Goal: Task Accomplishment & Management: Manage account settings

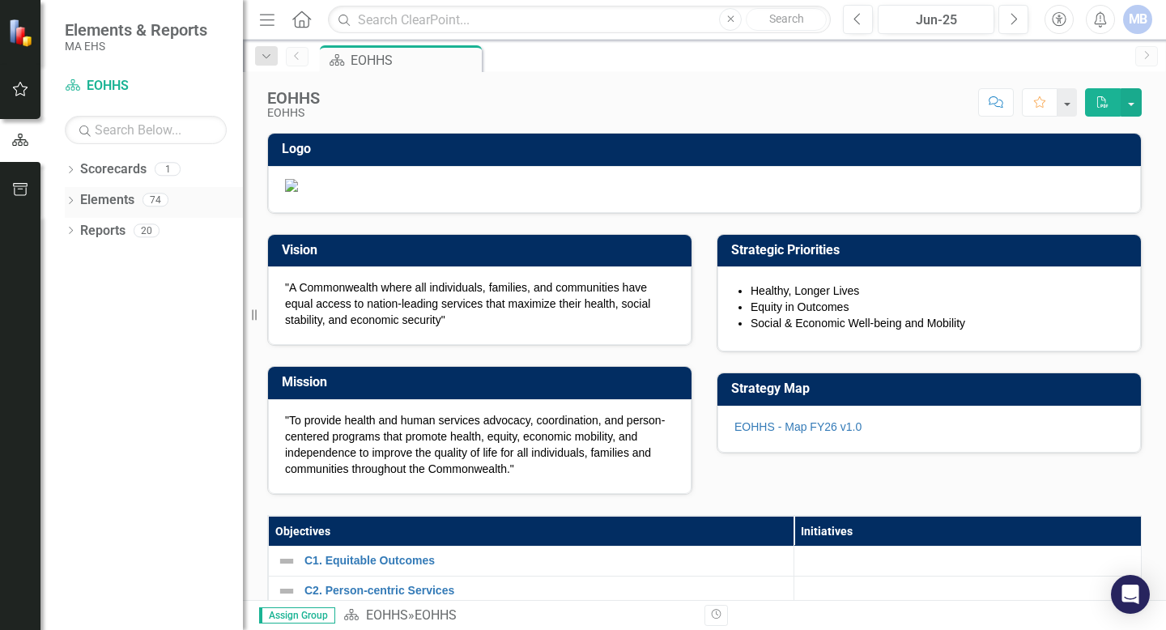
click at [134, 200] on div "Elements 74" at bounding box center [161, 202] width 163 height 31
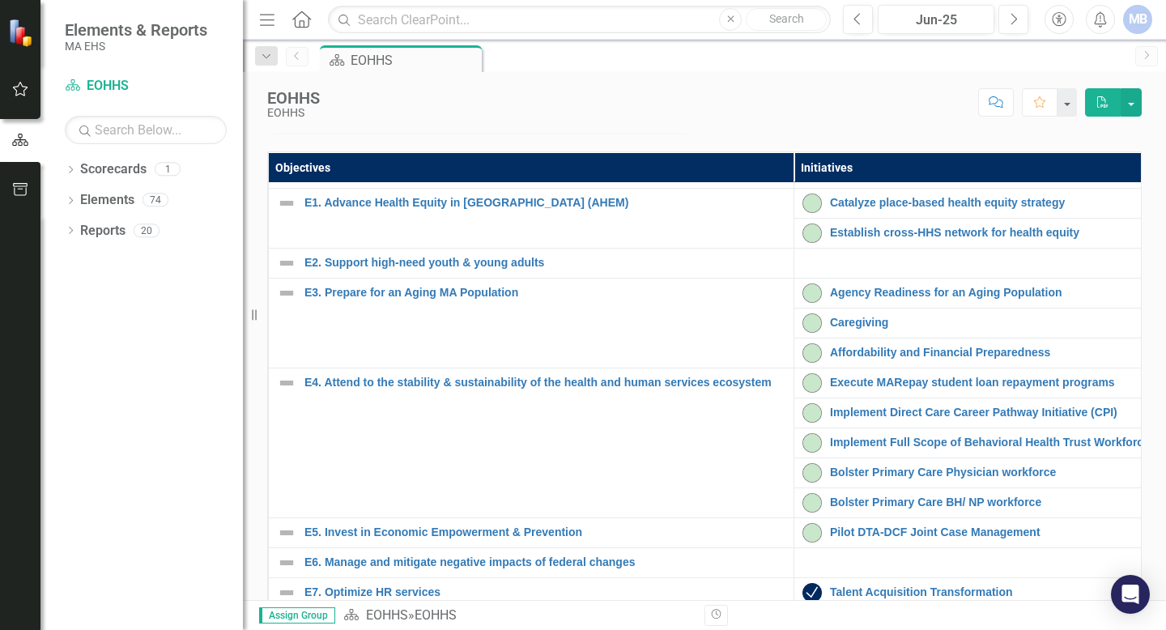
scroll to position [102, 0]
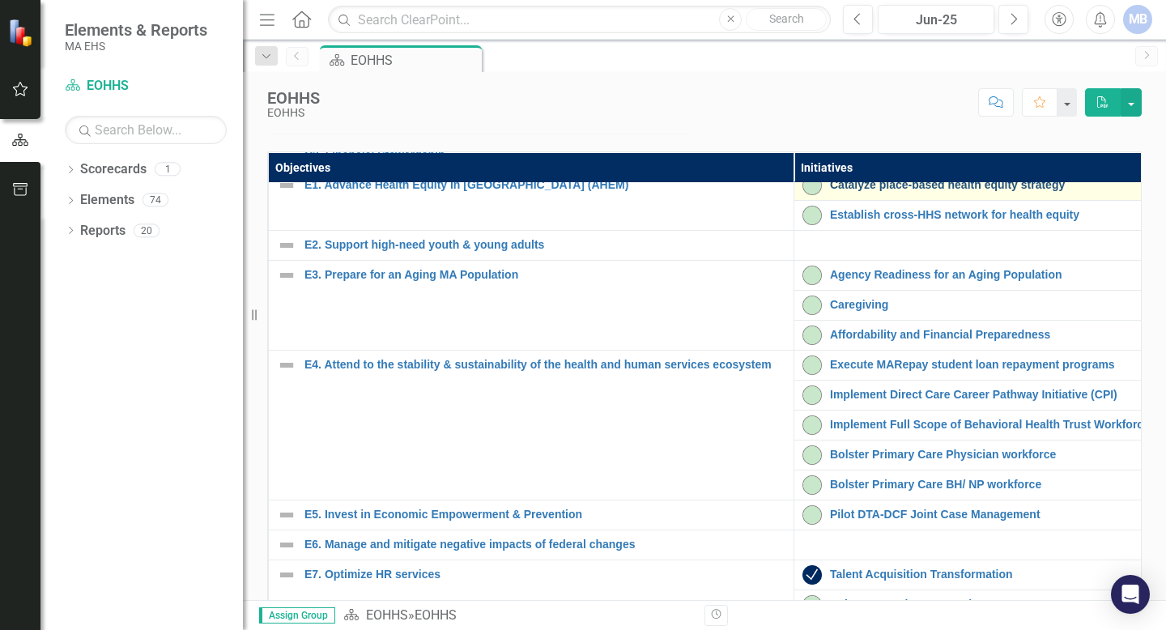
click at [573, 191] on link "Catalyze place-based health equity strategy" at bounding box center [1070, 185] width 481 height 12
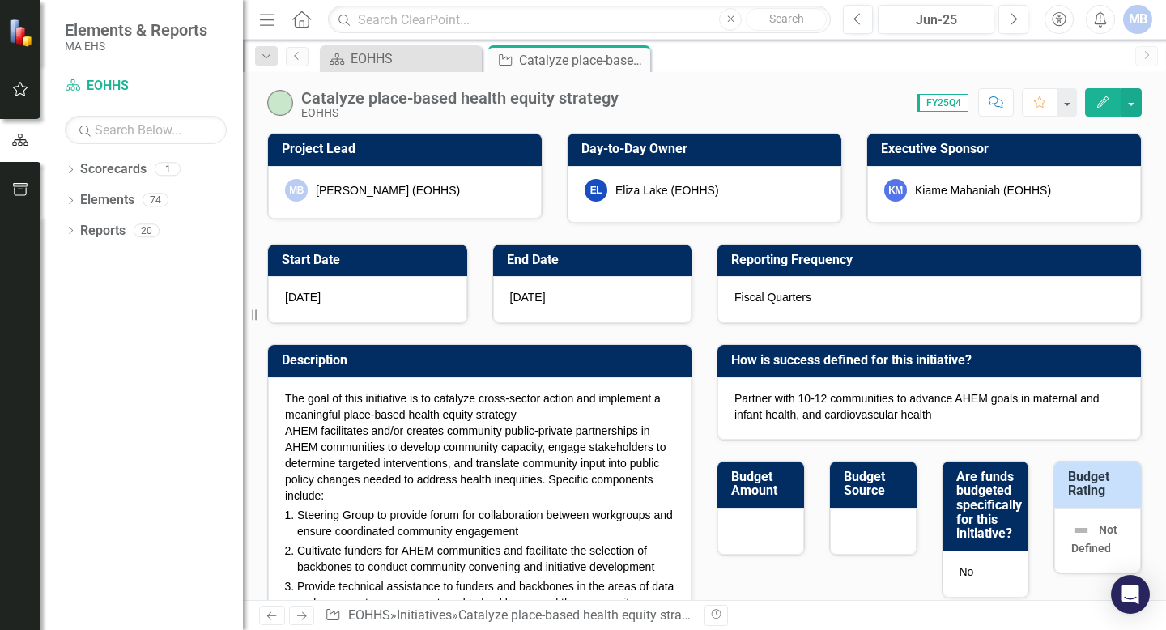
checkbox input "true"
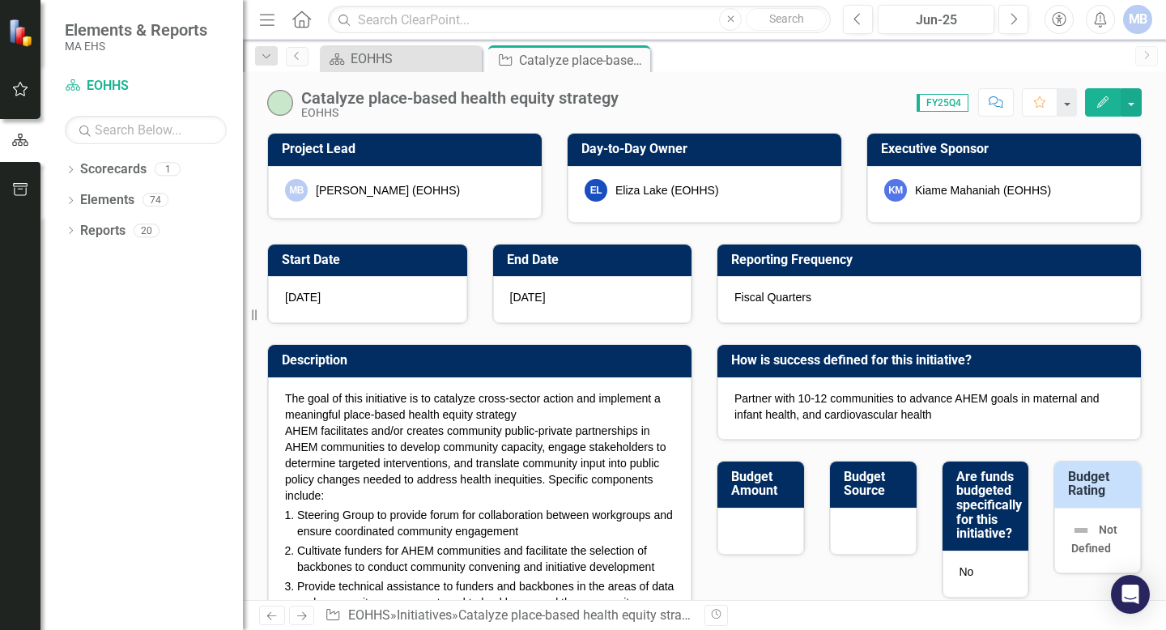
scroll to position [2, 0]
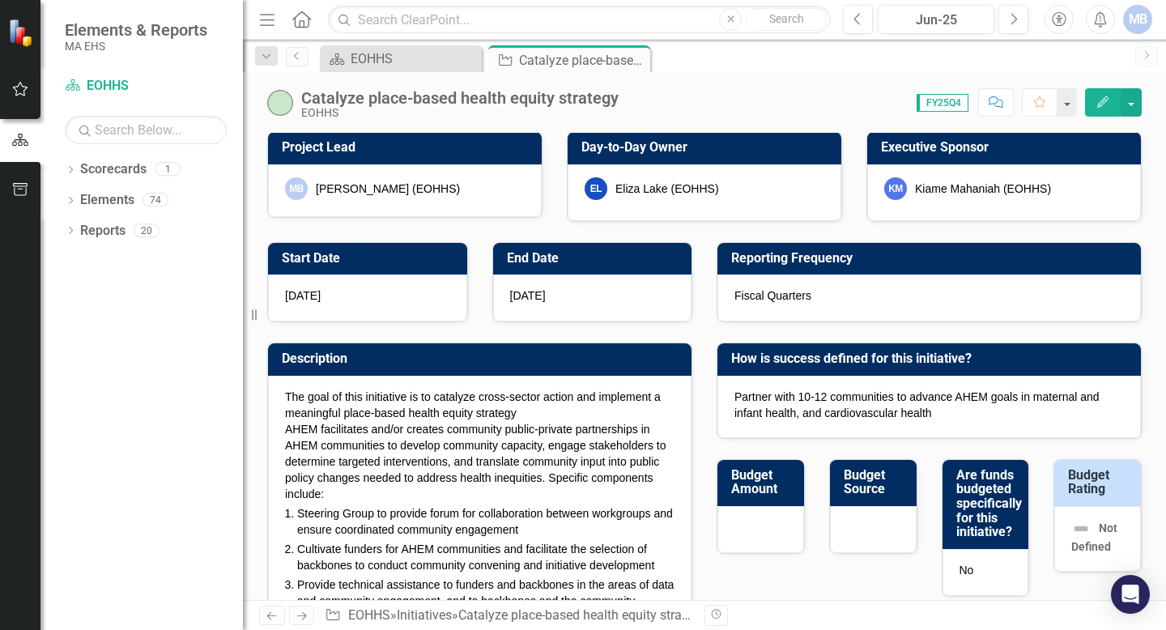
click at [573, 110] on button "Edit" at bounding box center [1103, 102] width 36 height 28
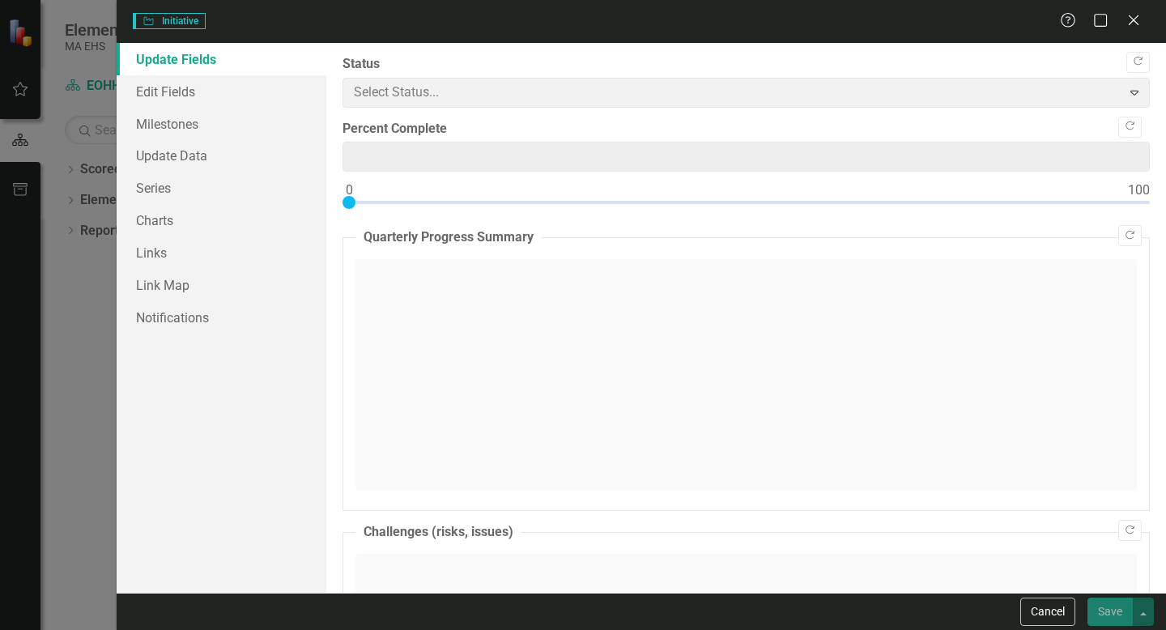
type input "25"
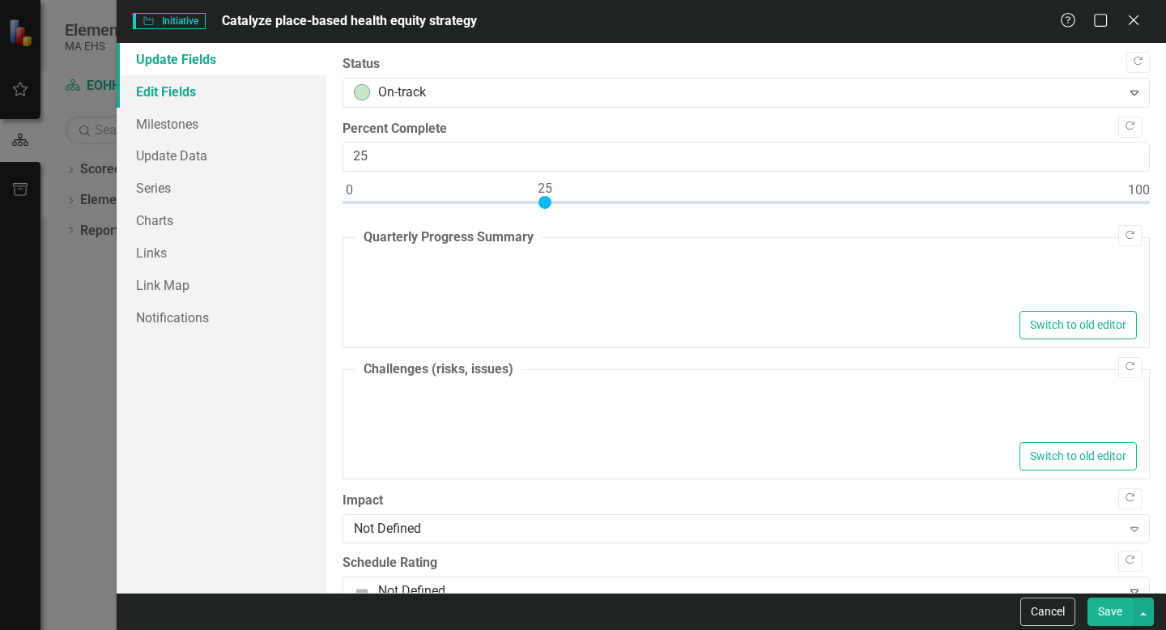
type textarea "<p>AHEM successfully secured funding for an additional four communities in FY25…"
click at [180, 94] on link "Edit Fields" at bounding box center [222, 91] width 210 height 32
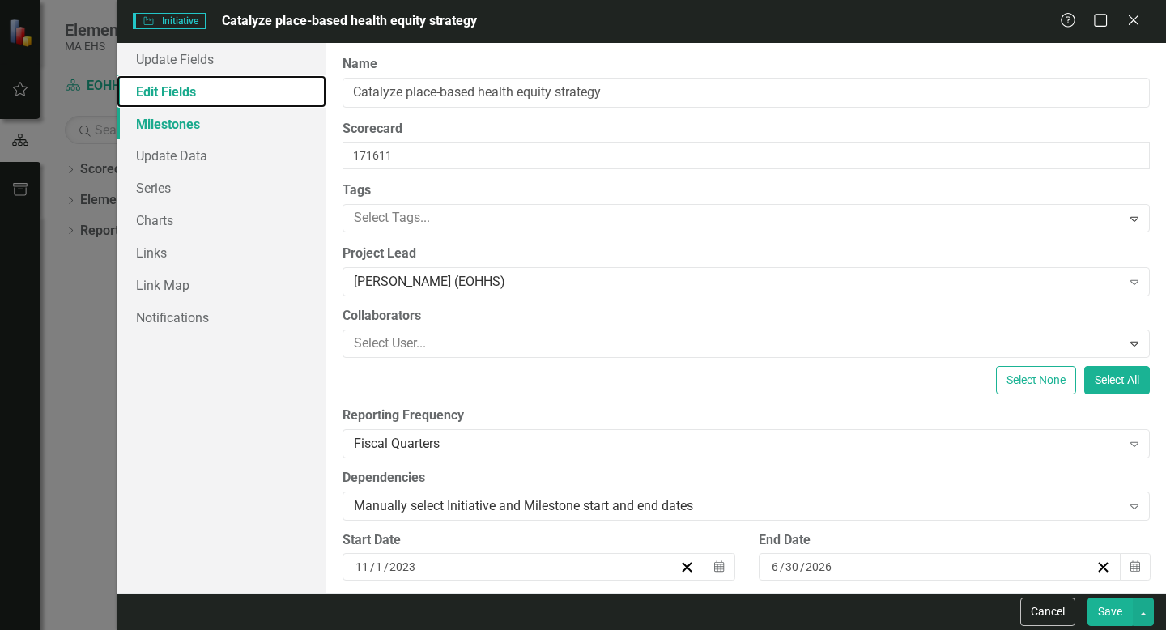
scroll to position [0, 0]
click at [178, 131] on link "Milestones" at bounding box center [222, 124] width 210 height 32
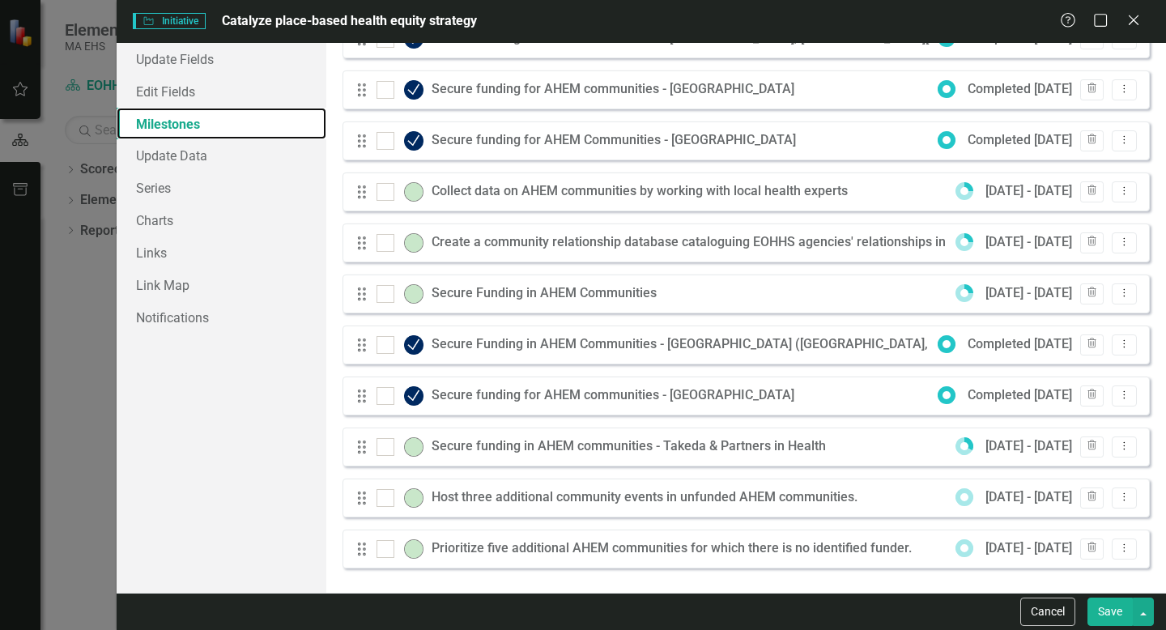
scroll to position [77, 0]
click at [573, 25] on icon "Close" at bounding box center [1133, 19] width 20 height 15
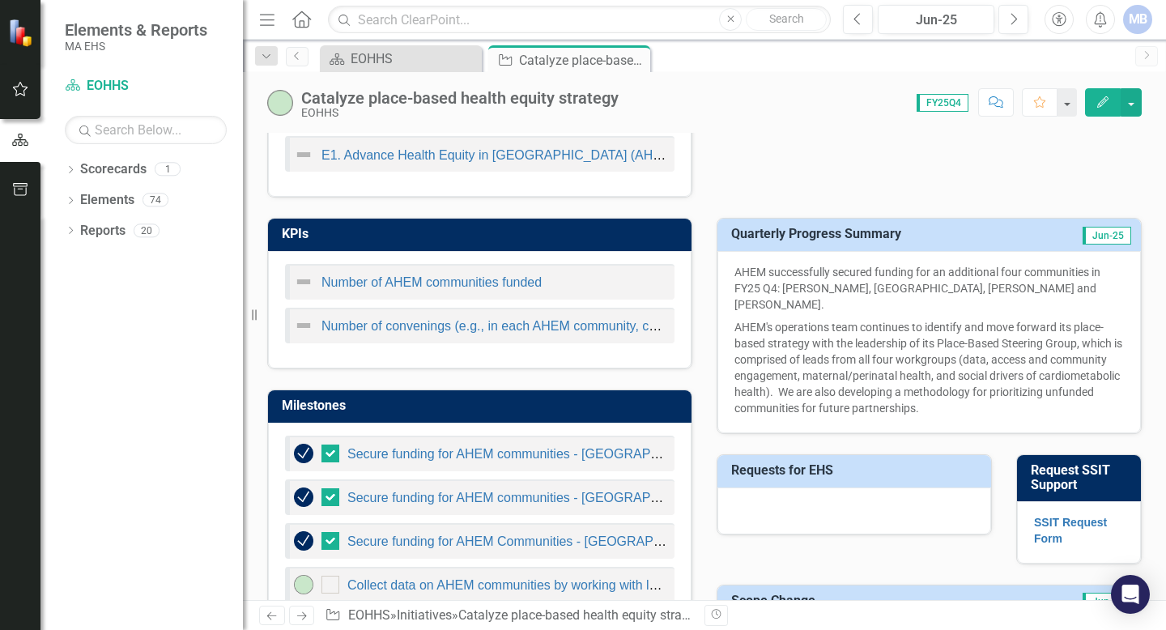
scroll to position [607, 0]
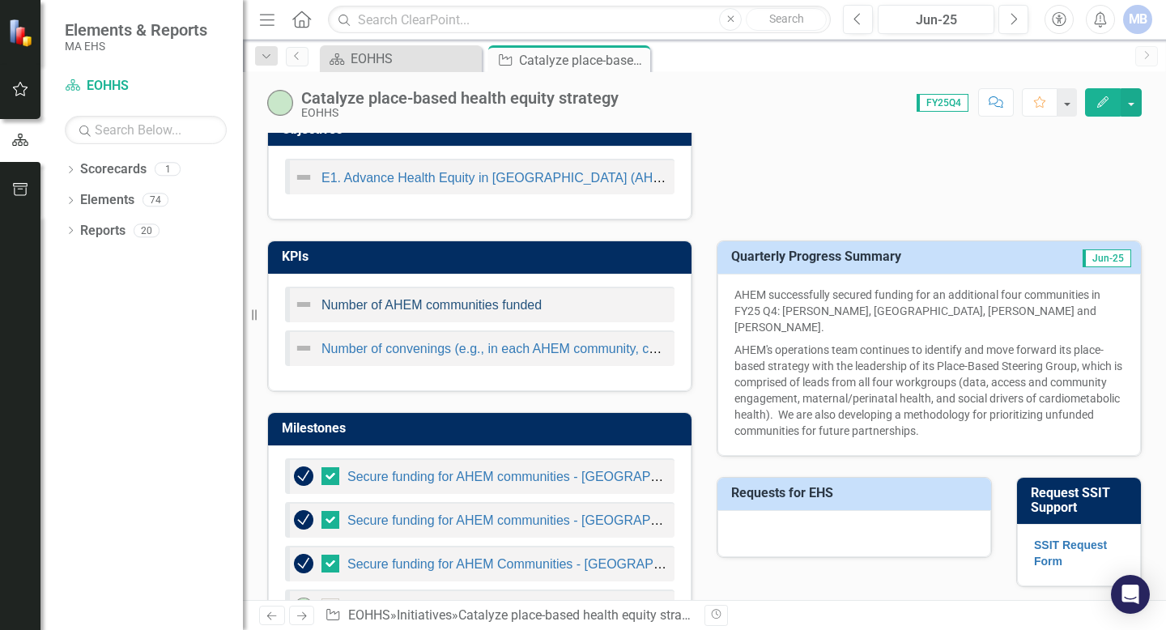
click at [424, 302] on link "Number of AHEM communities funded" at bounding box center [431, 305] width 220 height 14
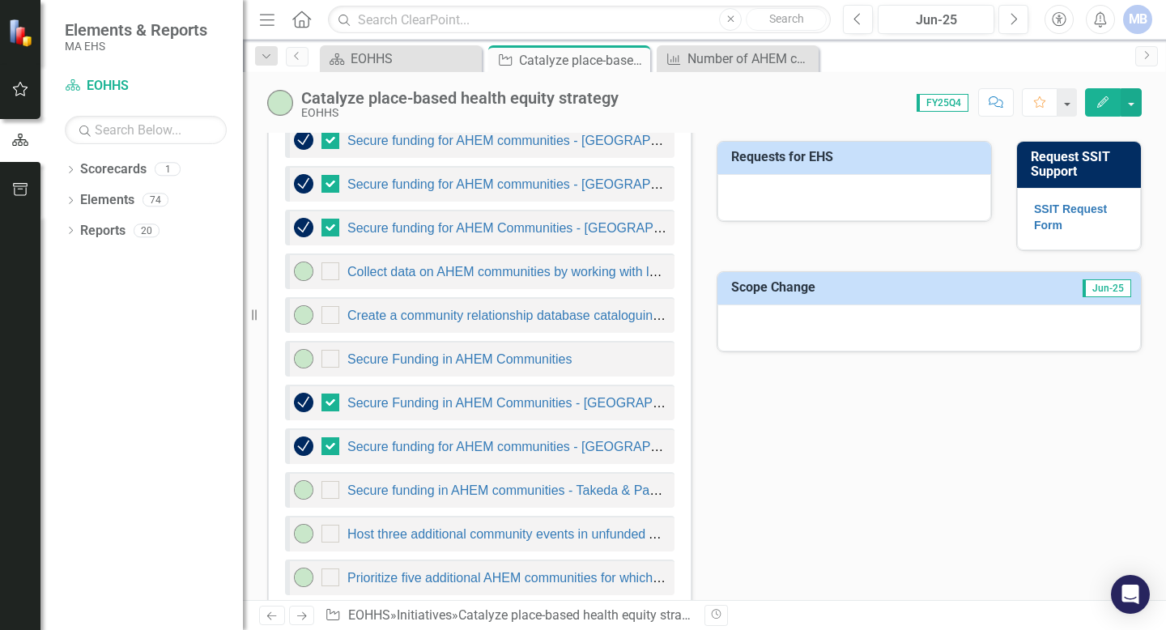
scroll to position [943, 0]
click at [429, 270] on link "Collect data on AHEM communities by working with local health experts" at bounding box center [552, 271] width 411 height 14
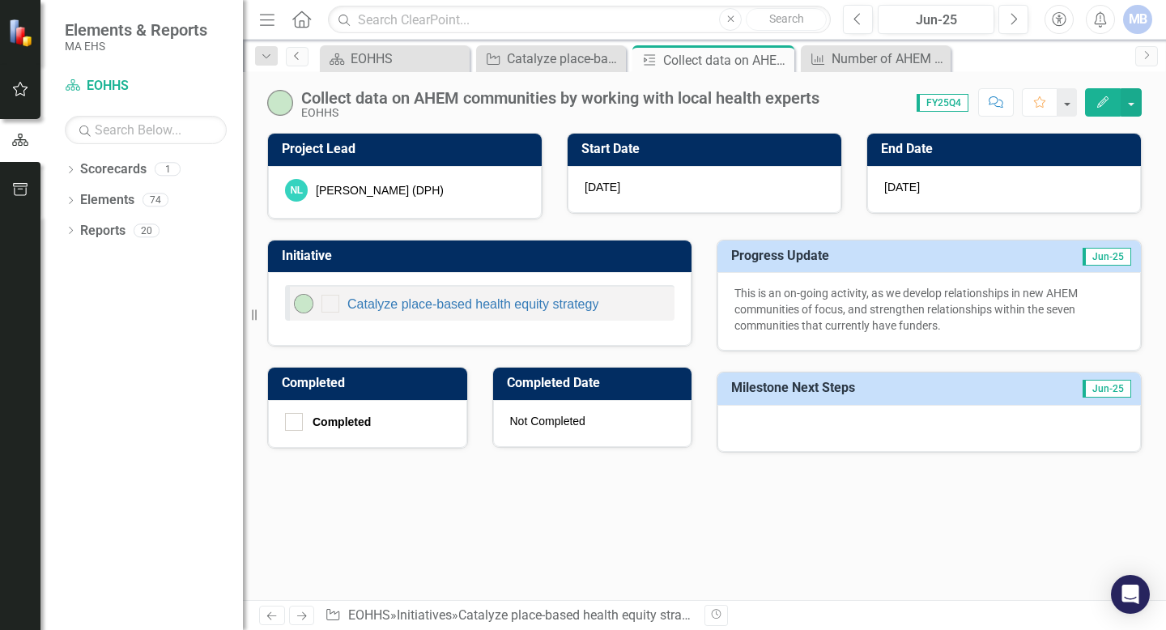
click at [299, 57] on icon "Previous" at bounding box center [297, 56] width 13 height 10
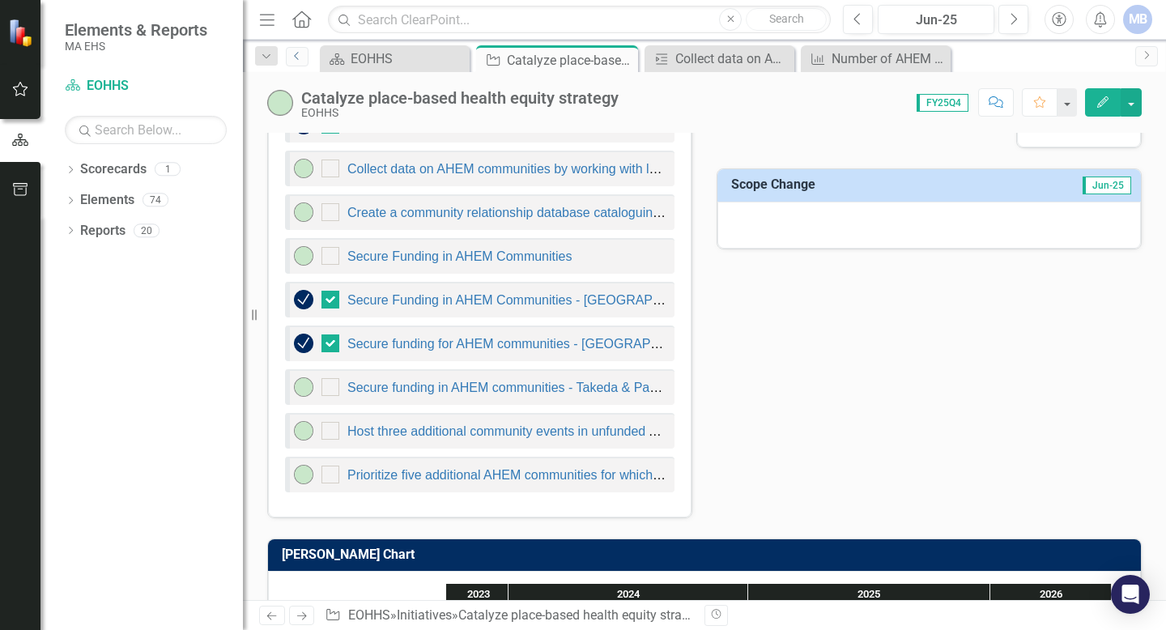
scroll to position [1047, 0]
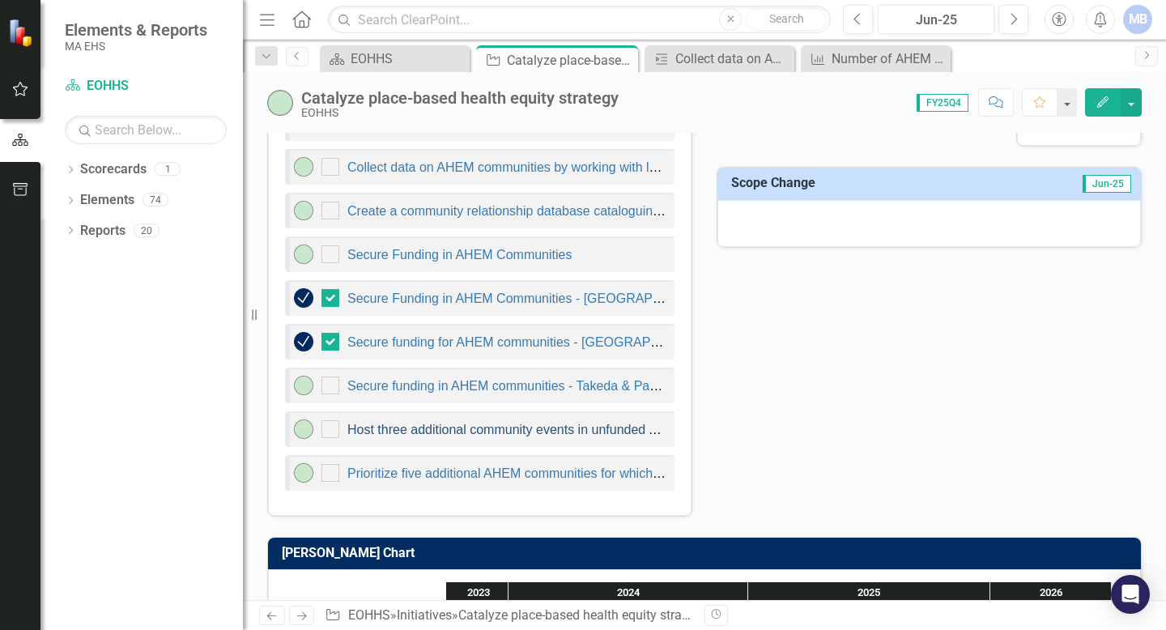
click at [441, 436] on link "Host three additional community events in unfunded AHEM communities." at bounding box center [556, 430] width 419 height 14
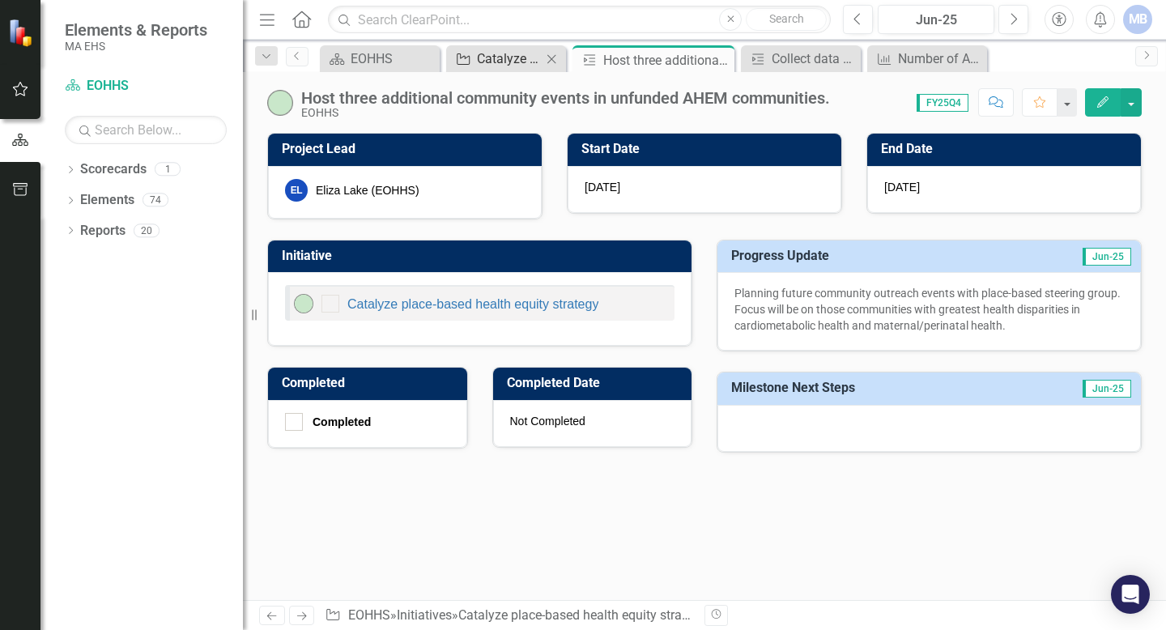
click at [477, 62] on div "Catalyze place-based health equity strategy" at bounding box center [509, 59] width 65 height 20
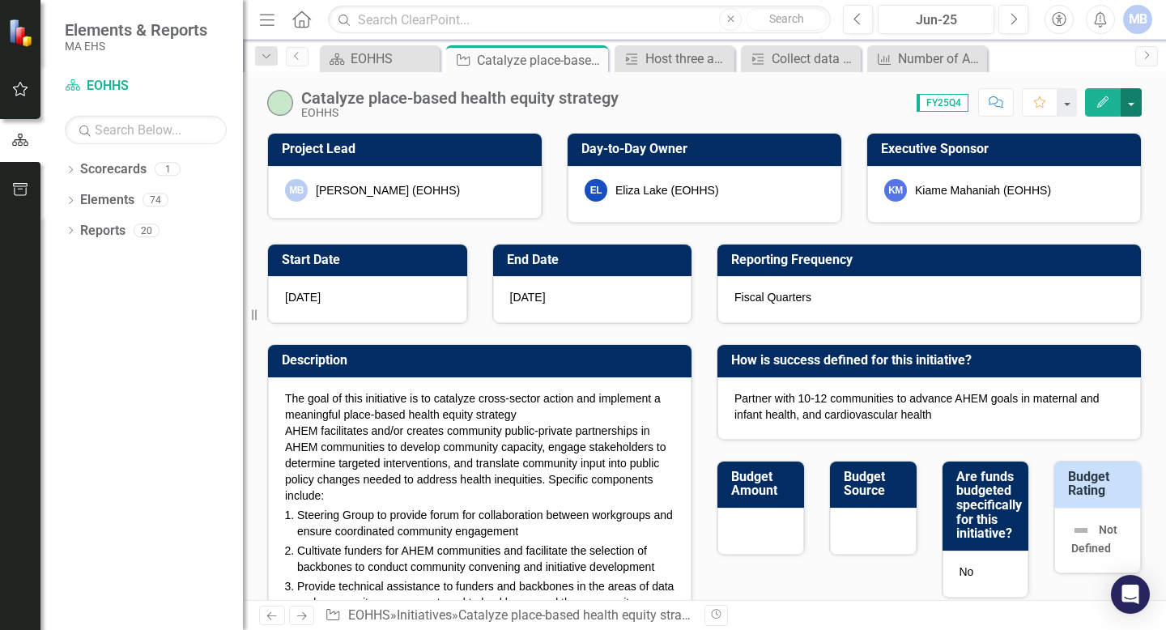
click at [573, 108] on button "button" at bounding box center [1131, 102] width 21 height 28
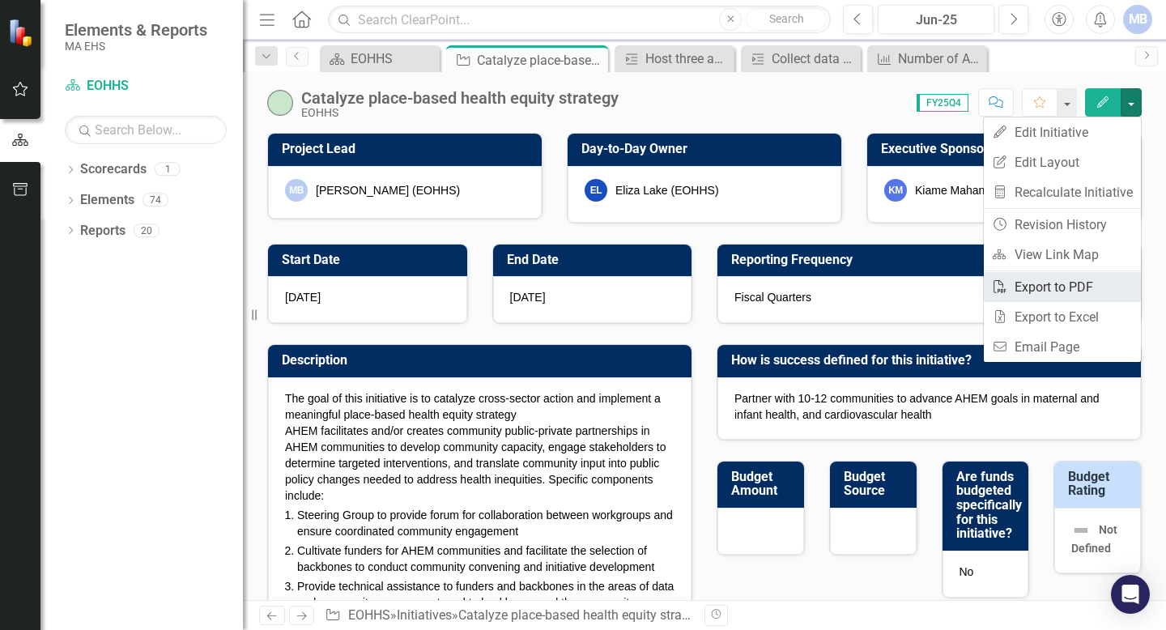
click at [573, 287] on link "PDF Export to PDF" at bounding box center [1062, 287] width 157 height 30
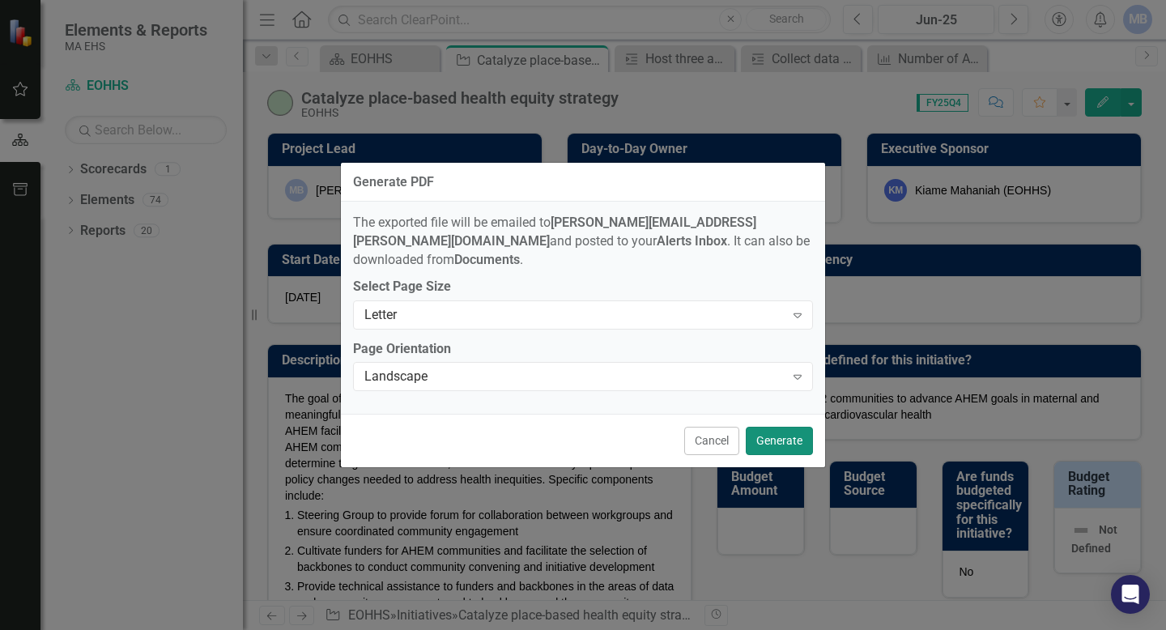
click at [573, 435] on button "Generate" at bounding box center [779, 441] width 67 height 28
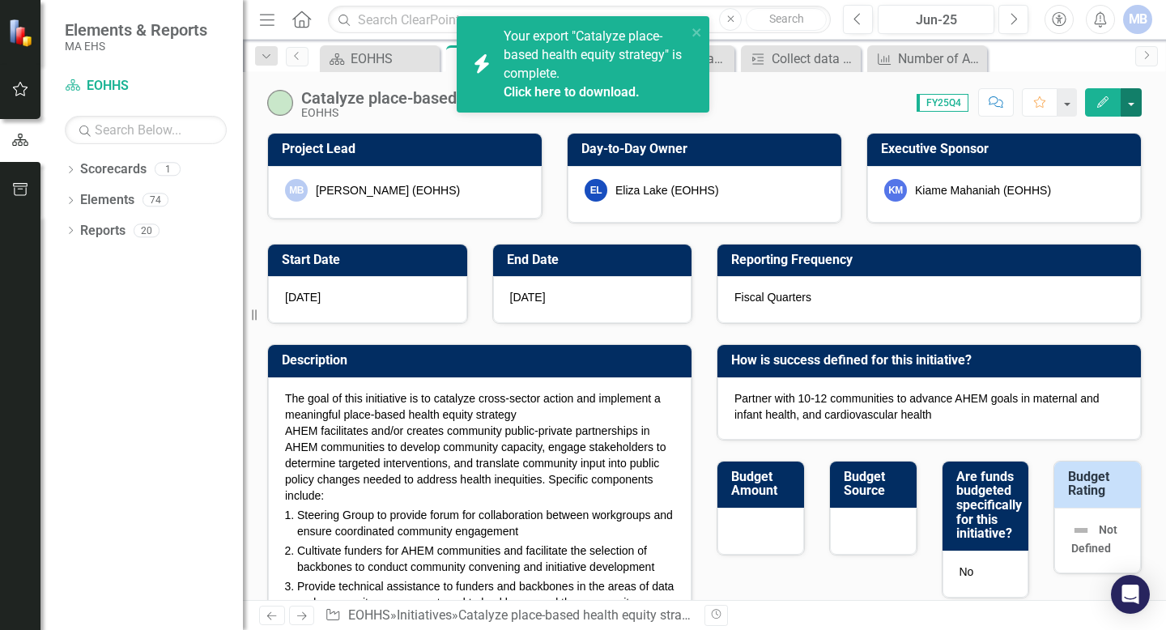
click at [573, 109] on button "button" at bounding box center [1131, 102] width 21 height 28
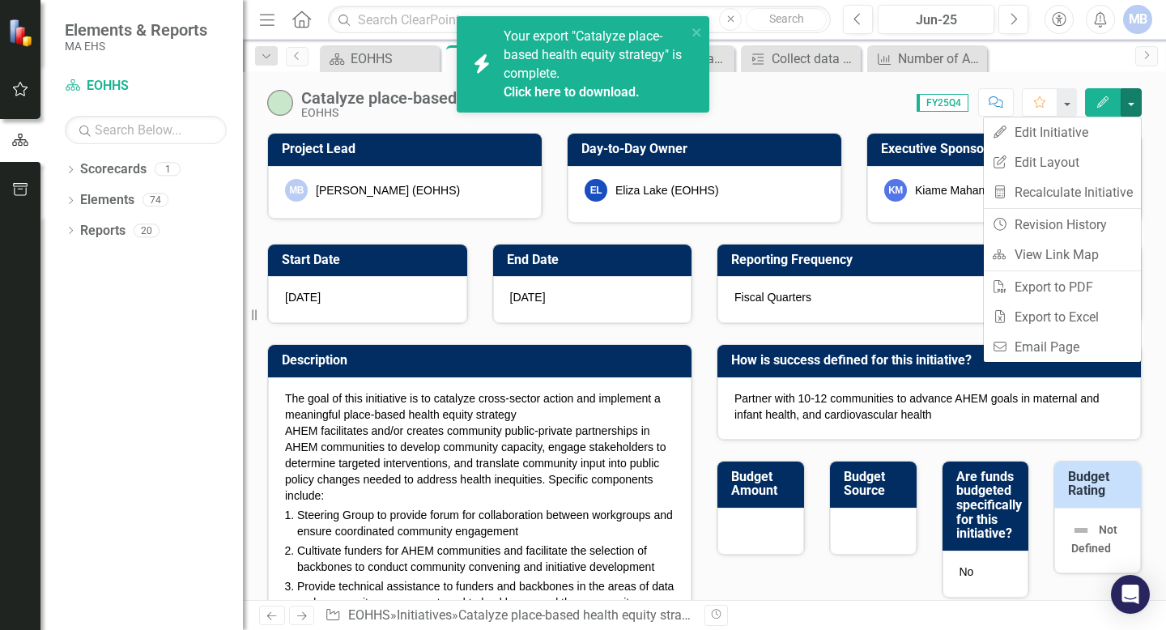
click at [573, 88] on link "Click here to download." at bounding box center [572, 91] width 136 height 15
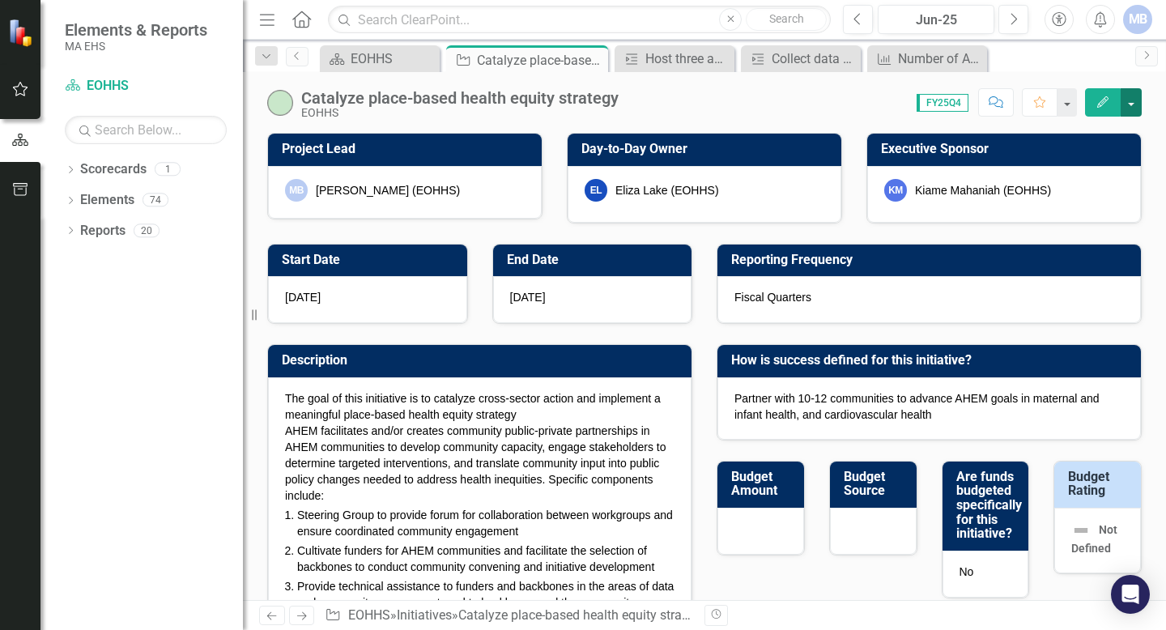
click at [573, 101] on button "button" at bounding box center [1131, 102] width 21 height 28
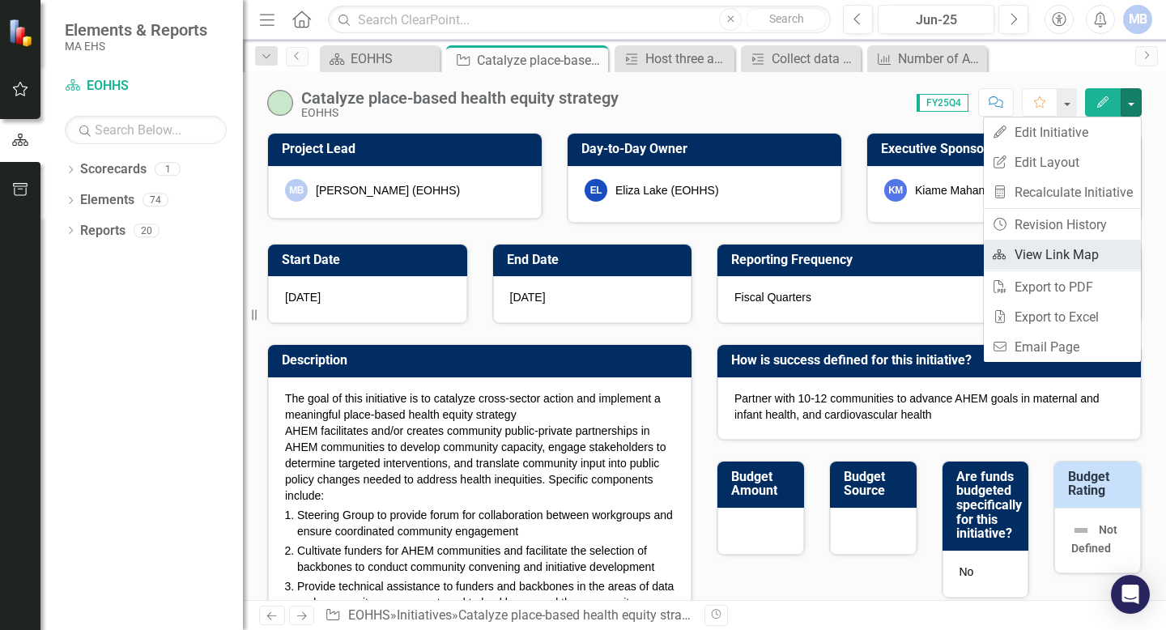
click at [573, 266] on link "Link Map View Link Map" at bounding box center [1062, 255] width 157 height 30
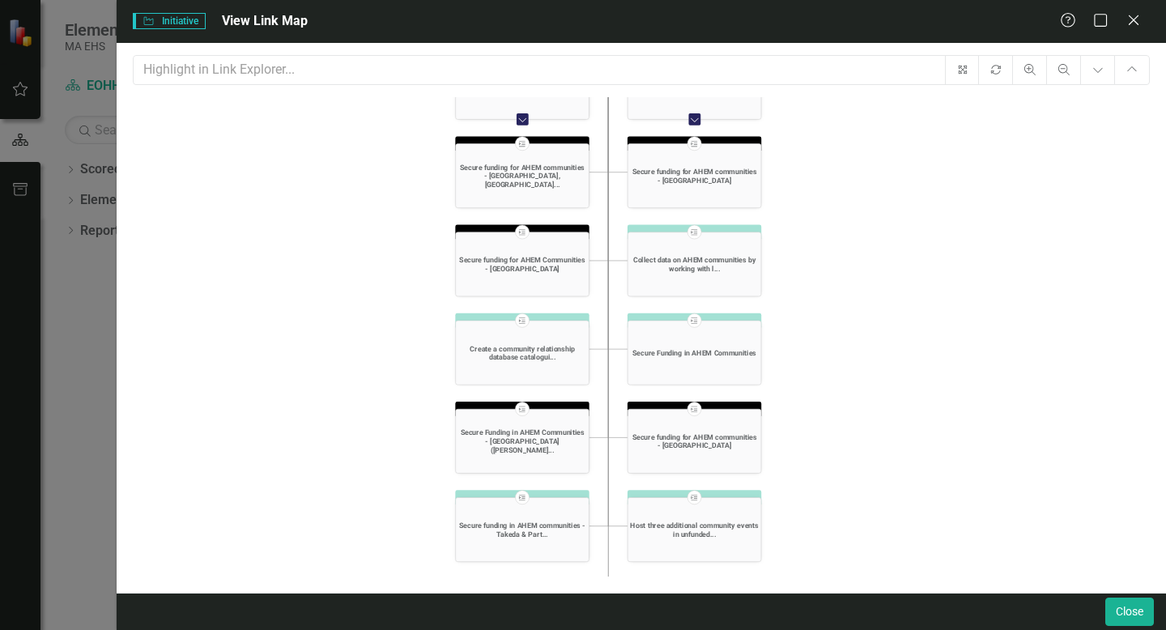
drag, startPoint x: 362, startPoint y: 453, endPoint x: 357, endPoint y: 204, distance: 249.5
click at [357, 204] on icon "Initiative Catalyze place-based health equity strategy Collapse Chart KPI Numbe…" at bounding box center [641, 371] width 1016 height 549
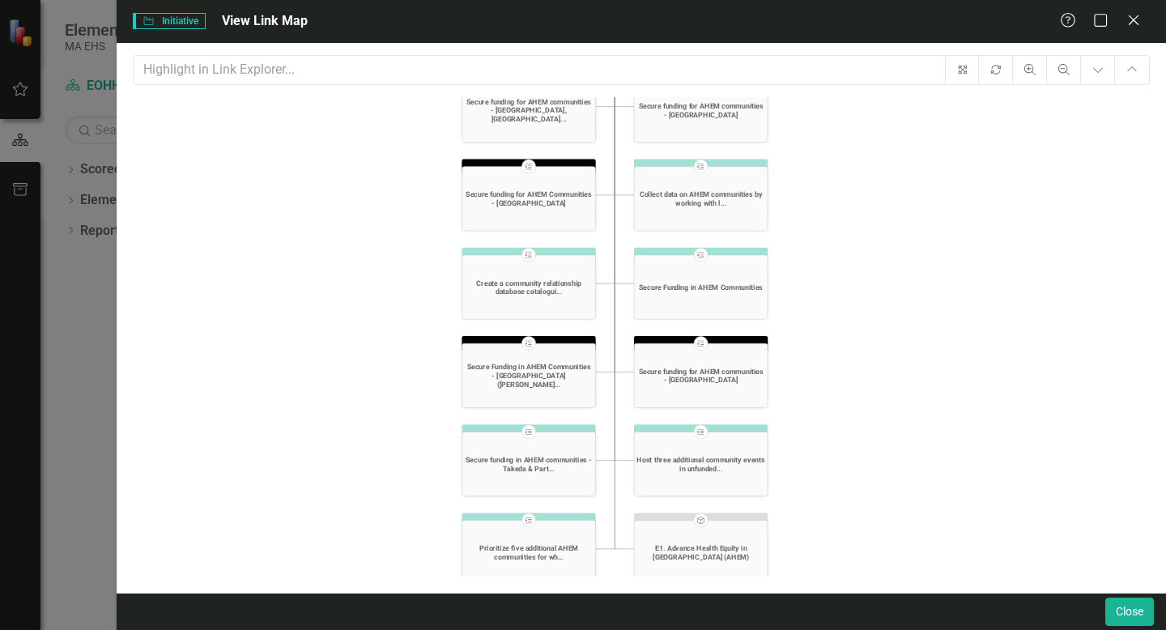
drag, startPoint x: 385, startPoint y: 407, endPoint x: 390, endPoint y: 344, distance: 62.5
click at [390, 344] on icon "Initiative Catalyze place-based health equity strategy Collapse Chart KPI Numbe…" at bounding box center [641, 371] width 1016 height 549
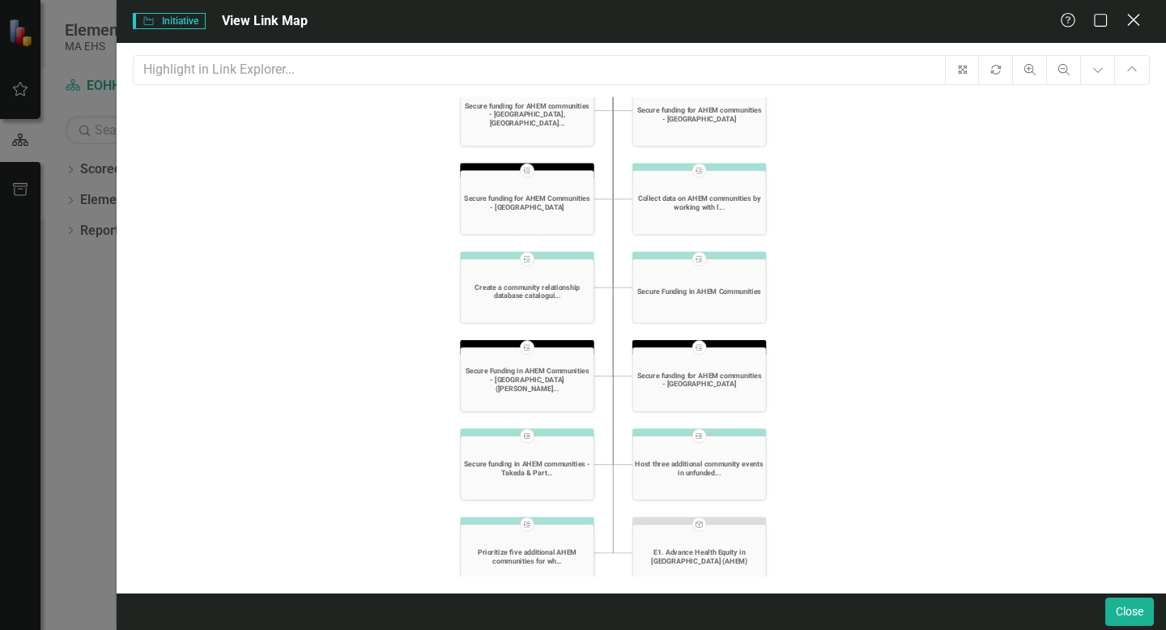
click at [573, 19] on icon at bounding box center [1133, 20] width 12 height 12
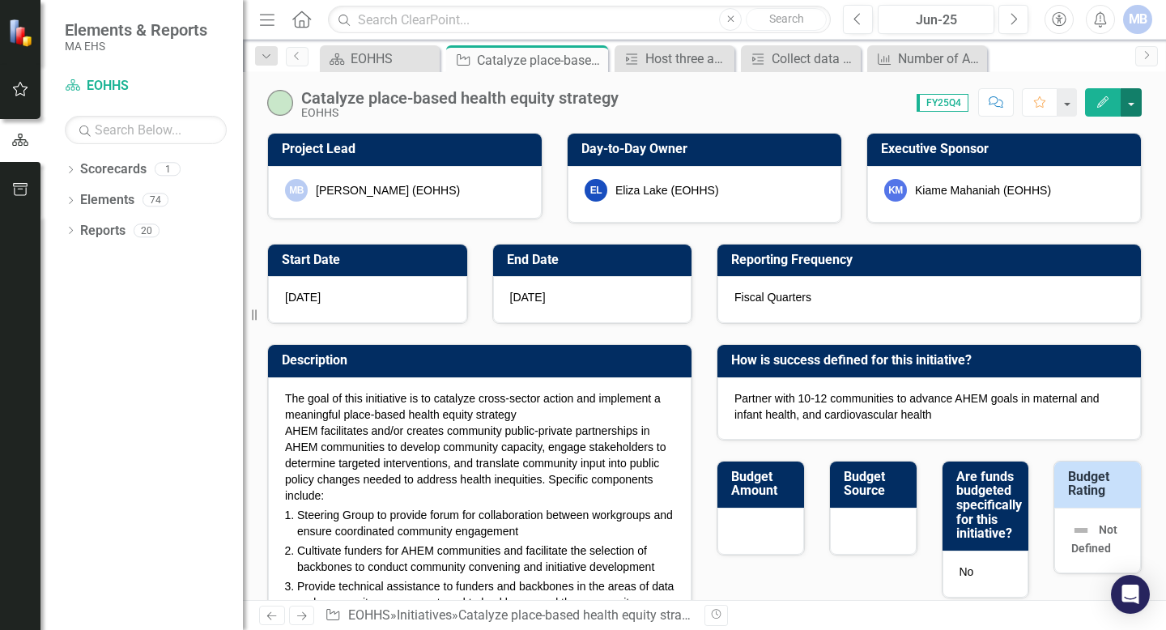
click at [573, 104] on button "button" at bounding box center [1131, 102] width 21 height 28
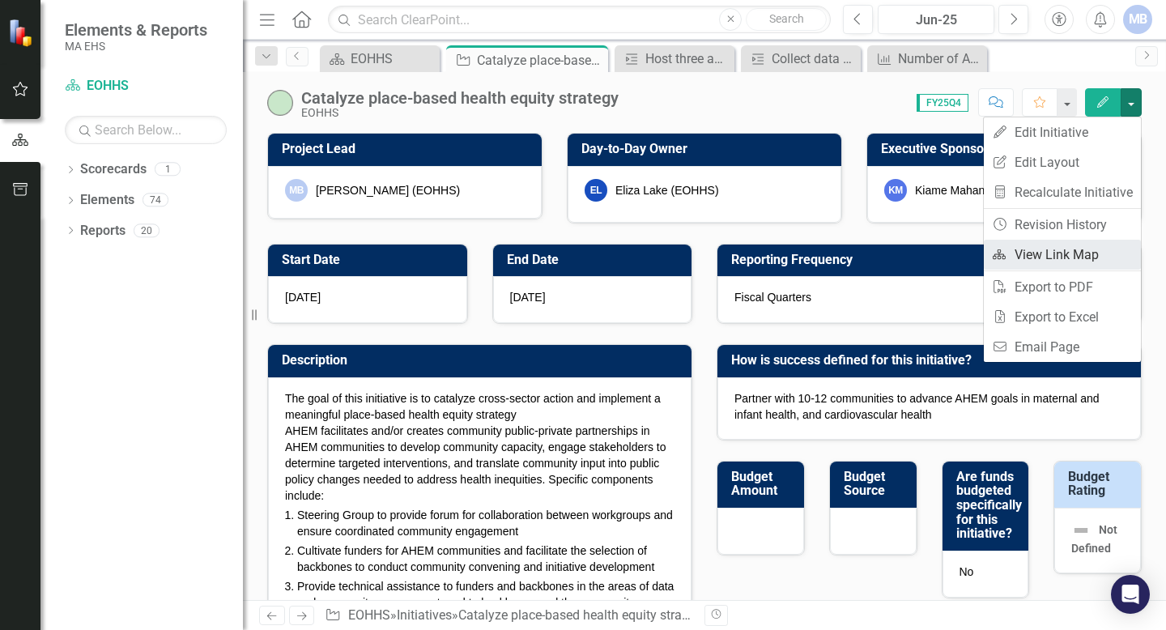
click at [573, 255] on link "Link Map View Link Map" at bounding box center [1062, 255] width 157 height 30
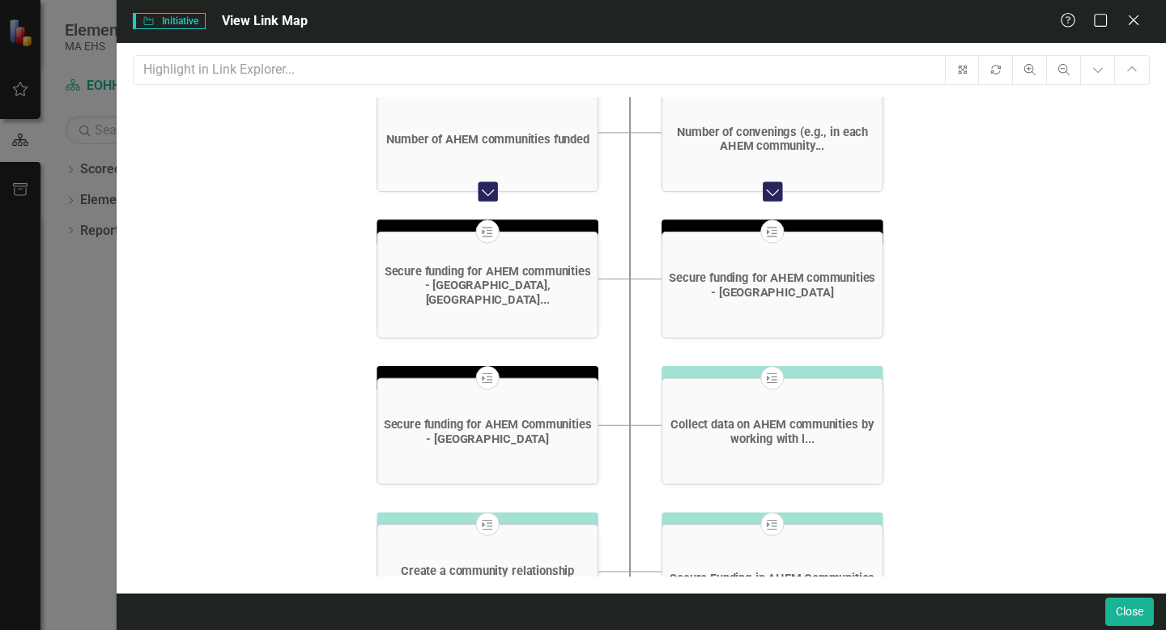
drag, startPoint x: 826, startPoint y: 218, endPoint x: 814, endPoint y: 2, distance: 215.7
click at [573, 2] on div "Initiative Initiative View Link Map Help Maximize Close Fit icon.rotate Zoom In…" at bounding box center [641, 315] width 1049 height 630
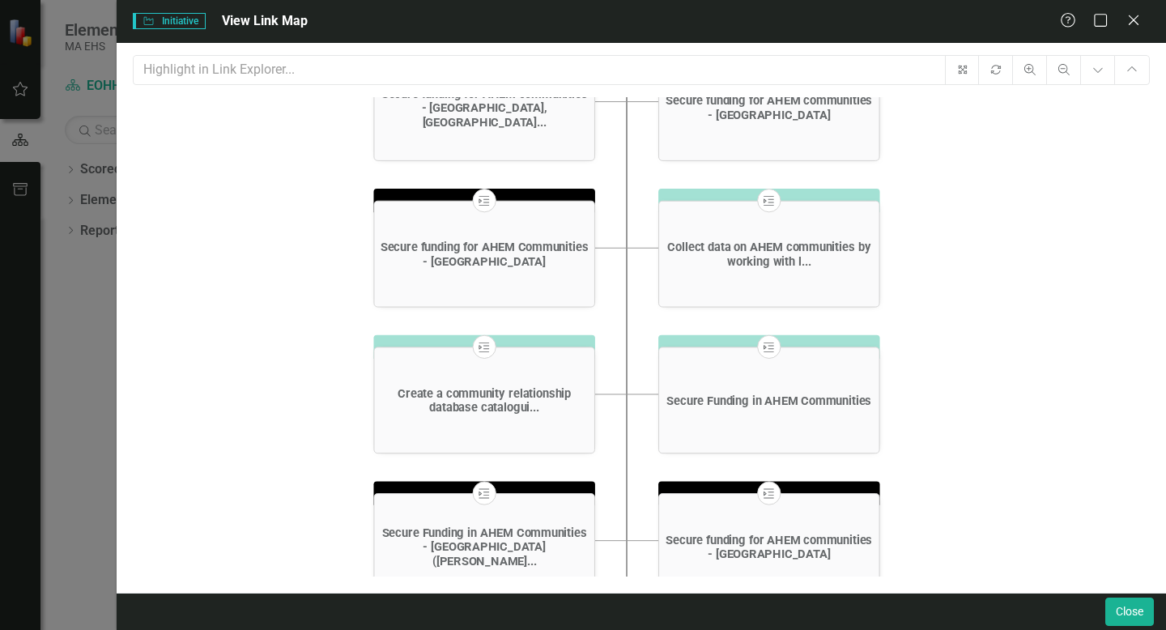
drag, startPoint x: 625, startPoint y: 381, endPoint x: 623, endPoint y: 209, distance: 172.5
click at [573, 209] on icon "Initiative Catalyze place-based health equity strategy Collapse Chart KPI Numbe…" at bounding box center [641, 371] width 1016 height 549
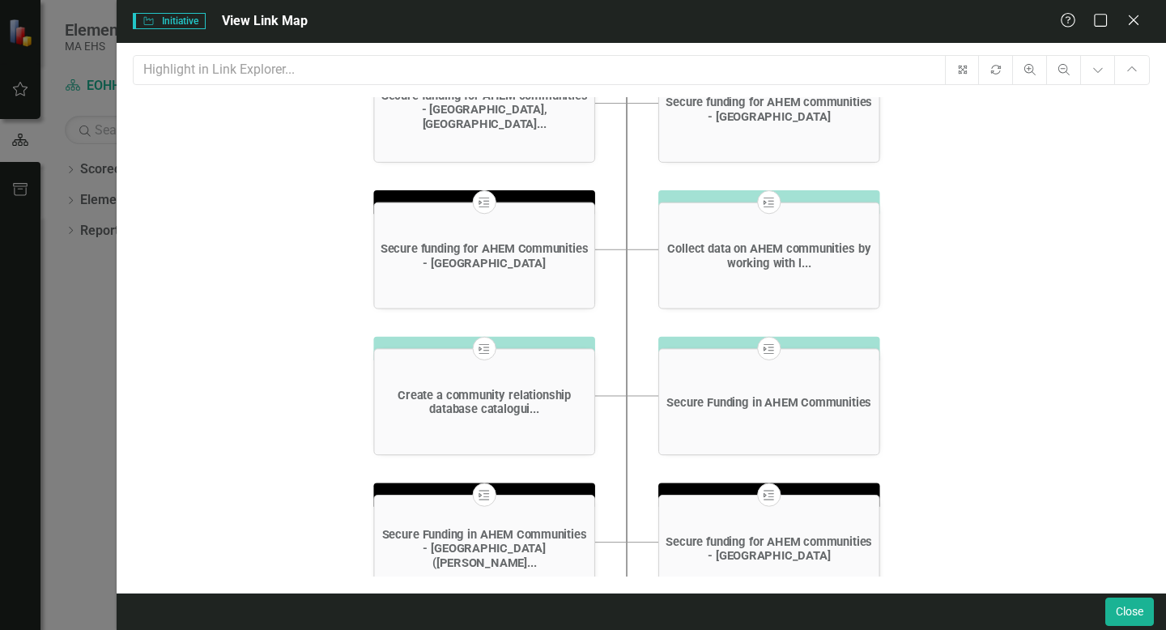
click at [483, 341] on div "Milestone" at bounding box center [484, 347] width 23 height 23
click at [483, 347] on icon "Milestone" at bounding box center [484, 348] width 15 height 12
click at [492, 382] on div "Create a community relationship database catalogui..." at bounding box center [484, 402] width 220 height 61
click at [510, 408] on div "Create a community relationship database catalogui..." at bounding box center [484, 403] width 212 height 28
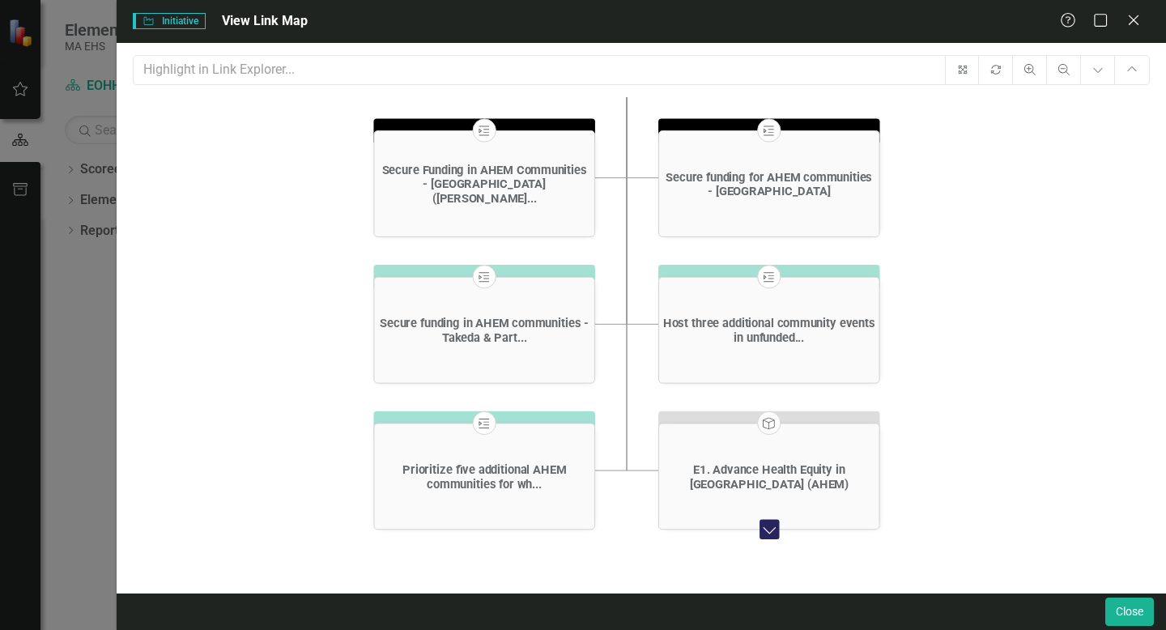
drag, startPoint x: 667, startPoint y: 410, endPoint x: 666, endPoint y: 47, distance: 362.8
click at [573, 45] on div "Fit icon.rotate Zoom In Zoom Out Expand Chart Collapse Chart Initiative Catalyz…" at bounding box center [641, 318] width 1049 height 550
click at [573, 536] on icon "Expand Chart" at bounding box center [770, 530] width 20 height 16
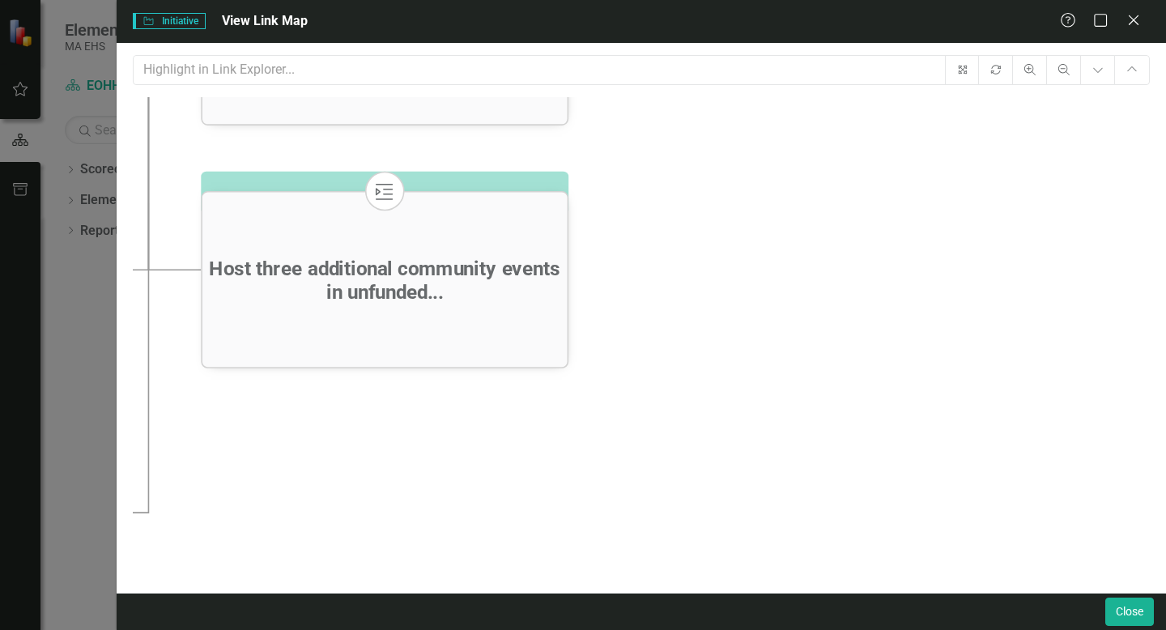
drag, startPoint x: 807, startPoint y: 204, endPoint x: 812, endPoint y: 628, distance: 423.5
click at [573, 598] on div "Initiative Initiative View Link Map Help Maximize Close Fit icon.rotate Zoom In…" at bounding box center [641, 315] width 1049 height 630
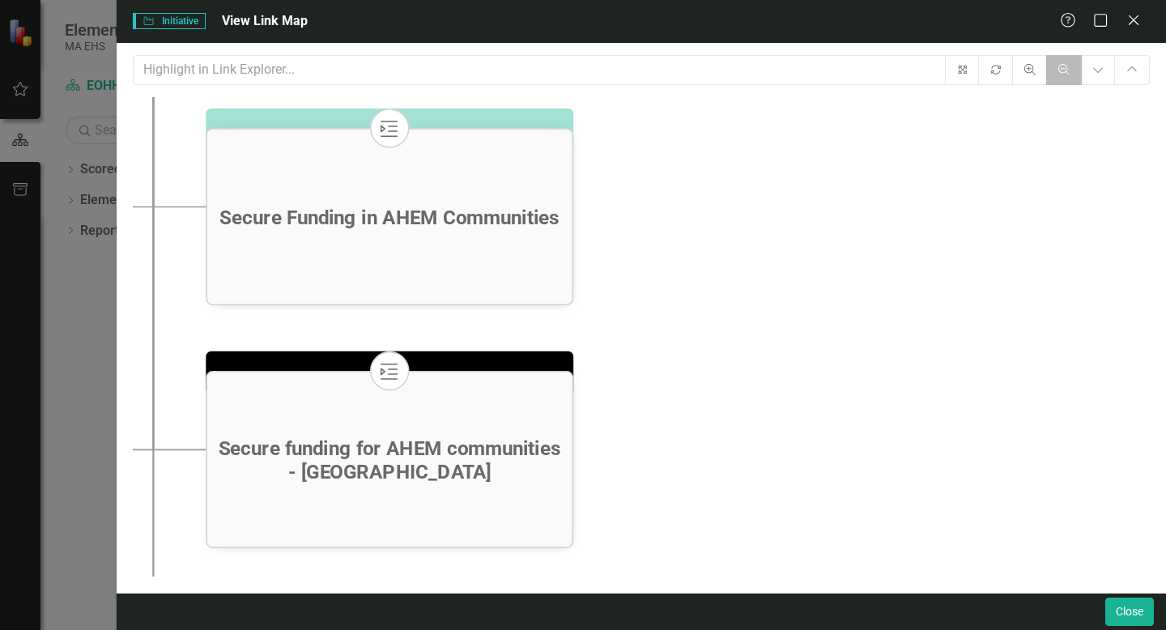
click at [573, 67] on button "Zoom Out" at bounding box center [1064, 70] width 36 height 30
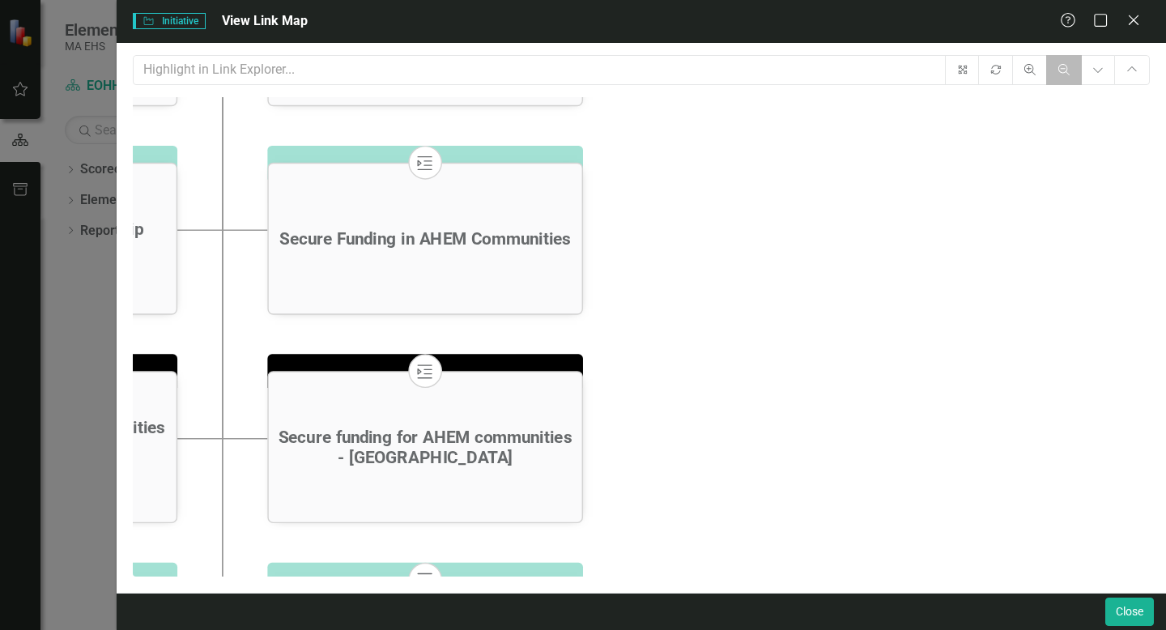
click at [573, 67] on button "Zoom Out" at bounding box center [1064, 70] width 36 height 30
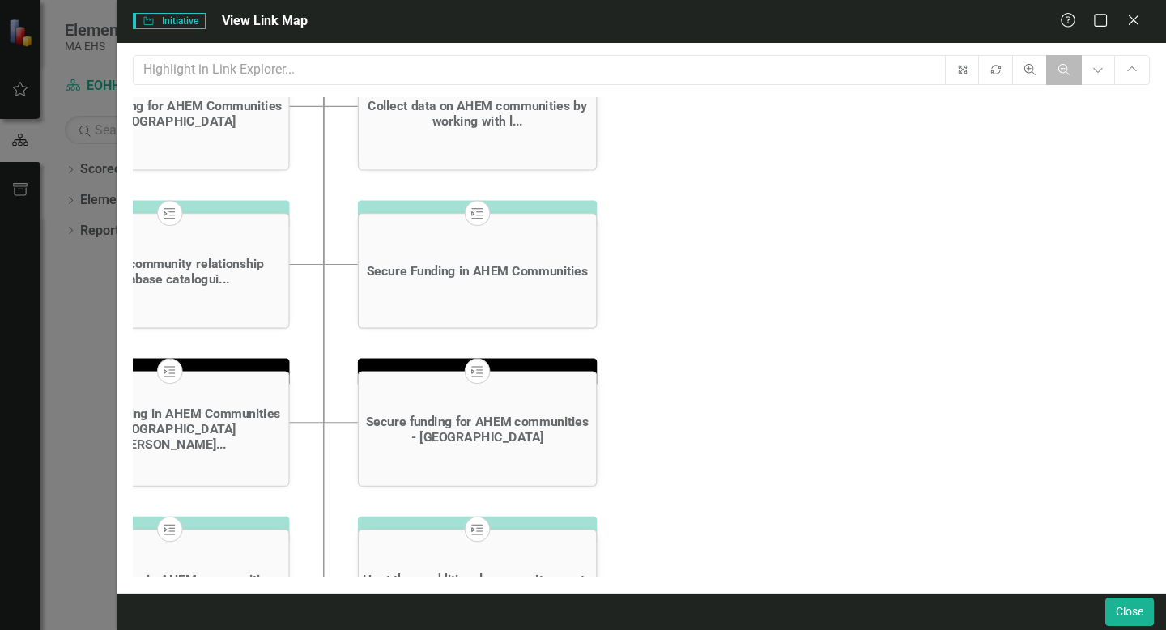
click at [573, 67] on button "Zoom Out" at bounding box center [1064, 70] width 36 height 30
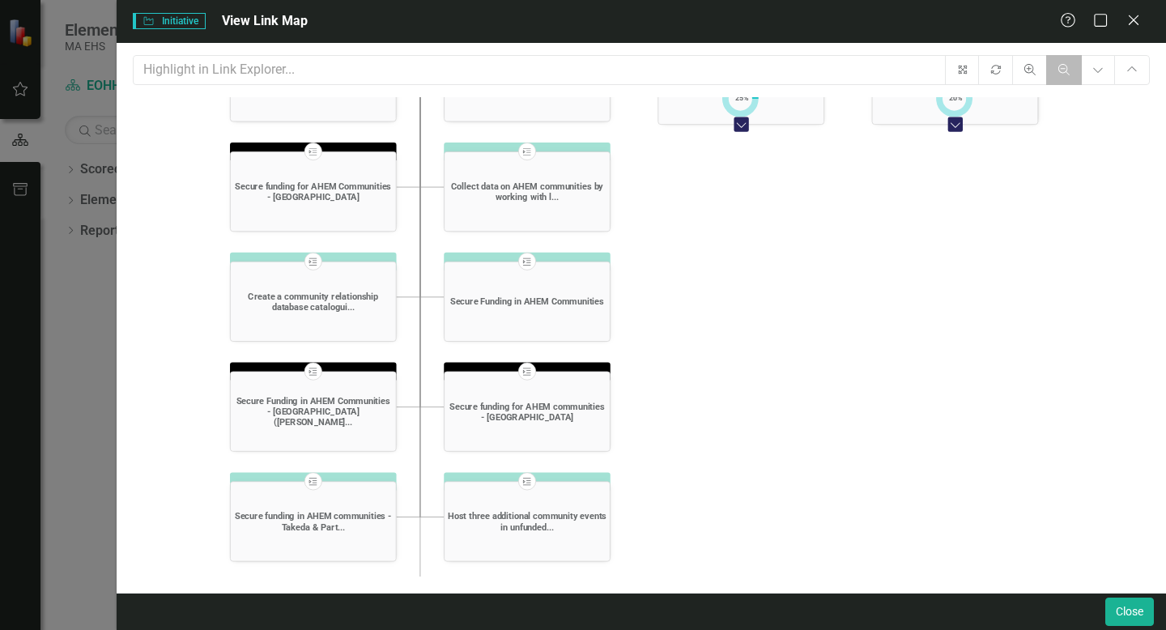
click at [573, 67] on button "Zoom Out" at bounding box center [1064, 70] width 36 height 30
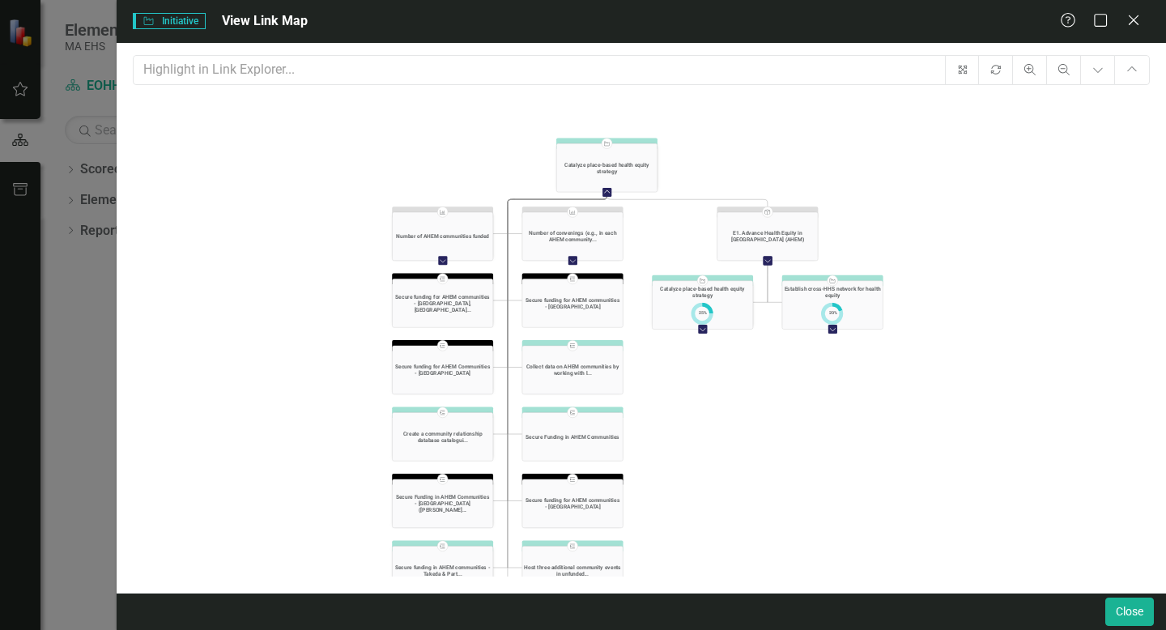
drag, startPoint x: 867, startPoint y: 359, endPoint x: 868, endPoint y: 466, distance: 107.7
click at [573, 466] on icon "Initiative Catalyze place-based health equity strategy Collapse Chart KPI Numbe…" at bounding box center [641, 371] width 1016 height 549
click at [573, 21] on icon at bounding box center [1133, 20] width 12 height 12
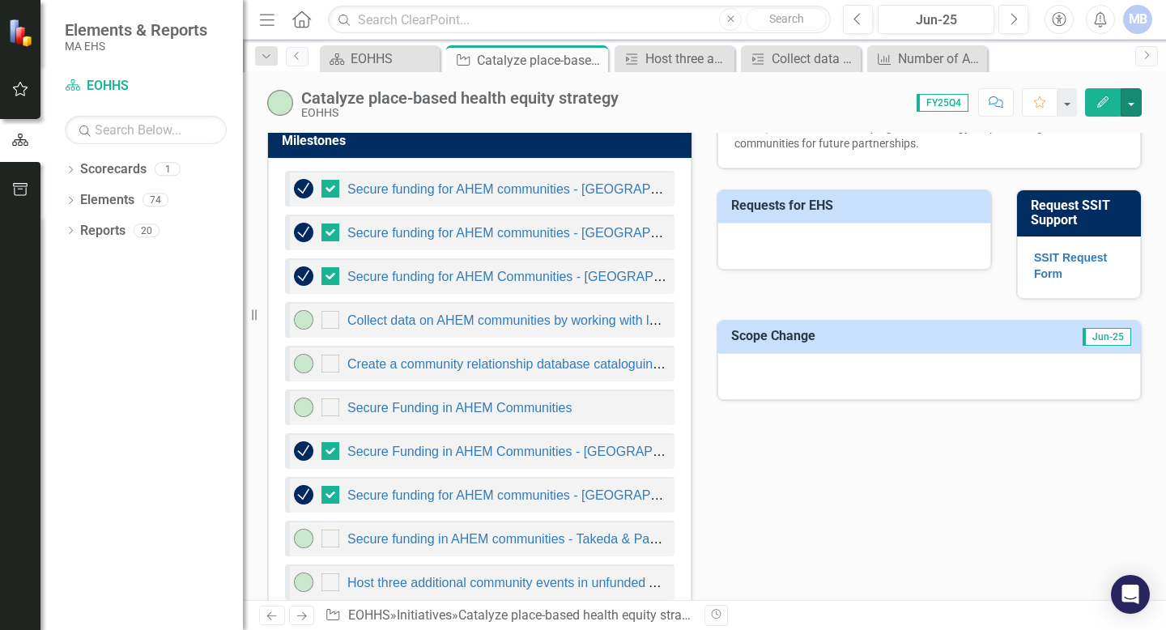
scroll to position [913, 0]
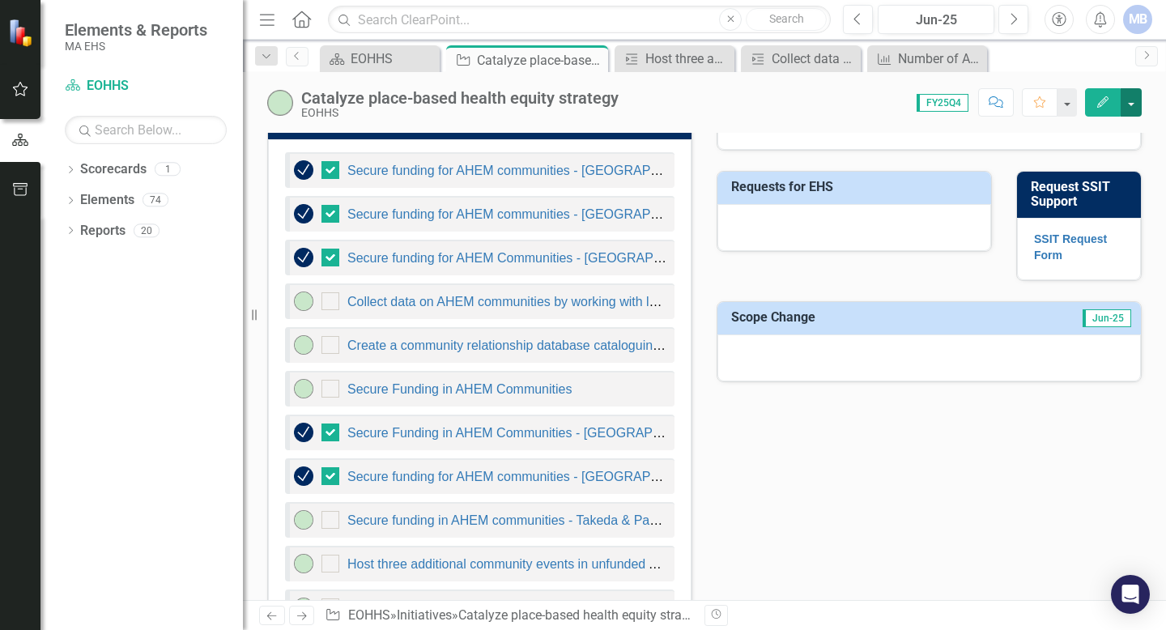
click at [573, 111] on button "button" at bounding box center [1131, 102] width 21 height 28
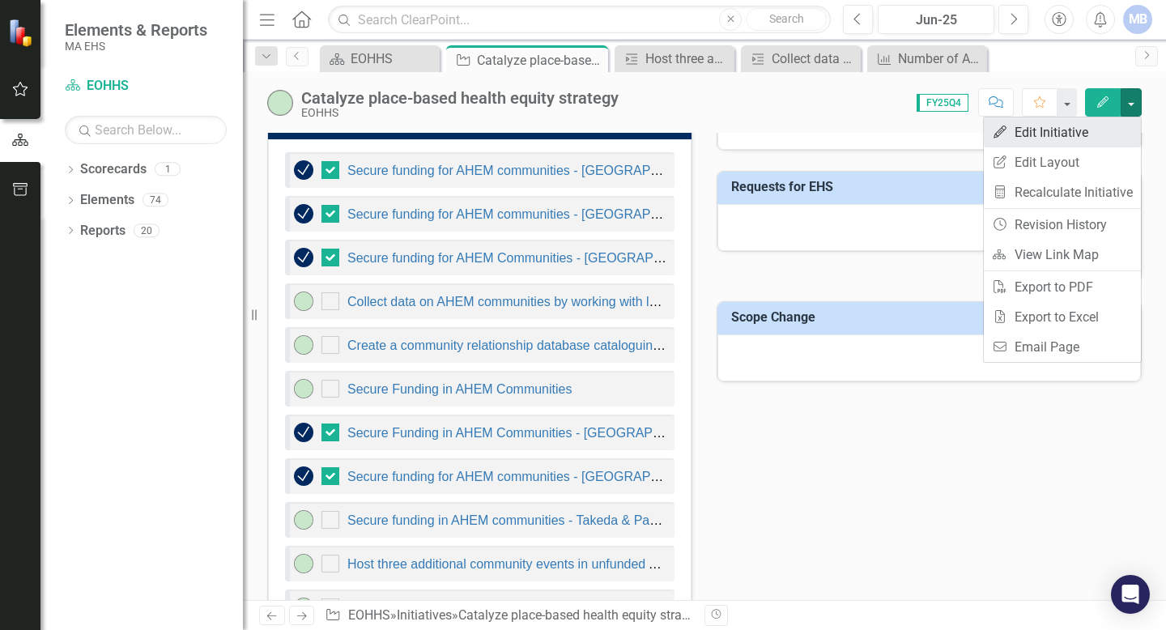
click at [573, 137] on link "Edit Edit Initiative" at bounding box center [1062, 132] width 157 height 30
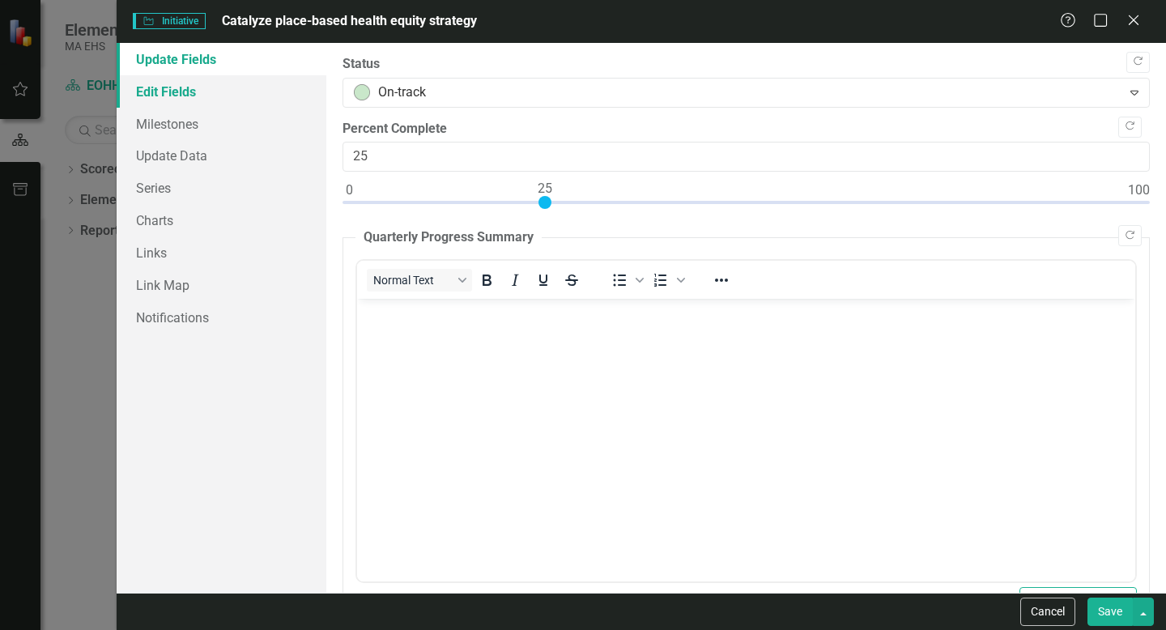
click at [218, 102] on link "Edit Fields" at bounding box center [222, 91] width 210 height 32
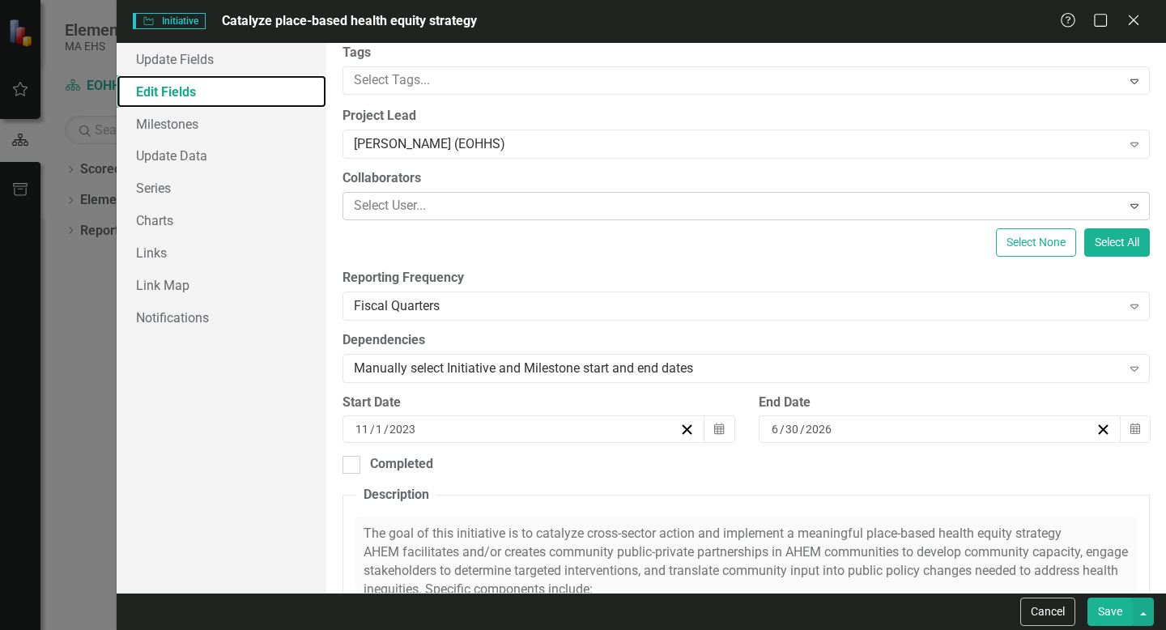
scroll to position [115, 0]
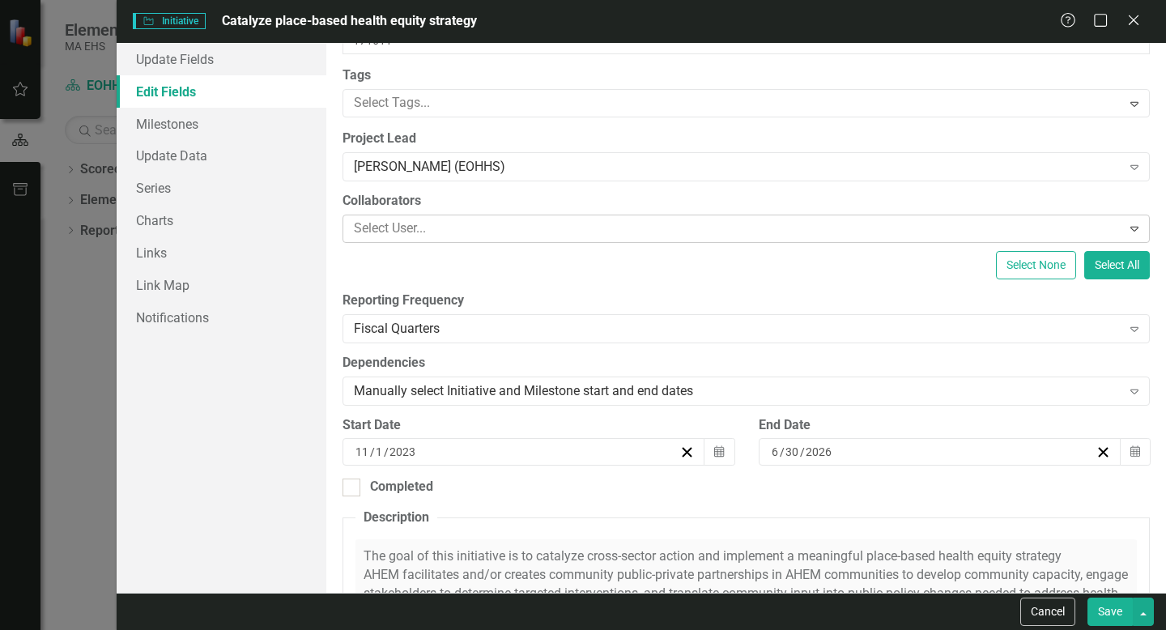
click at [427, 219] on div at bounding box center [733, 229] width 773 height 22
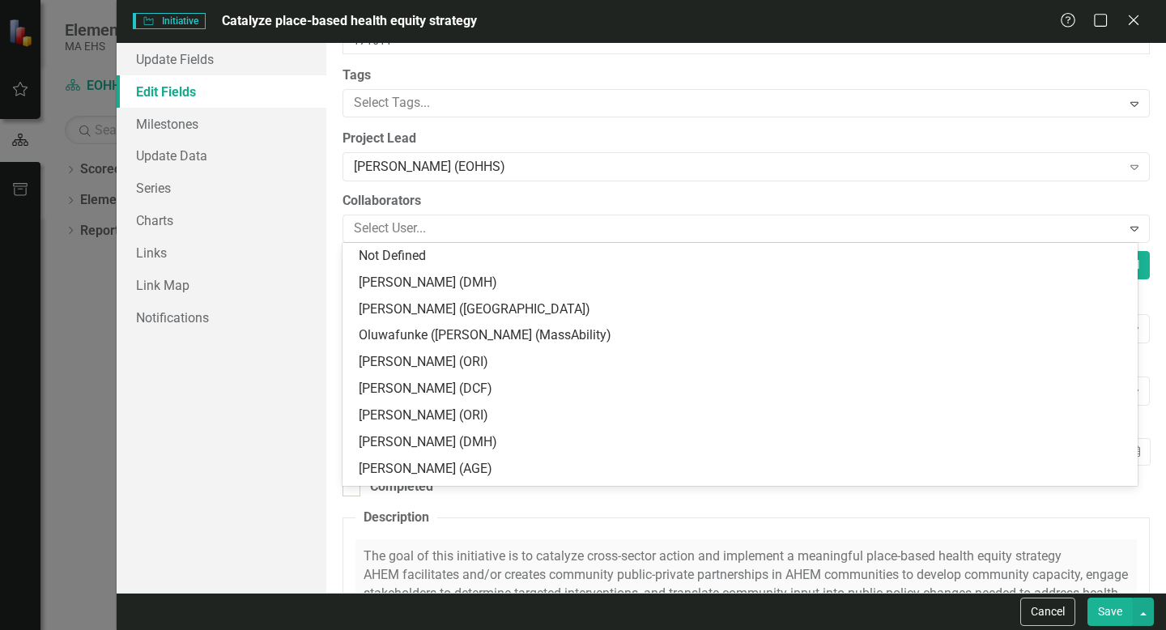
click at [343, 198] on label "Collaborators" at bounding box center [746, 201] width 807 height 19
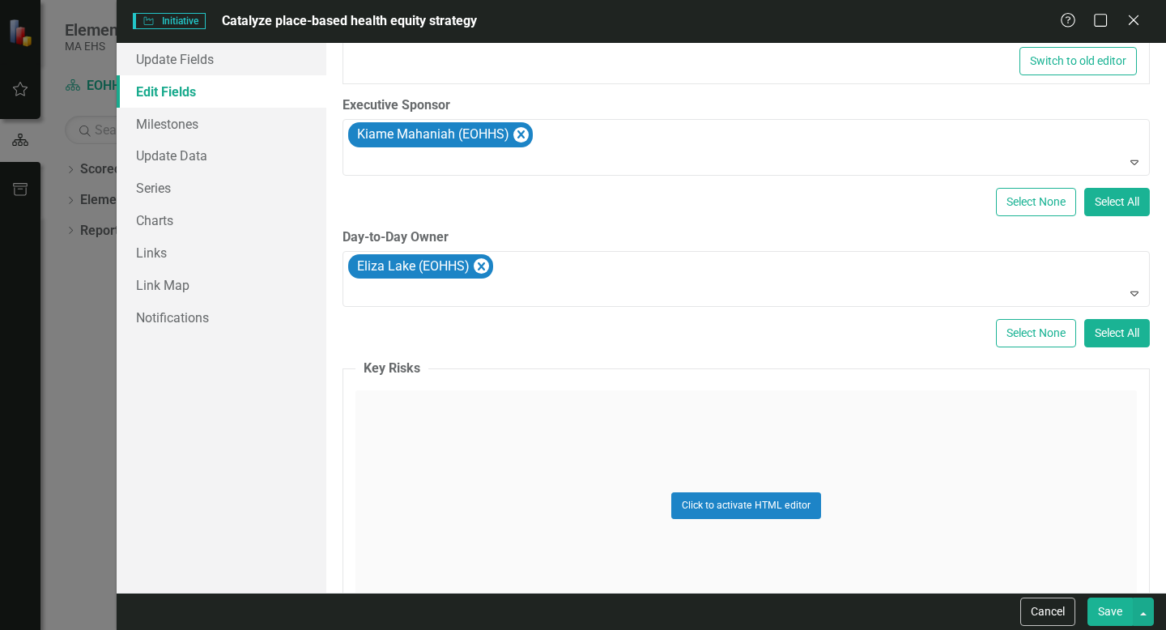
scroll to position [860, 0]
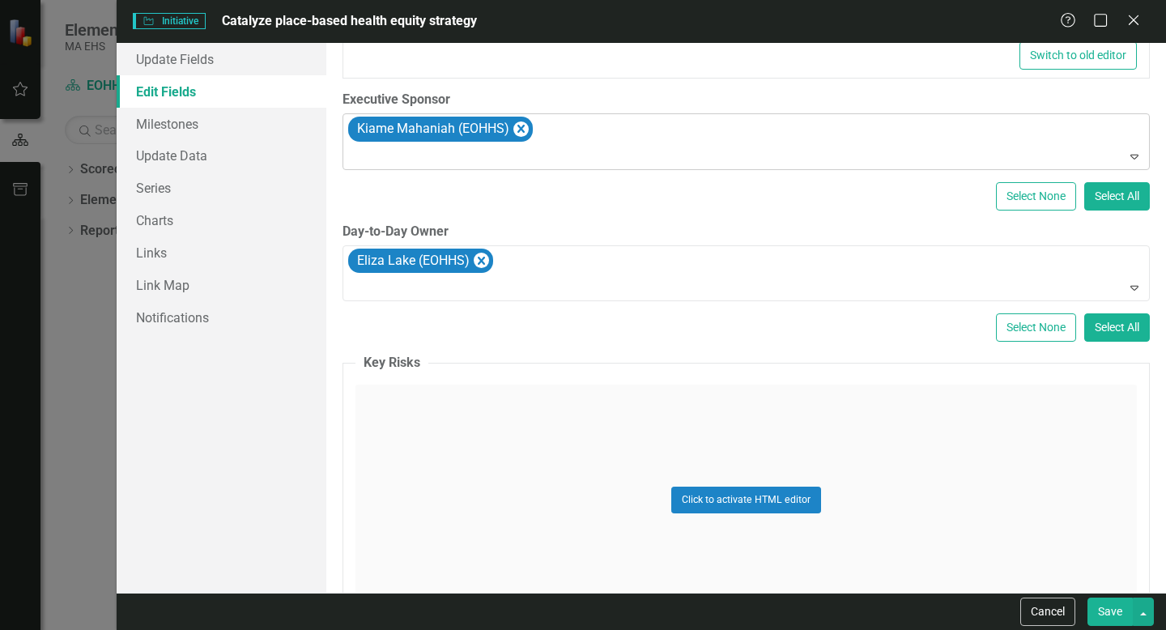
click at [573, 145] on div "Kiame Mahaniah (EOHHS)" at bounding box center [747, 141] width 803 height 55
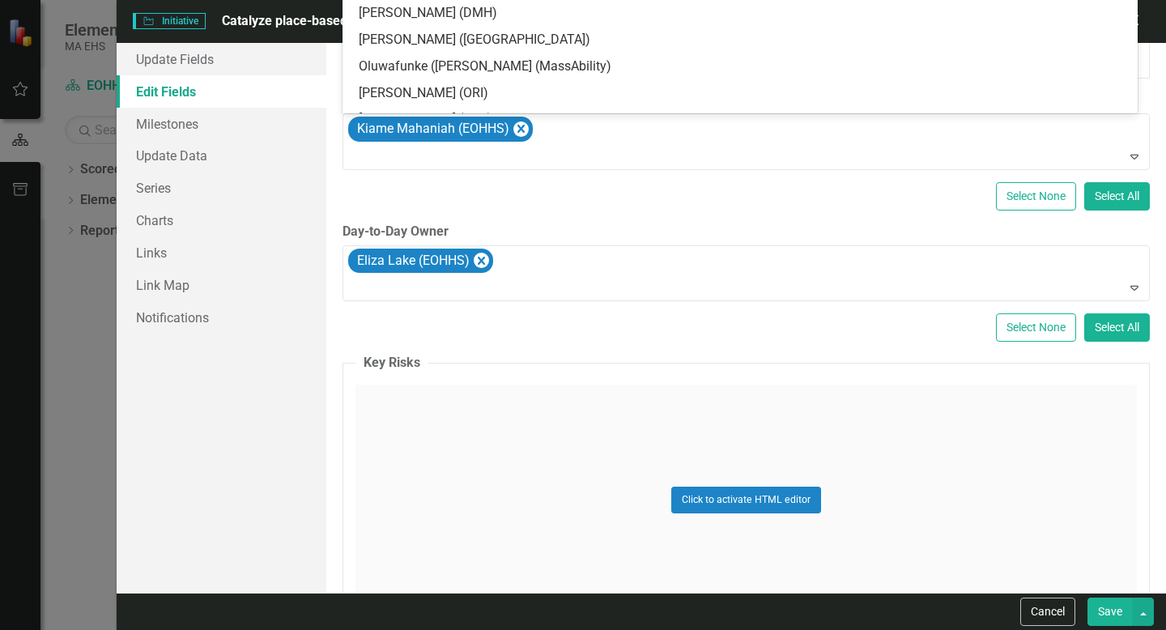
click at [573, 194] on div "Select None Select All" at bounding box center [746, 196] width 807 height 28
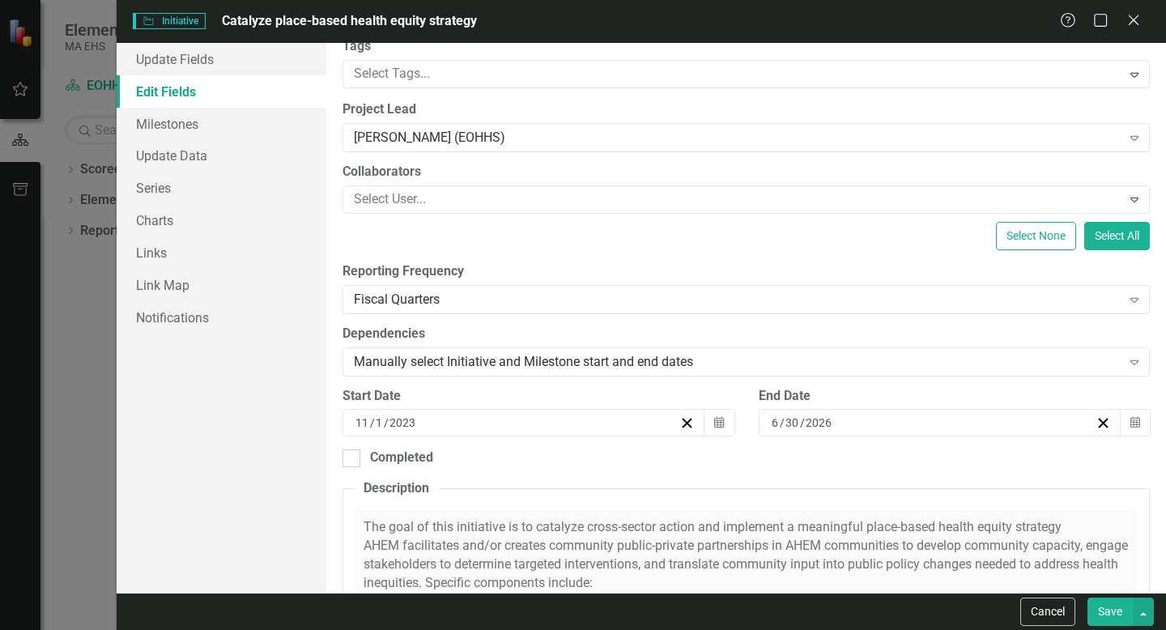
scroll to position [0, 0]
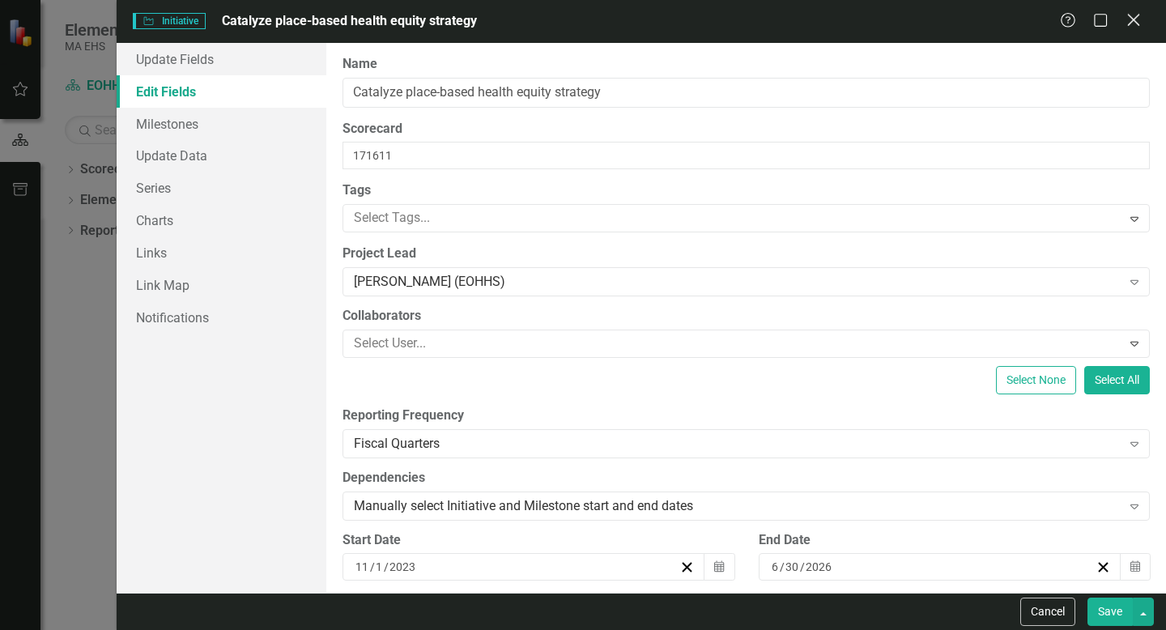
click at [573, 20] on icon "Close" at bounding box center [1133, 19] width 20 height 15
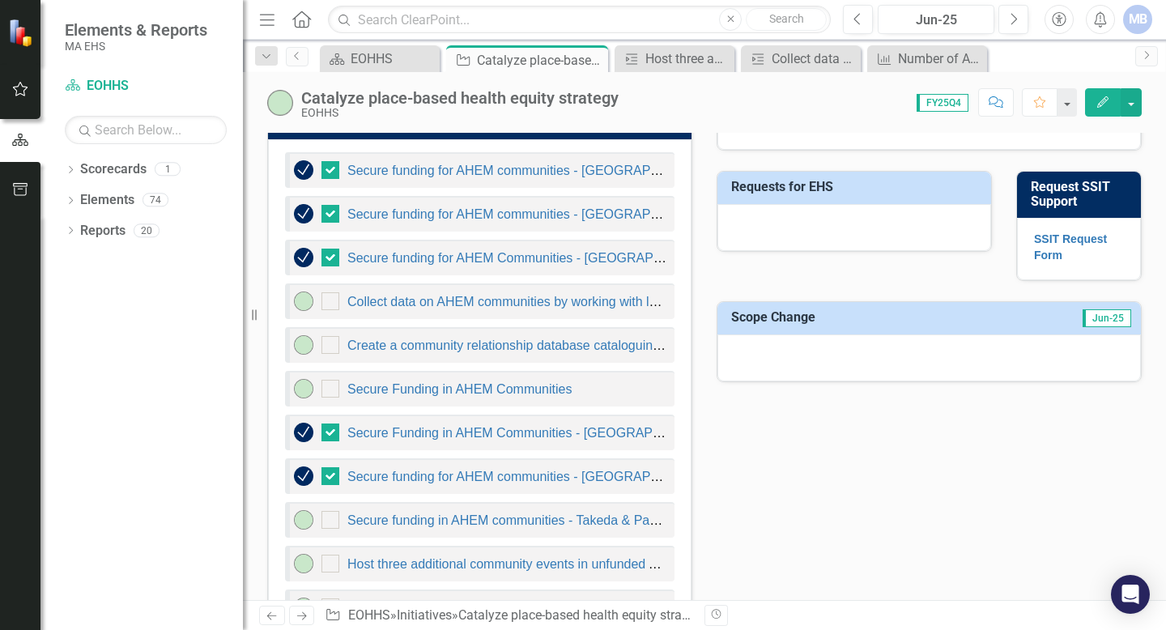
click at [573, 501] on div "KPIs Number of AHEM communities funded Number of convenings (e.g., in each AHEM…" at bounding box center [704, 282] width 899 height 736
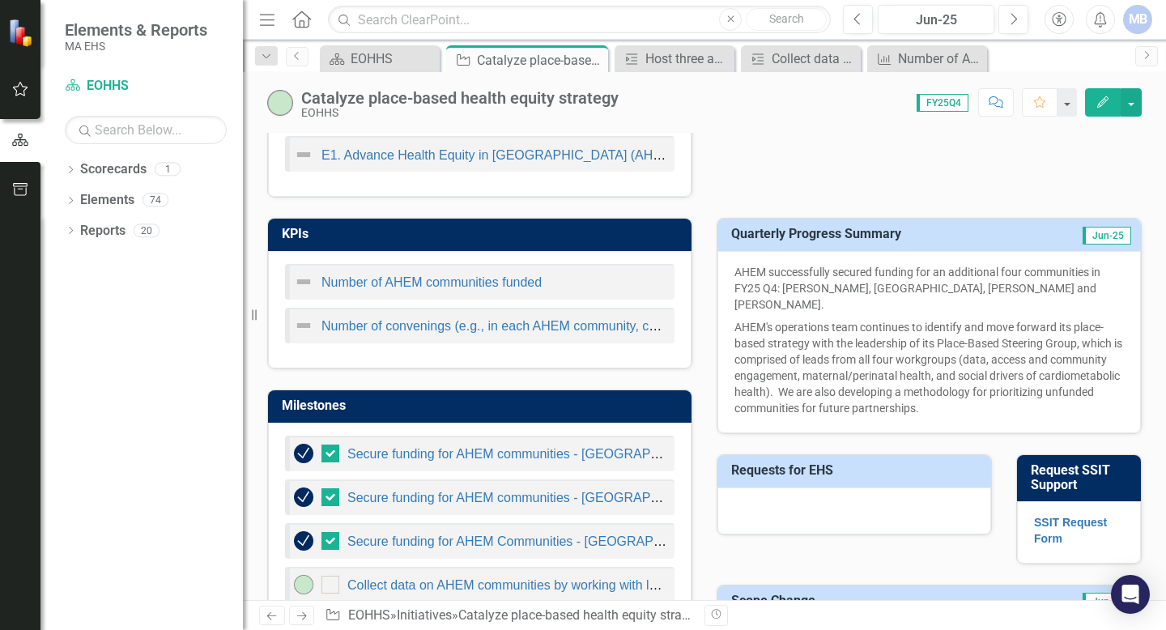
scroll to position [645, 0]
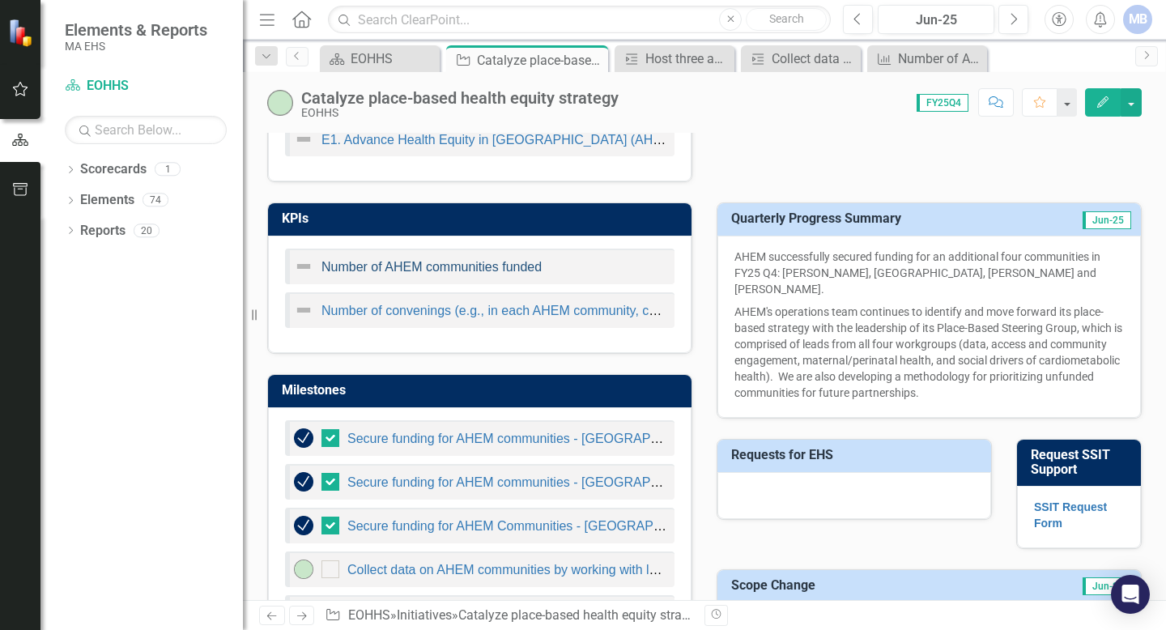
click at [450, 266] on link "Number of AHEM communities funded" at bounding box center [431, 267] width 220 height 14
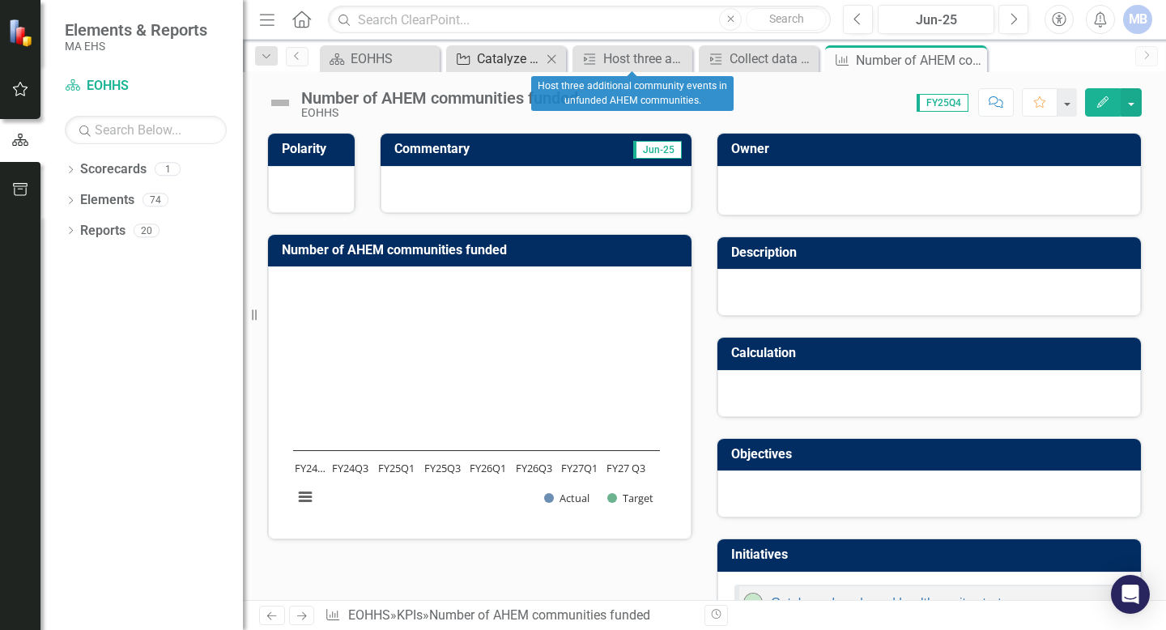
click at [518, 60] on div "Catalyze place-based health equity strategy" at bounding box center [509, 59] width 65 height 20
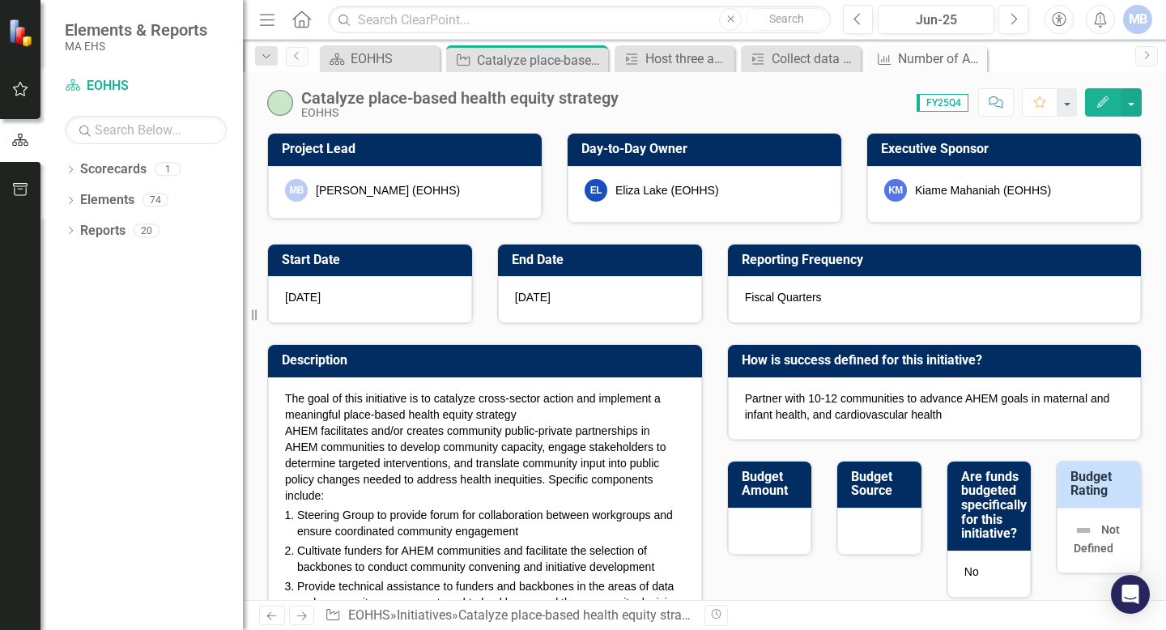
checkbox input "true"
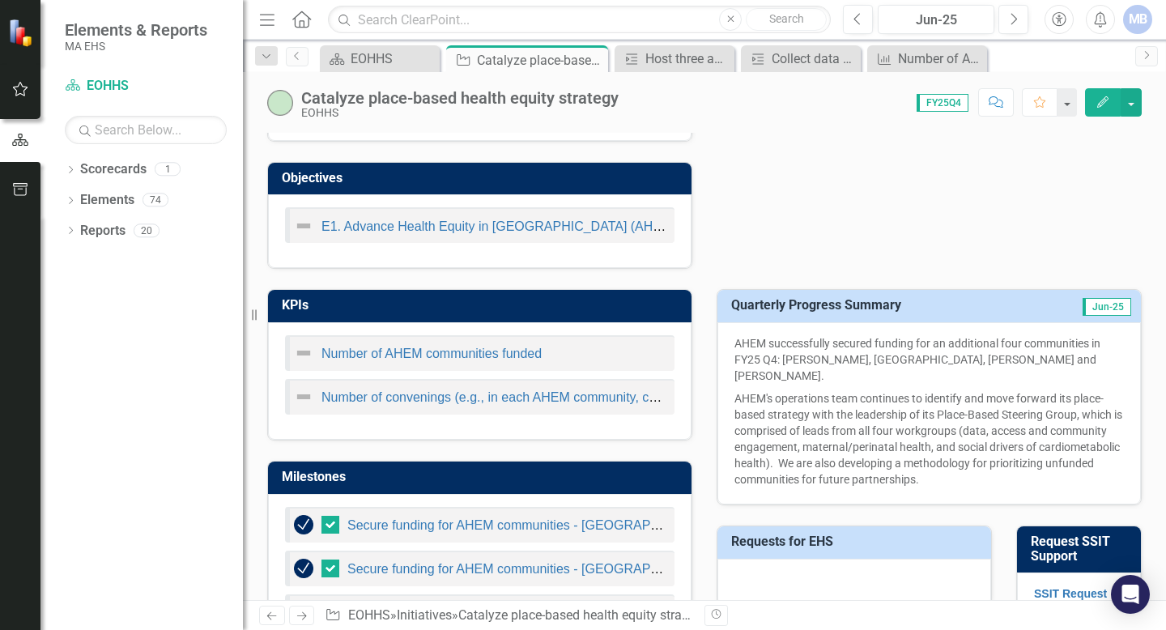
scroll to position [607, 0]
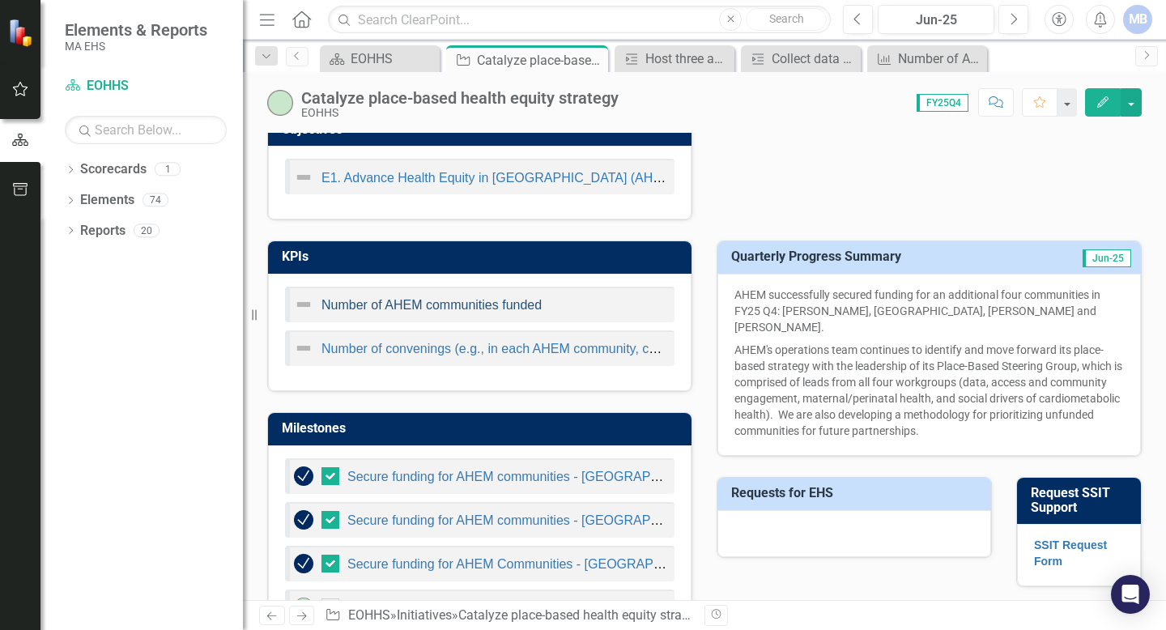
click at [462, 309] on link "Number of AHEM communities funded" at bounding box center [431, 305] width 220 height 14
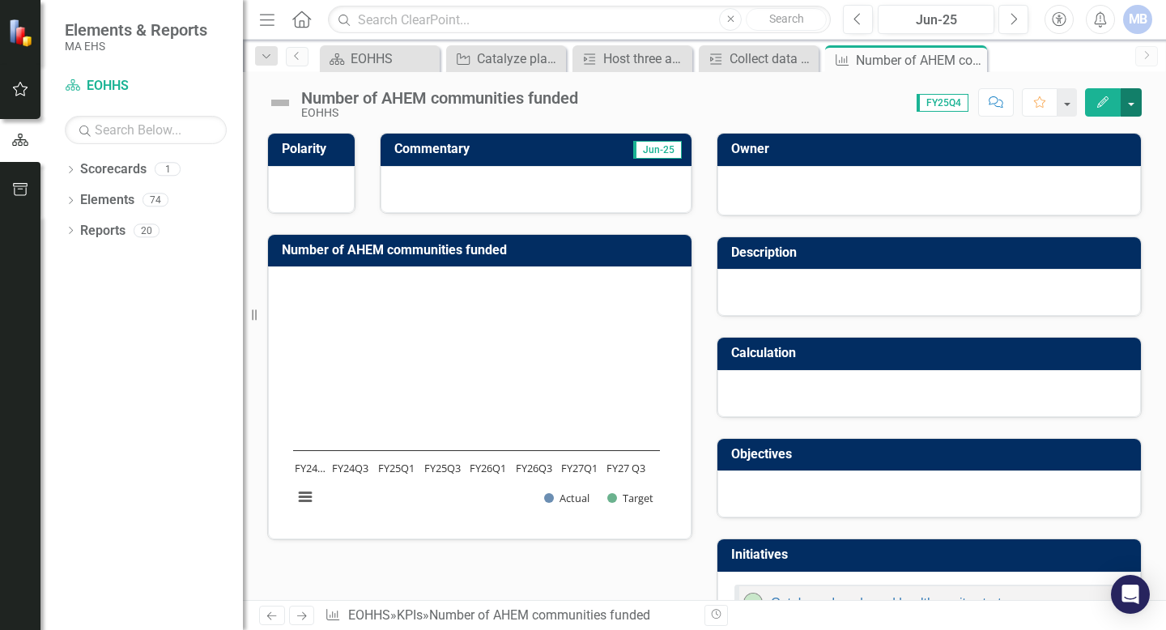
click at [573, 102] on button "button" at bounding box center [1131, 102] width 21 height 28
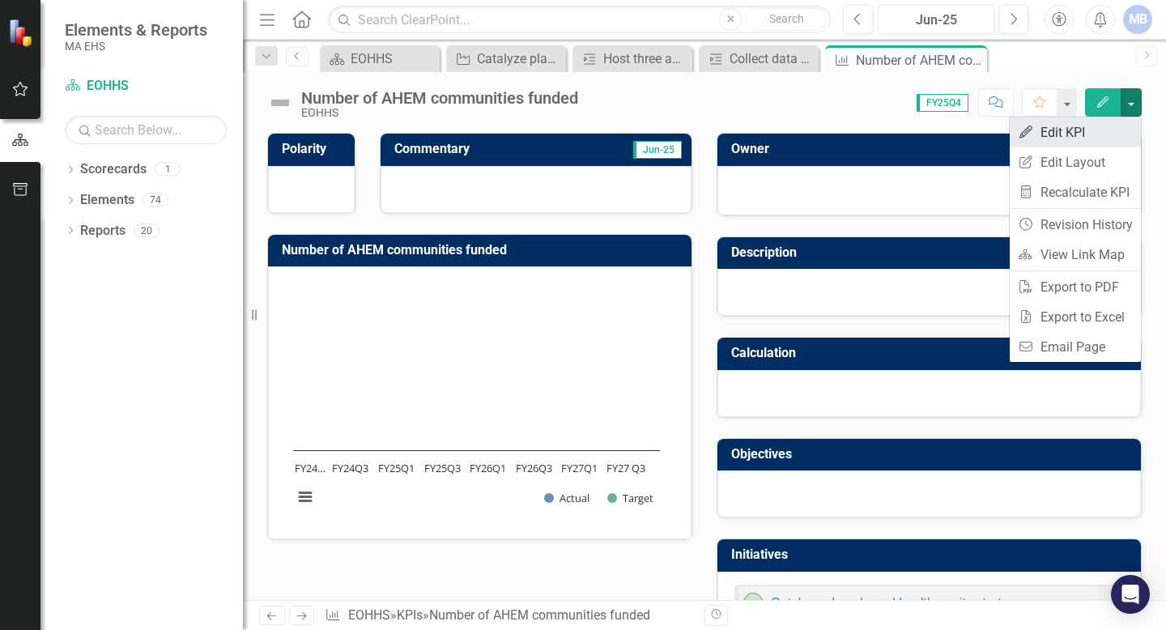
click at [573, 130] on link "Edit Edit KPI" at bounding box center [1075, 132] width 131 height 30
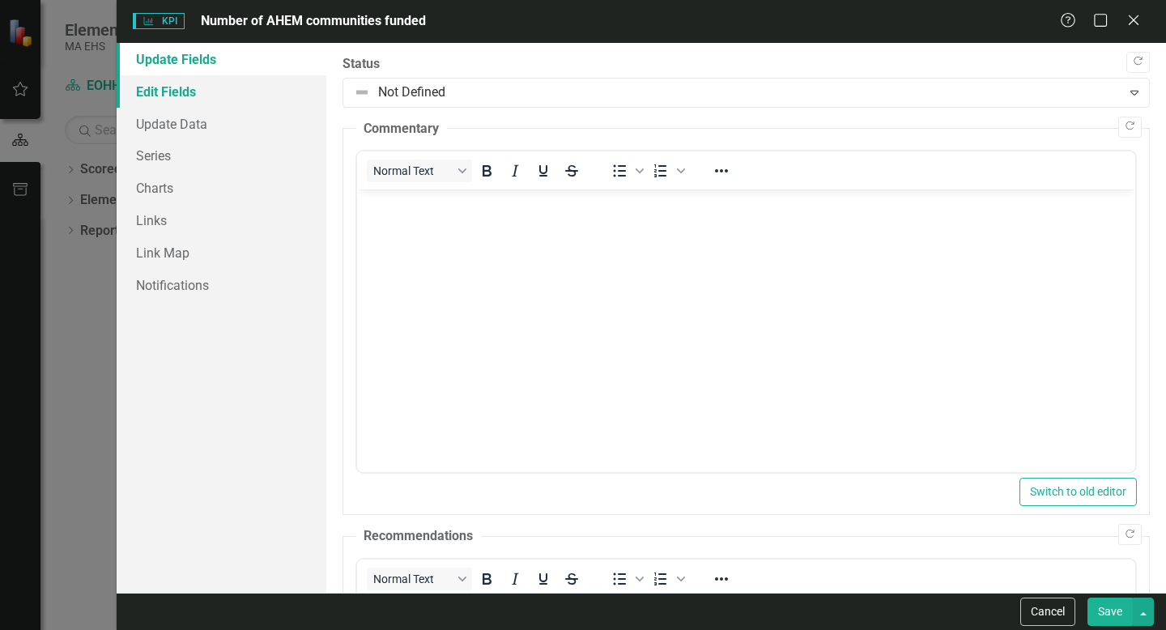
click at [186, 99] on link "Edit Fields" at bounding box center [222, 91] width 210 height 32
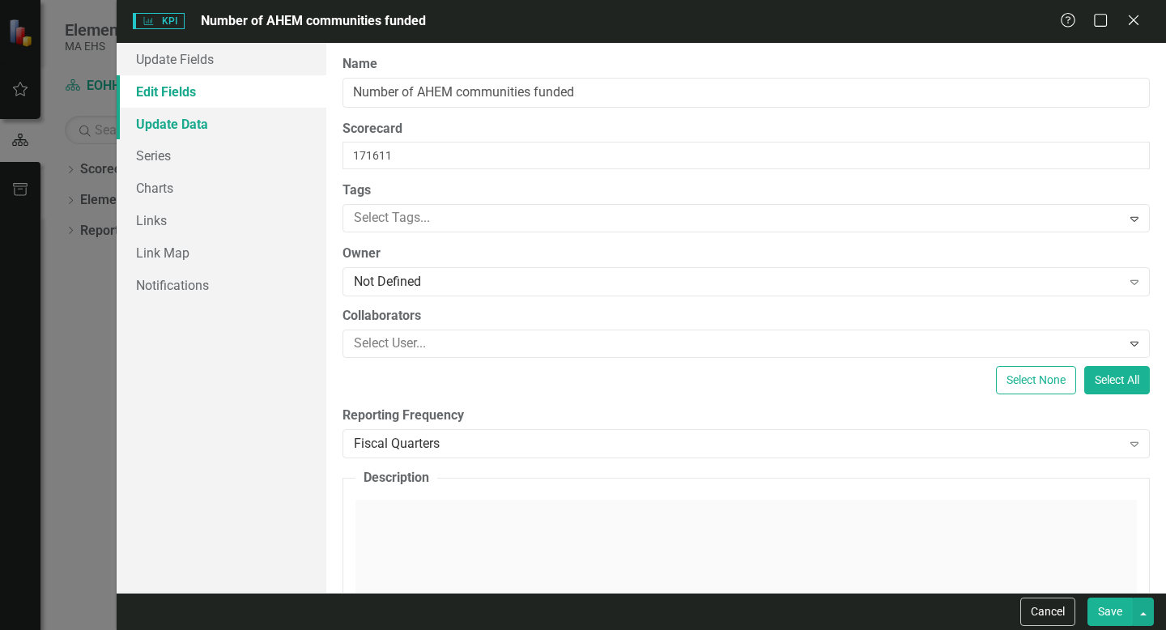
click at [184, 121] on link "Update Data" at bounding box center [222, 124] width 210 height 32
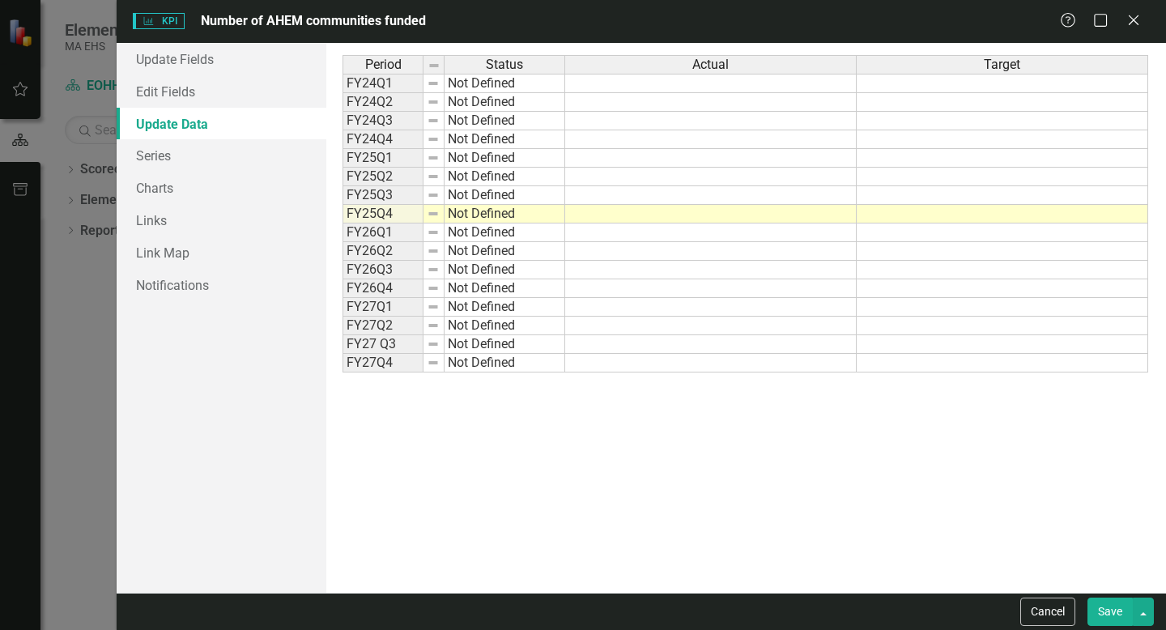
click at [573, 215] on td at bounding box center [711, 214] width 292 height 19
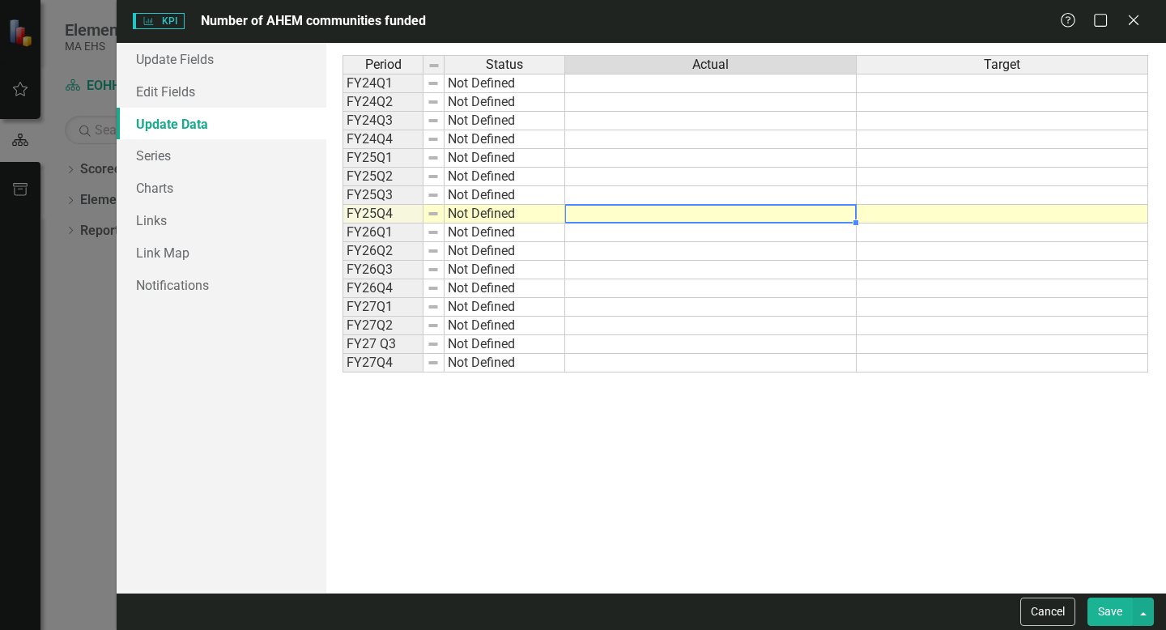
click at [573, 493] on div "Period Status Actual Target FY24Q1 Not Defined FY24Q2 Not Defined FY24Q3 Not De…" at bounding box center [746, 318] width 807 height 526
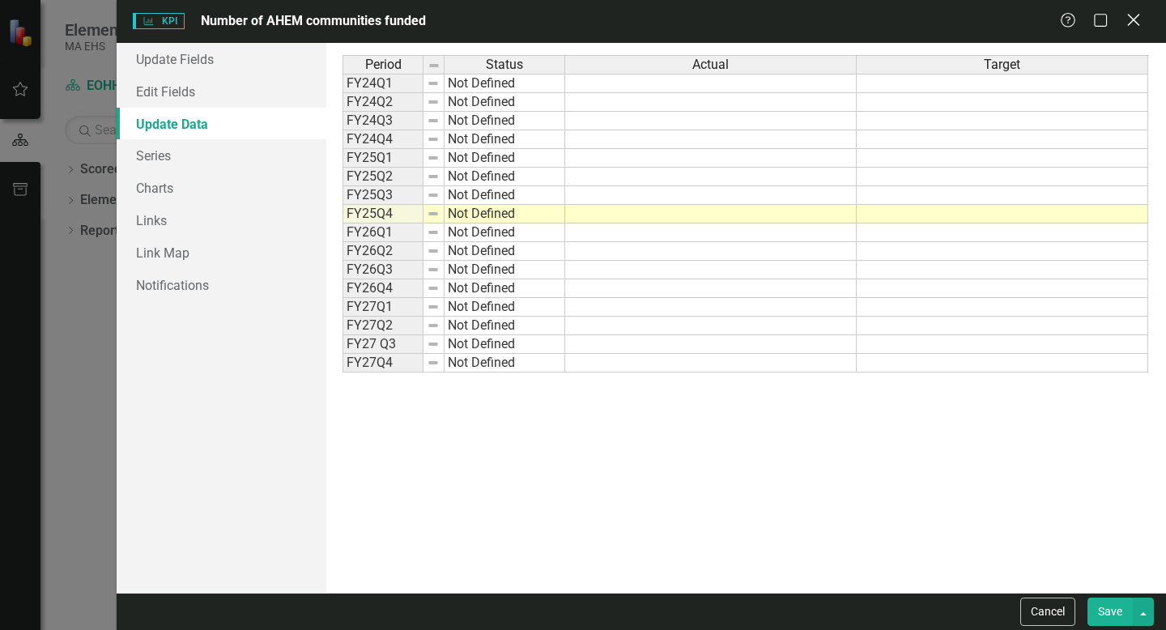
click at [573, 20] on icon "Close" at bounding box center [1133, 19] width 20 height 15
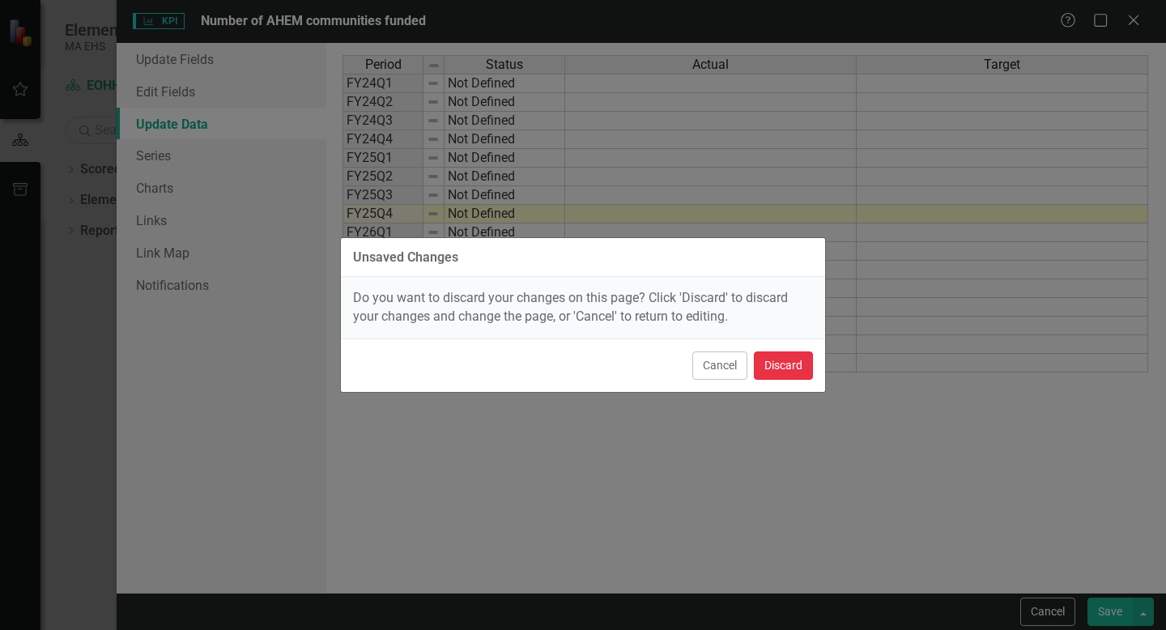
click at [573, 363] on button "Discard" at bounding box center [783, 365] width 59 height 28
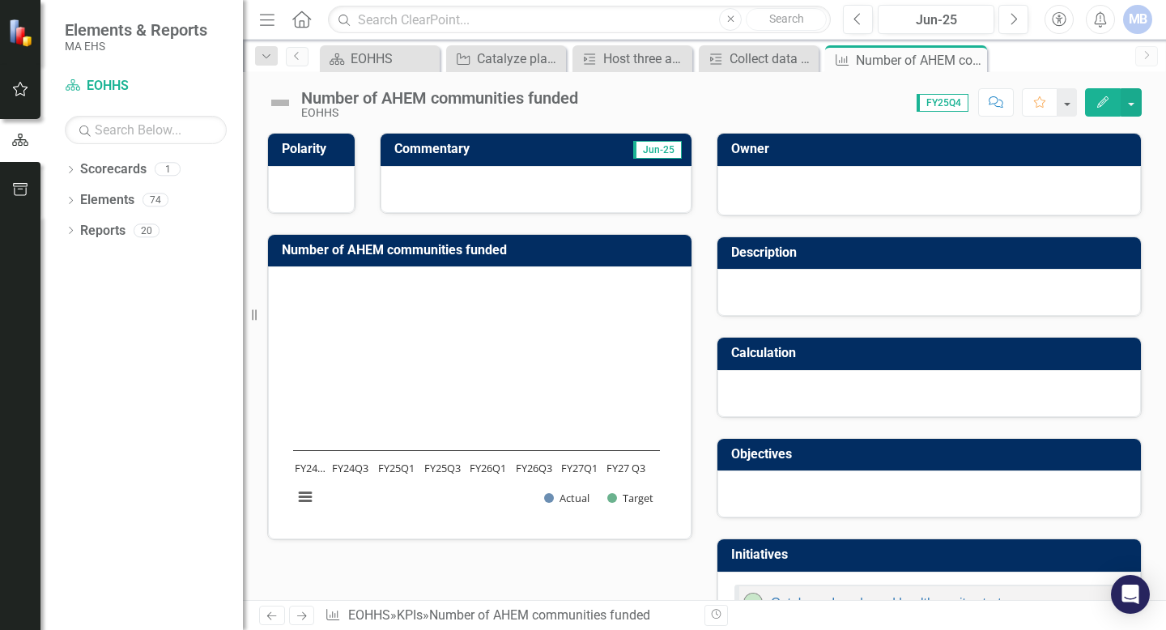
click at [573, 146] on span "Jun-25" at bounding box center [657, 150] width 49 height 18
click at [508, 57] on div "Catalyze place-based health equity strategy" at bounding box center [509, 59] width 65 height 20
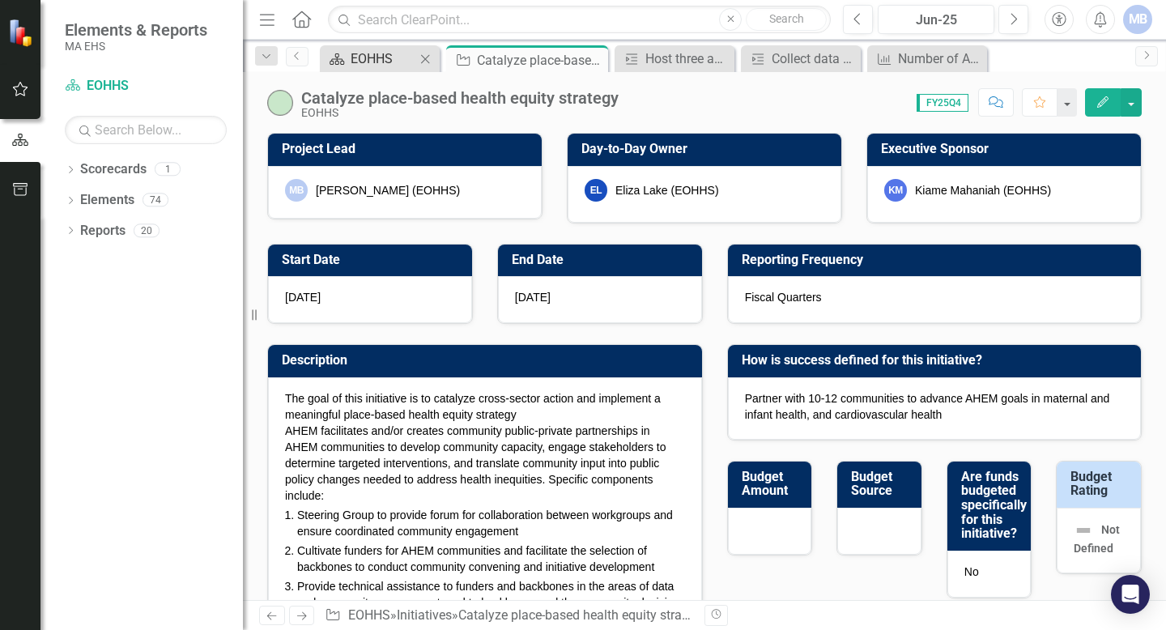
click at [375, 60] on div "EOHHS" at bounding box center [383, 59] width 65 height 20
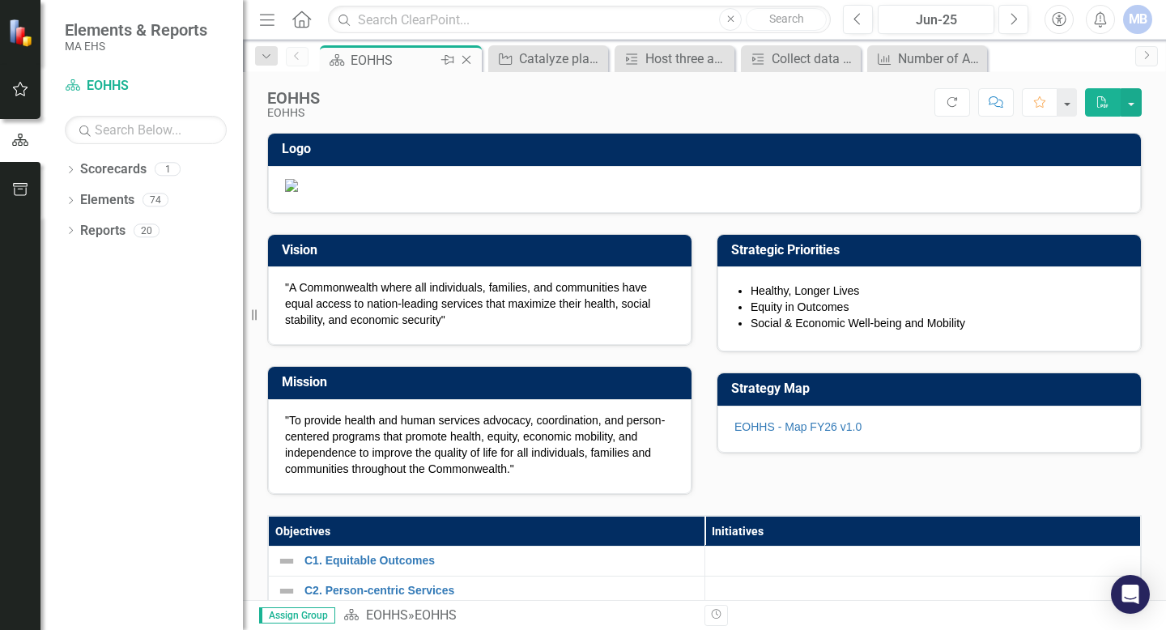
click at [481, 61] on div "Scorecard EOHHS Pin Close" at bounding box center [401, 58] width 162 height 27
click at [512, 57] on icon "Initiative" at bounding box center [505, 59] width 16 height 13
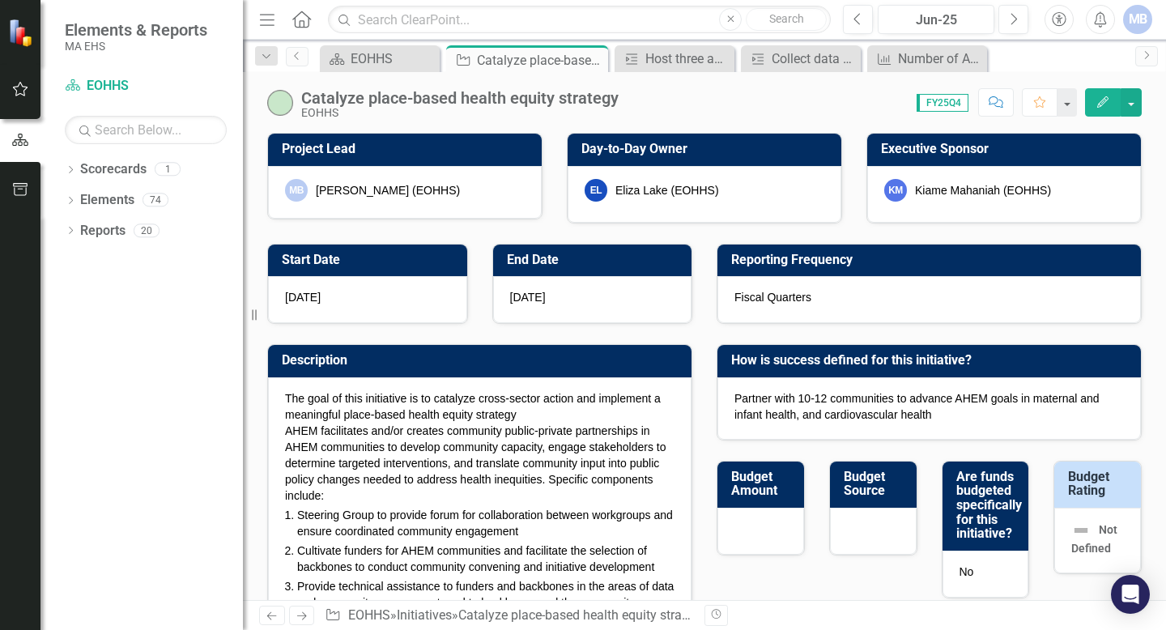
click at [547, 301] on div "[DATE]" at bounding box center [592, 299] width 199 height 47
click at [573, 104] on span "FY25Q4" at bounding box center [943, 103] width 52 height 18
click at [573, 26] on button "Next" at bounding box center [1013, 19] width 30 height 29
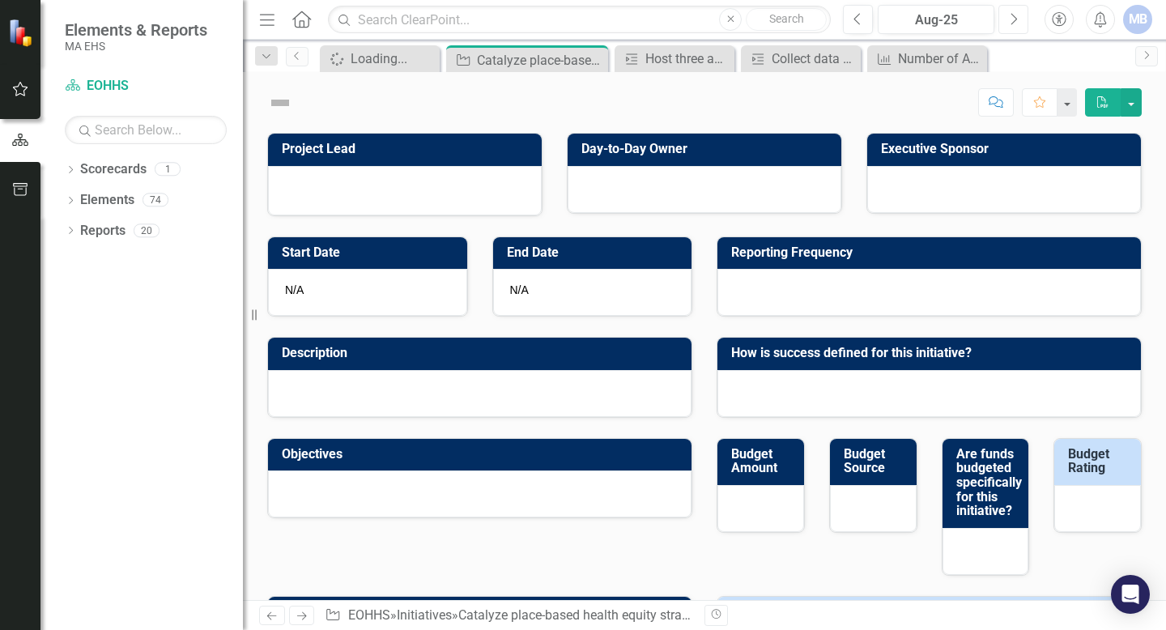
click at [573, 26] on button "Next" at bounding box center [1013, 19] width 30 height 29
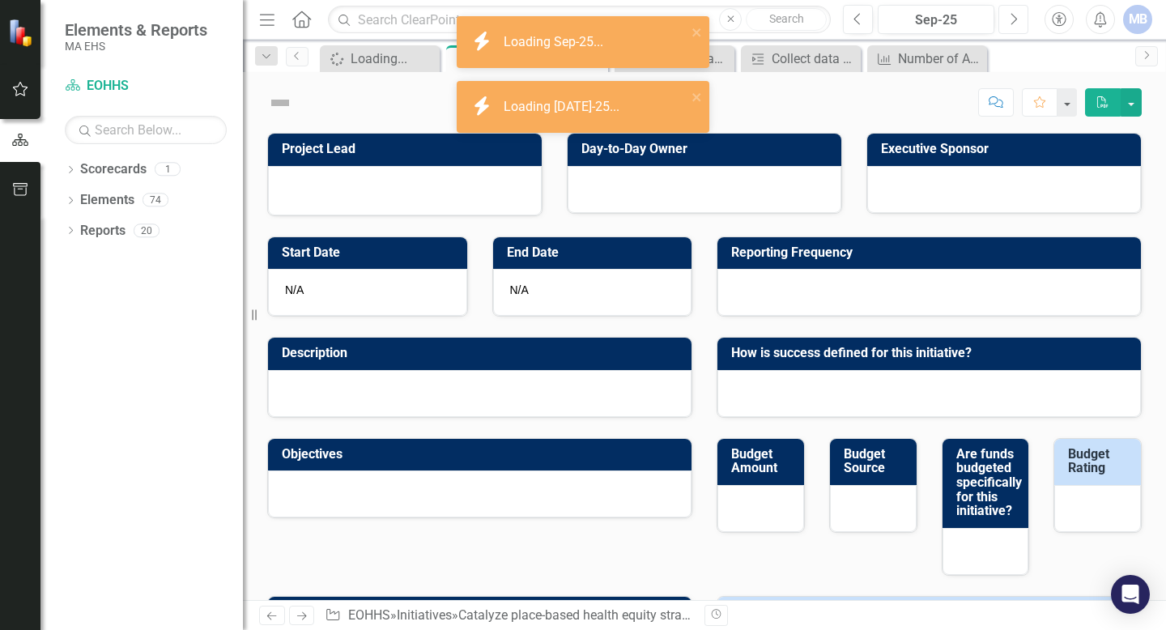
click at [573, 26] on button "Next" at bounding box center [1013, 19] width 30 height 29
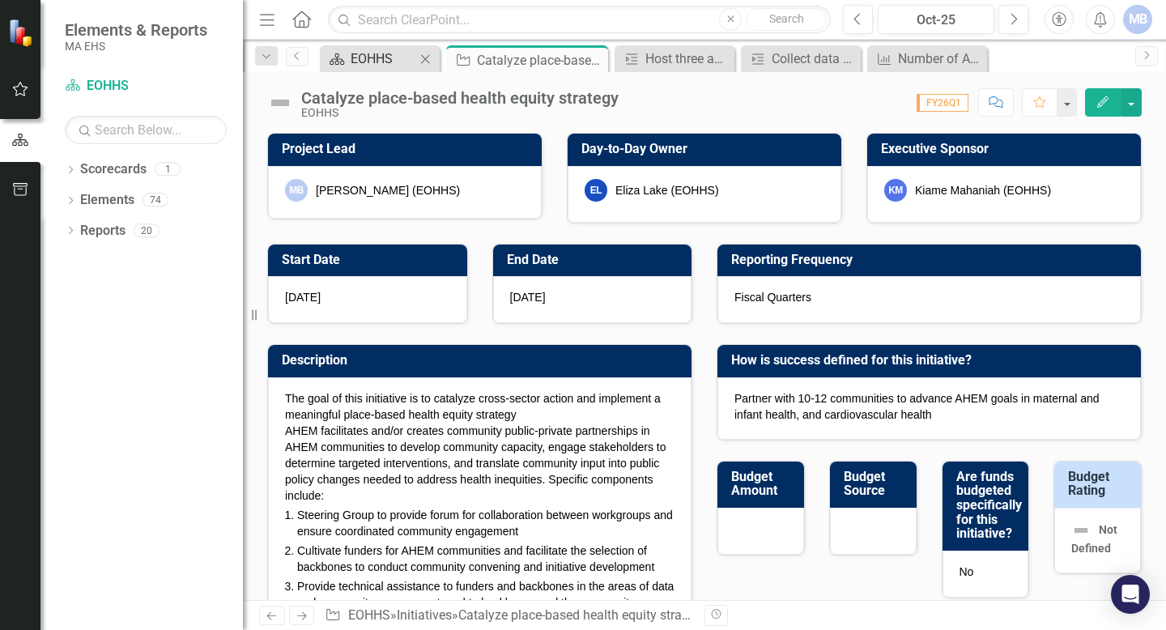
click at [364, 64] on div "EOHHS" at bounding box center [383, 59] width 65 height 20
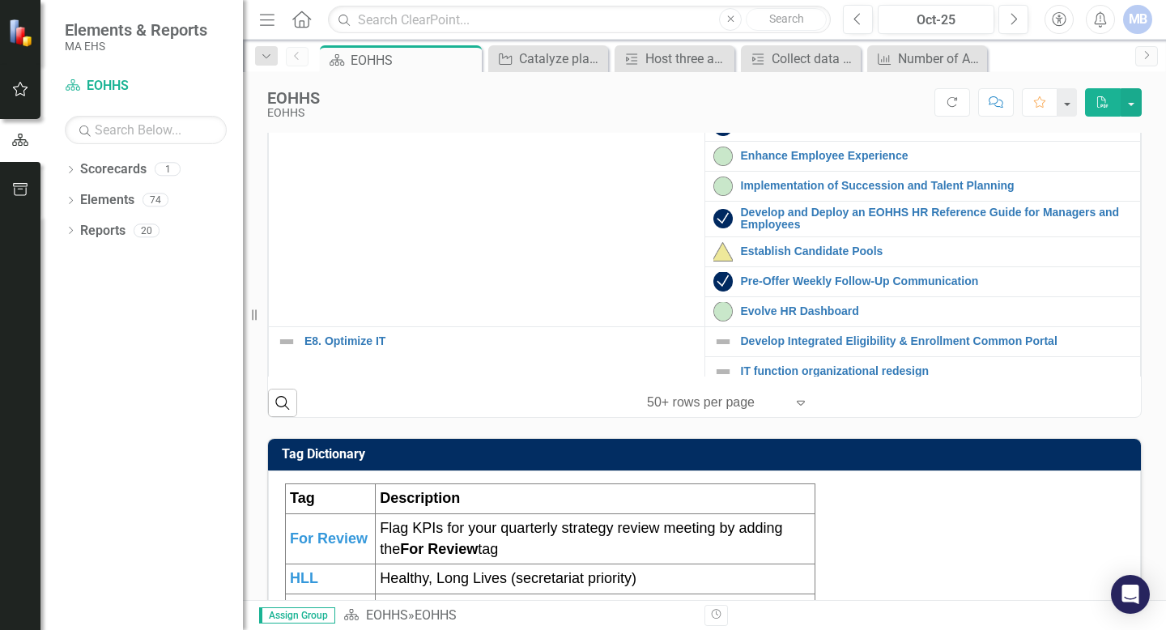
scroll to position [612, 0]
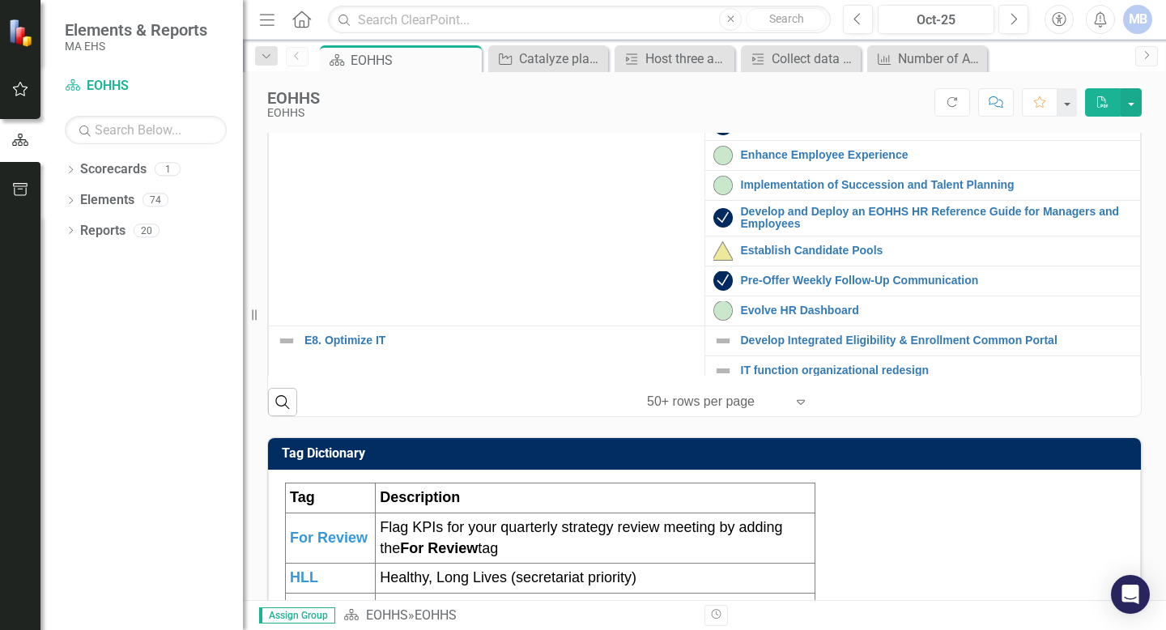
click at [573, 11] on link "Bolster Primary Care Physician workforce" at bounding box center [937, 5] width 392 height 12
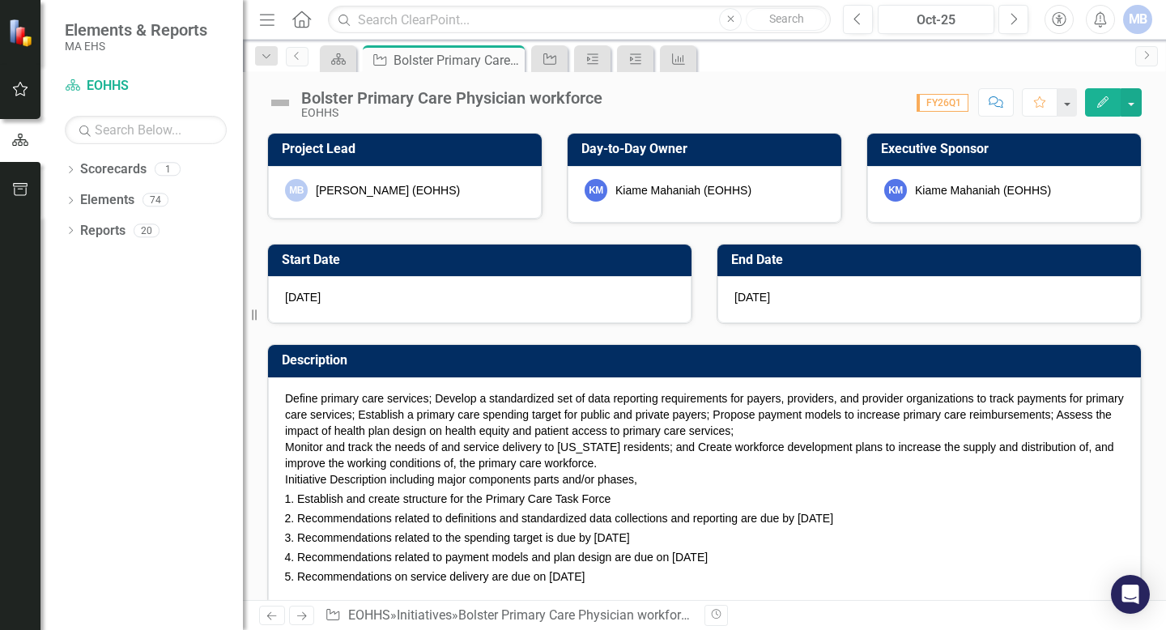
checkbox input "true"
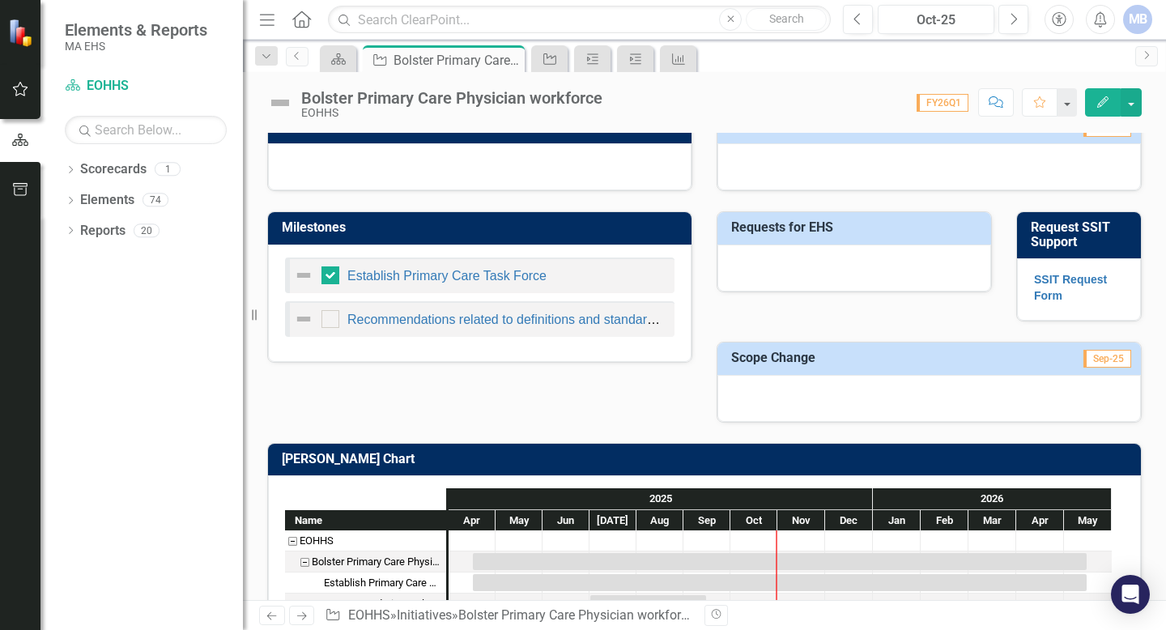
scroll to position [759, 0]
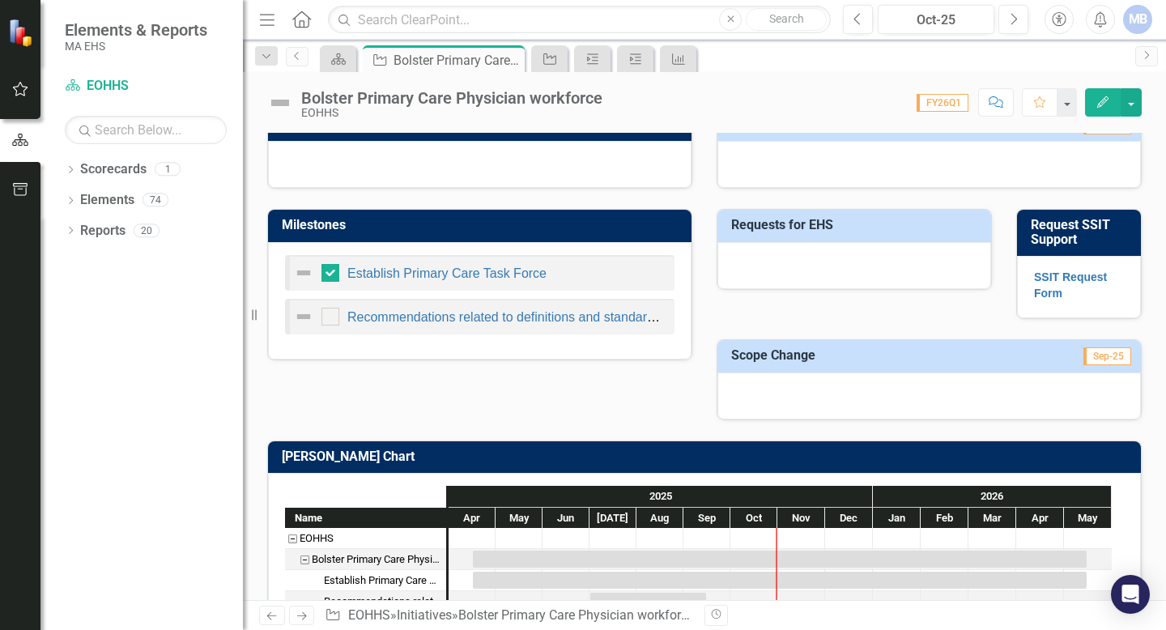
click at [573, 102] on span "FY26Q1" at bounding box center [943, 103] width 52 height 18
click at [573, 23] on button "Previous" at bounding box center [858, 19] width 30 height 29
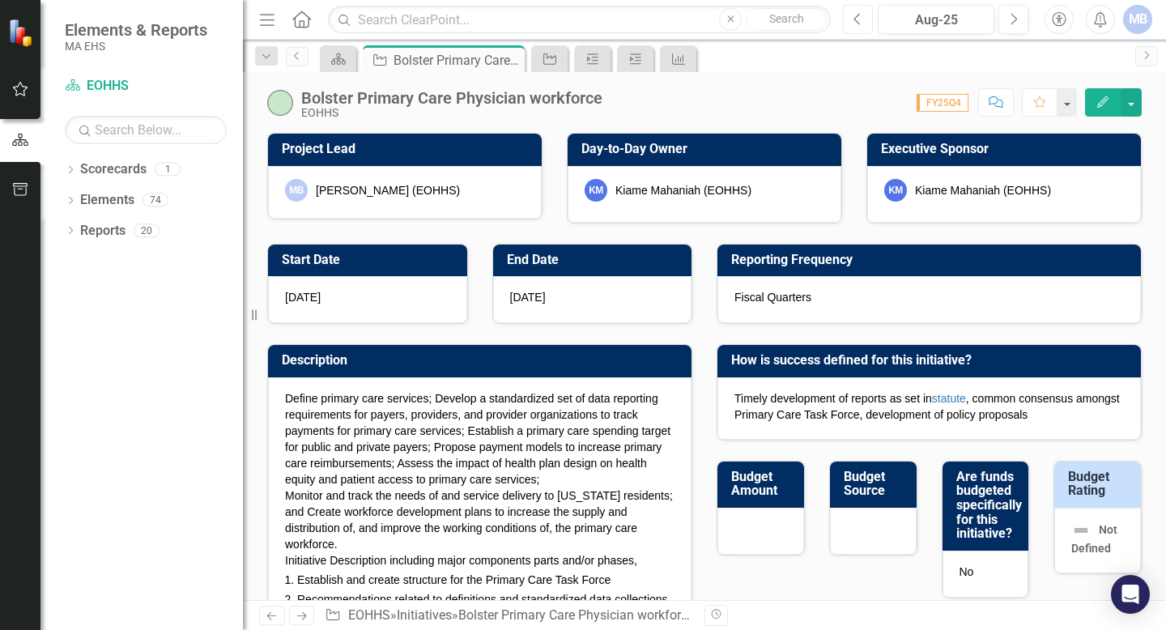
click at [573, 19] on button "Previous" at bounding box center [858, 19] width 30 height 29
click at [509, 61] on icon "Close" at bounding box center [509, 59] width 16 height 13
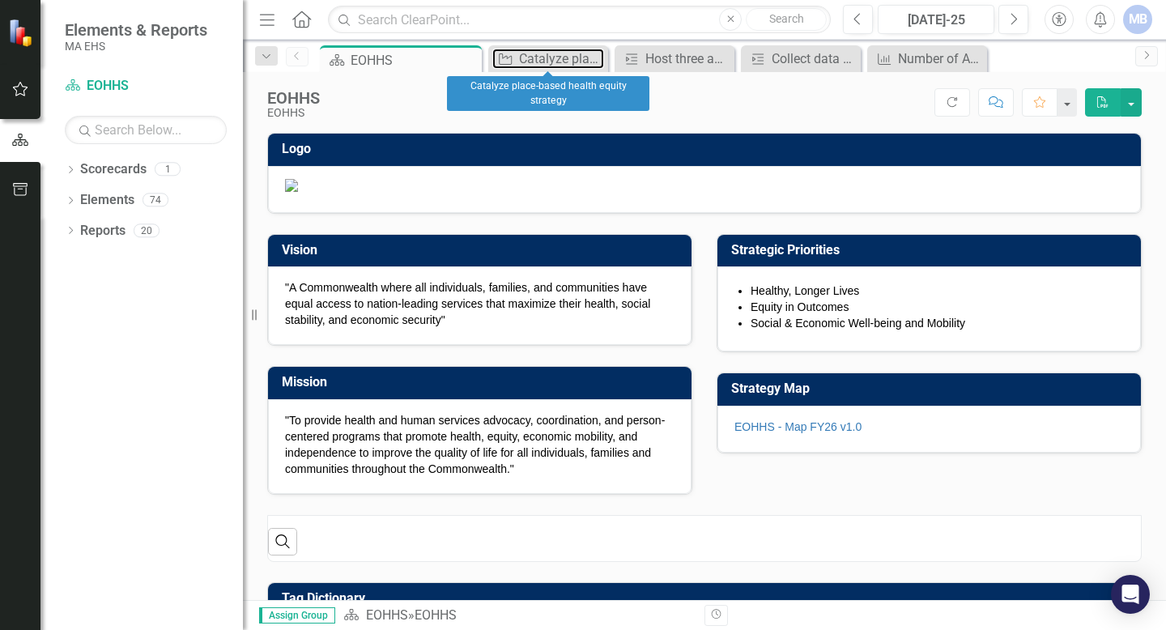
click at [509, 61] on icon "Initiative" at bounding box center [505, 59] width 16 height 13
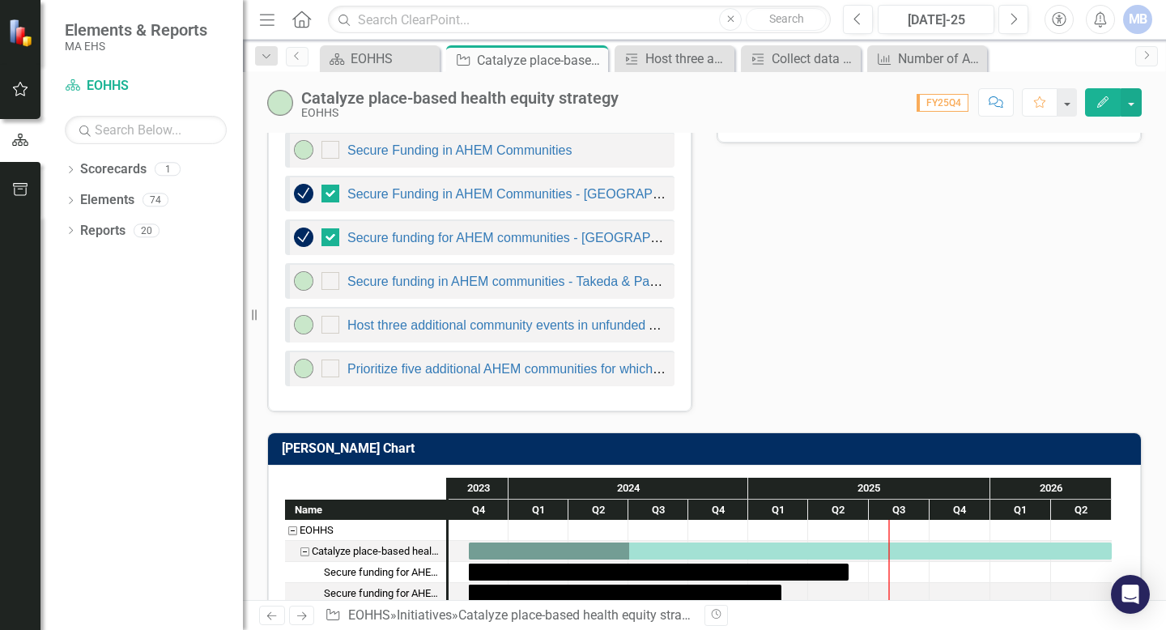
scroll to position [1146, 0]
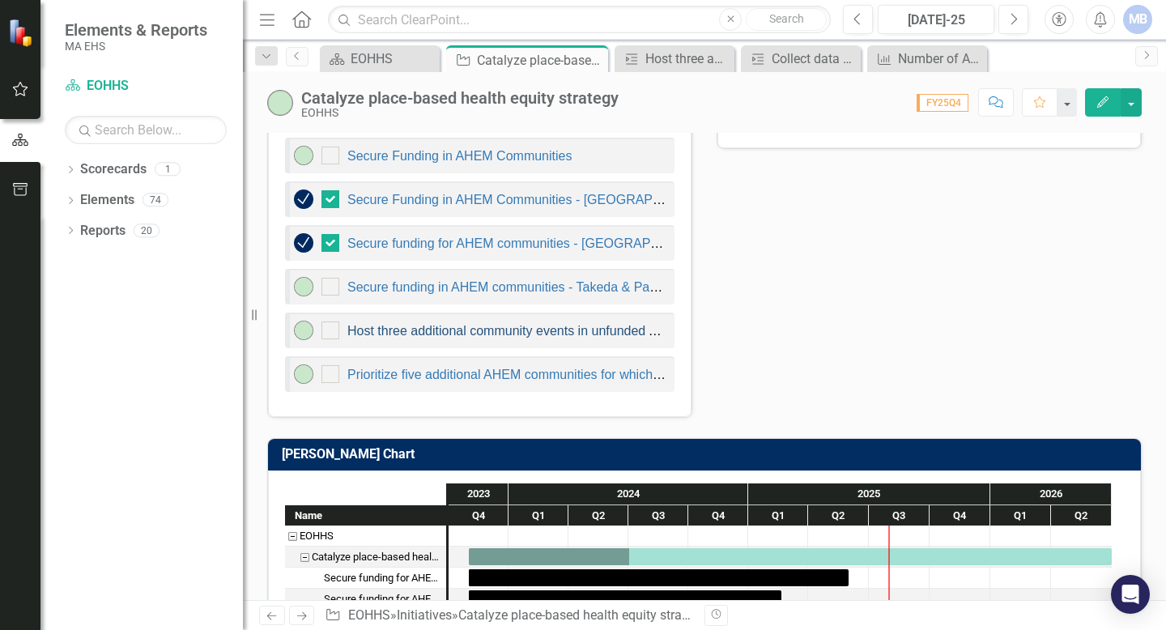
click at [482, 328] on link "Host three additional community events in unfunded AHEM communities." at bounding box center [556, 331] width 419 height 14
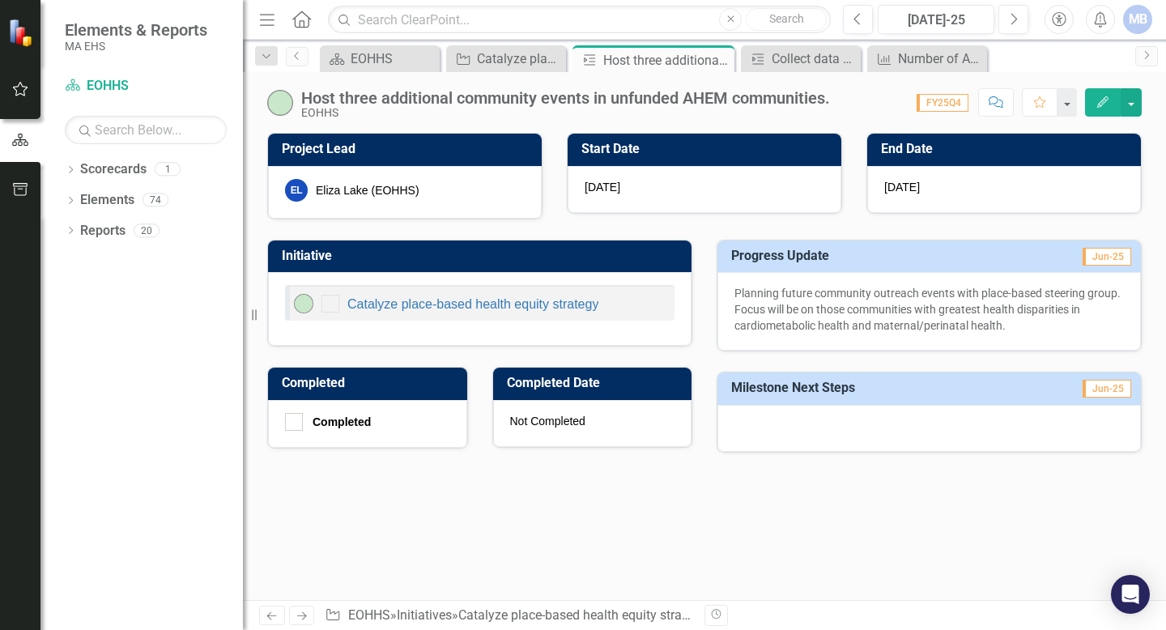
click at [573, 109] on button "Edit" at bounding box center [1103, 102] width 36 height 28
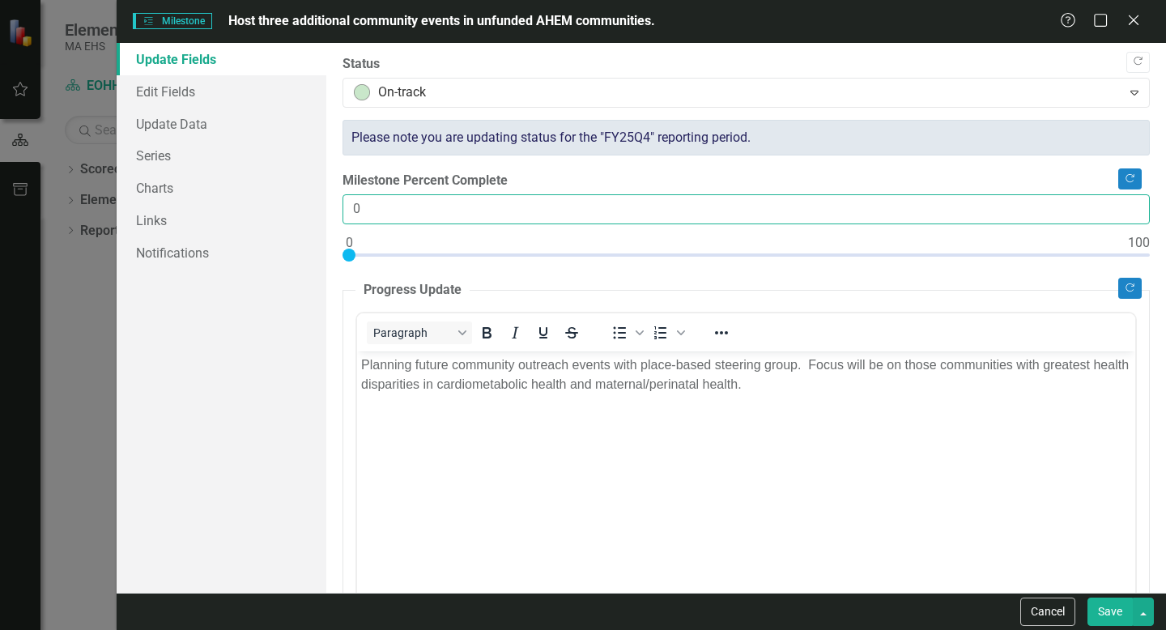
click at [383, 208] on input "0" at bounding box center [746, 209] width 807 height 30
type input "066"
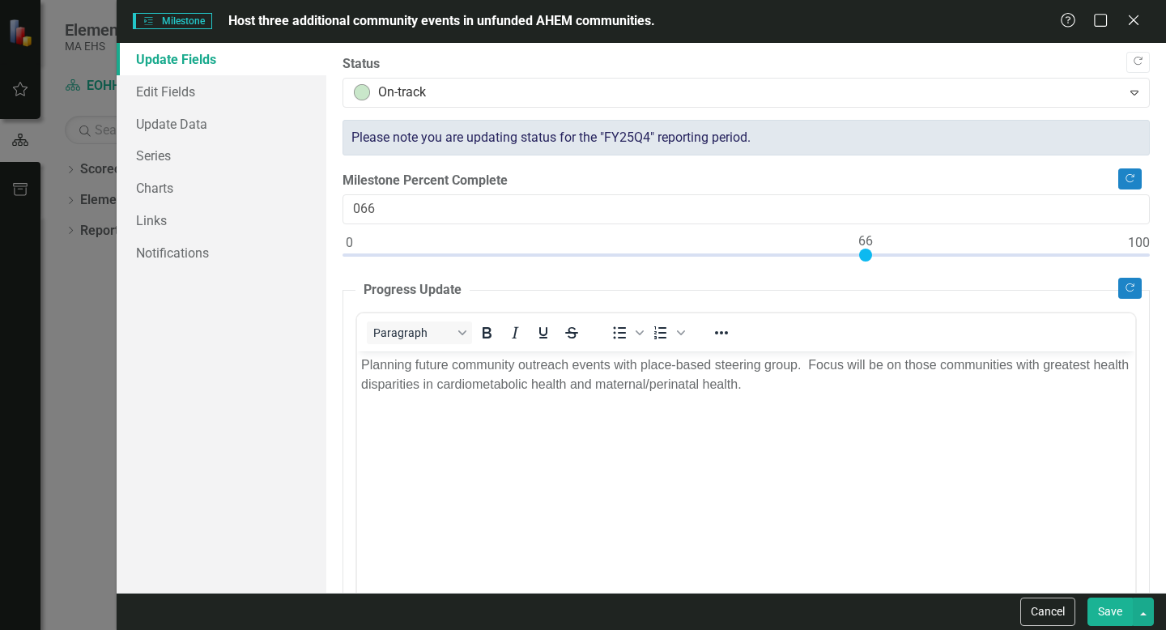
click at [497, 485] on body "Planning future community outreach events with place-based steering group. Focu…" at bounding box center [746, 472] width 778 height 243
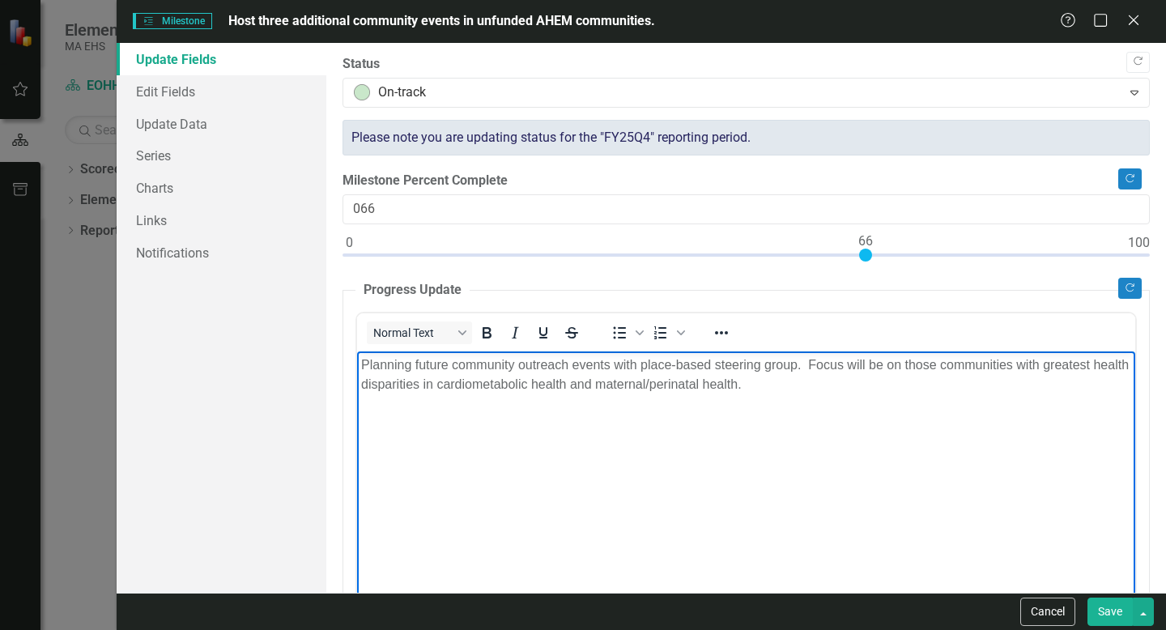
drag, startPoint x: 814, startPoint y: 452, endPoint x: 381, endPoint y: 307, distance: 456.8
click at [381, 351] on html "Planning future community outreach events with place-based steering group. Focu…" at bounding box center [746, 472] width 778 height 243
click at [180, 94] on link "Edit Fields" at bounding box center [222, 91] width 210 height 32
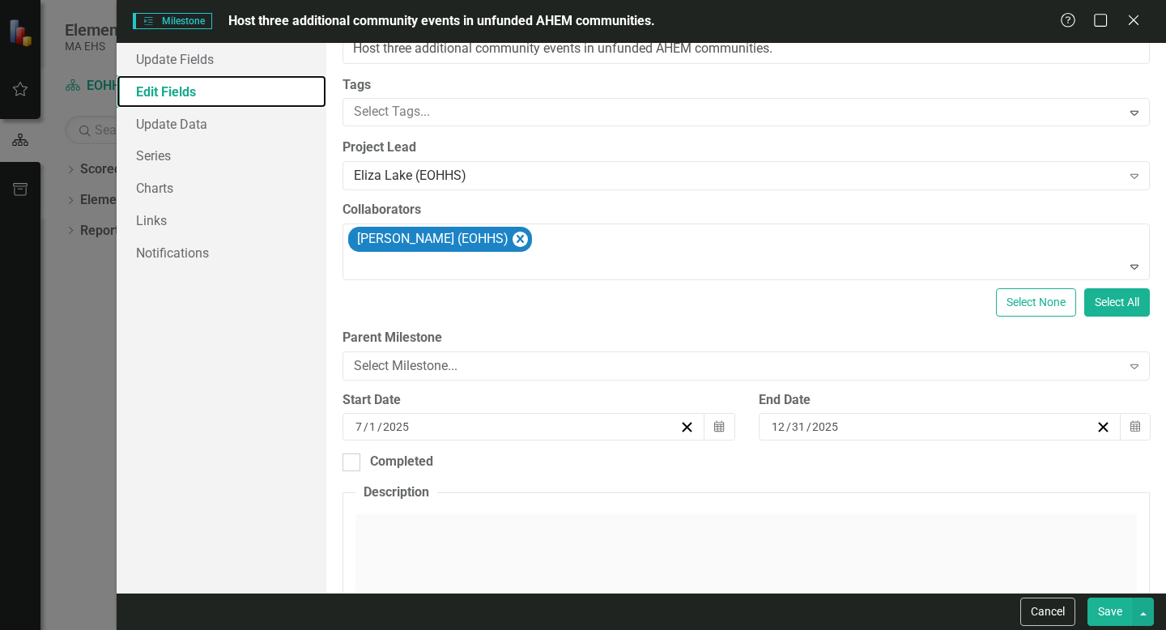
scroll to position [3, 0]
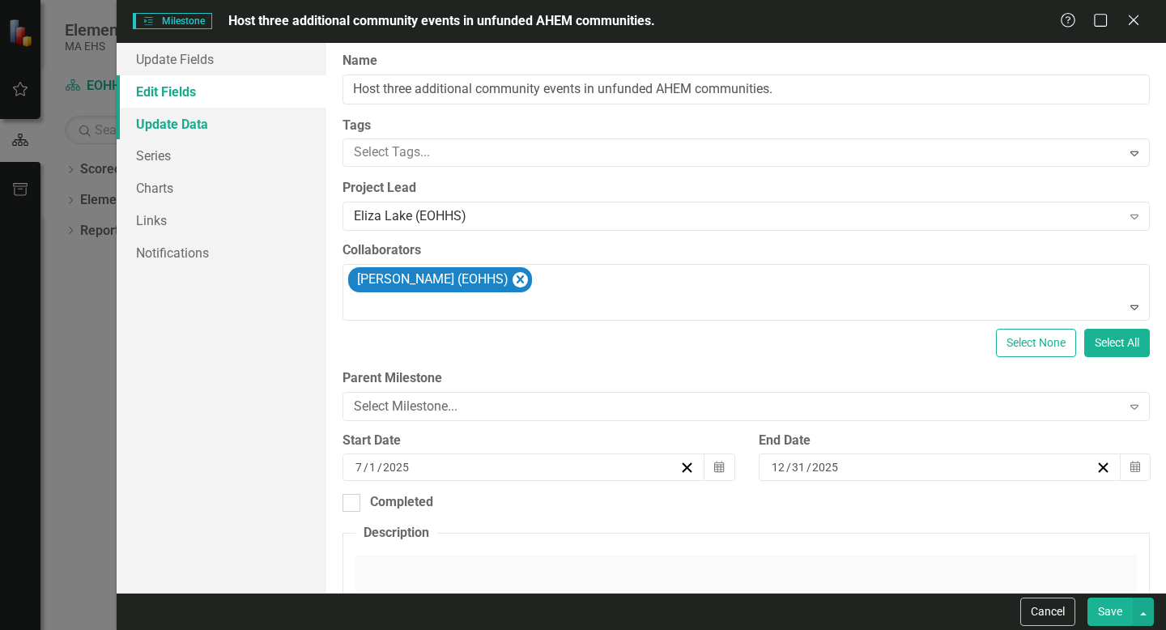
click at [229, 119] on link "Update Data" at bounding box center [222, 124] width 210 height 32
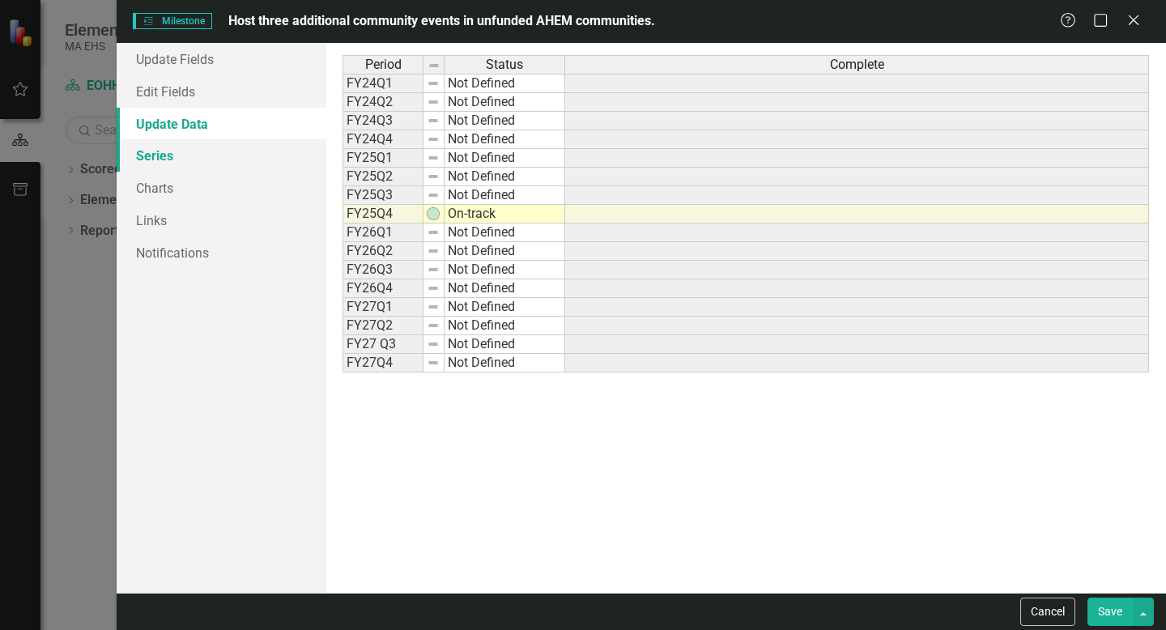
click at [212, 156] on link "Series" at bounding box center [222, 155] width 210 height 32
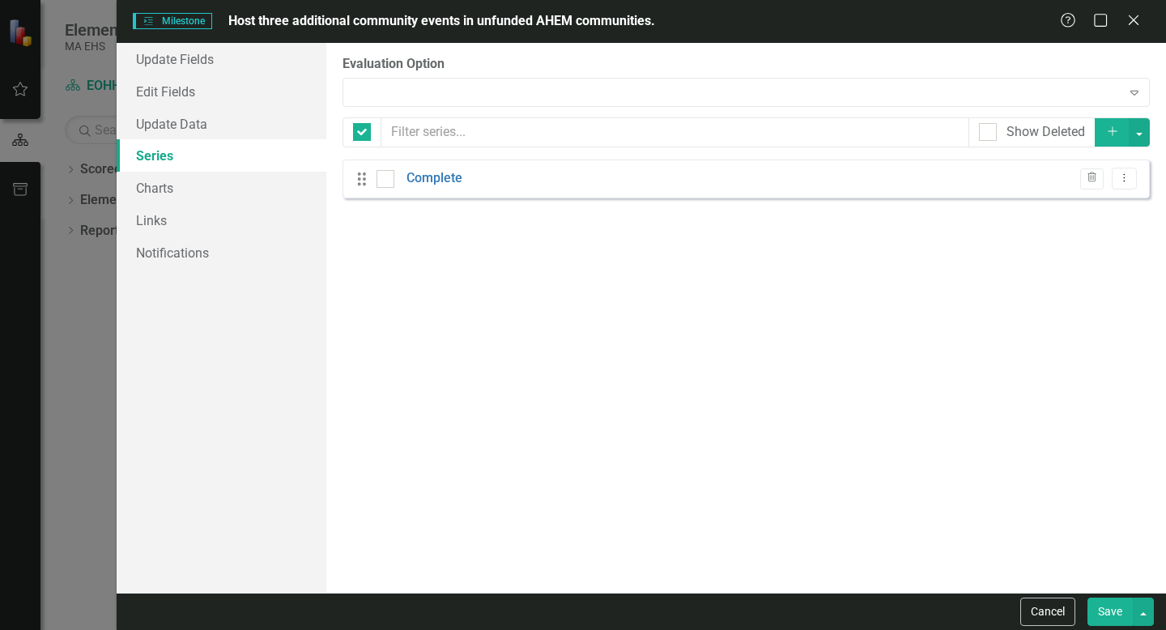
checkbox input "false"
click at [218, 126] on link "Update Data" at bounding box center [222, 124] width 210 height 32
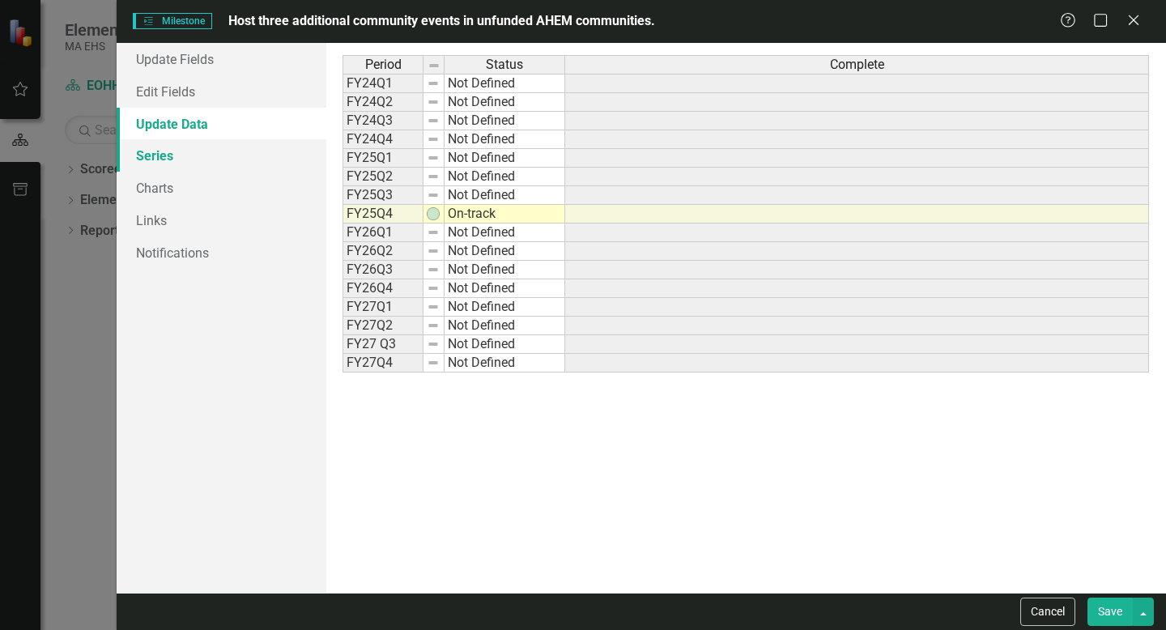
click at [216, 151] on link "Series" at bounding box center [222, 155] width 210 height 32
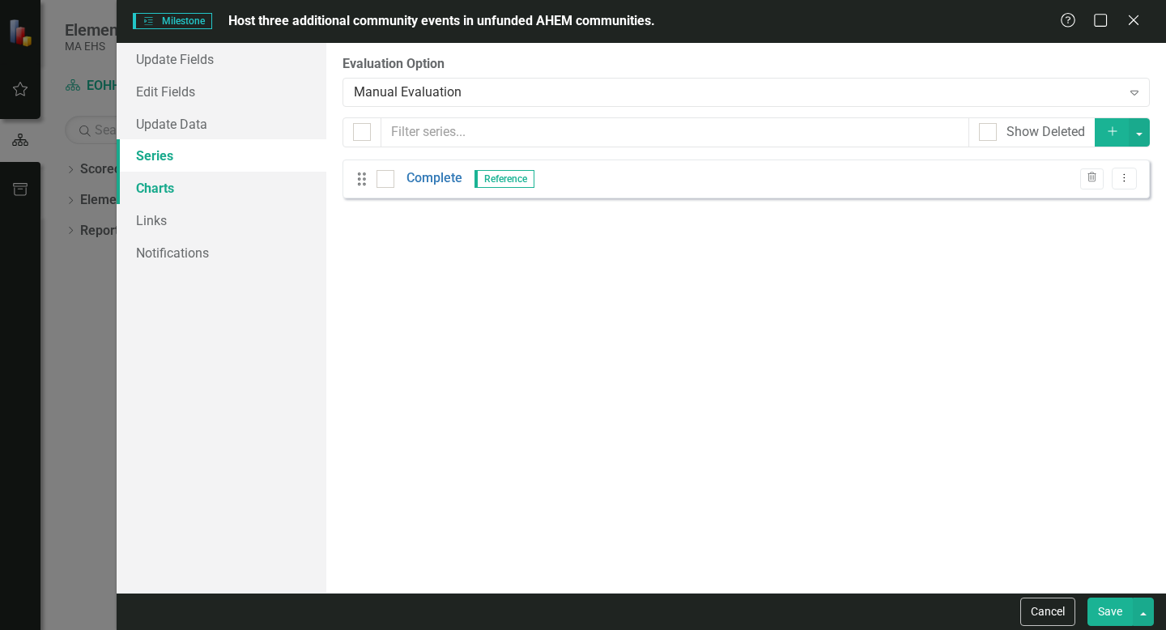
click at [201, 185] on link "Charts" at bounding box center [222, 188] width 210 height 32
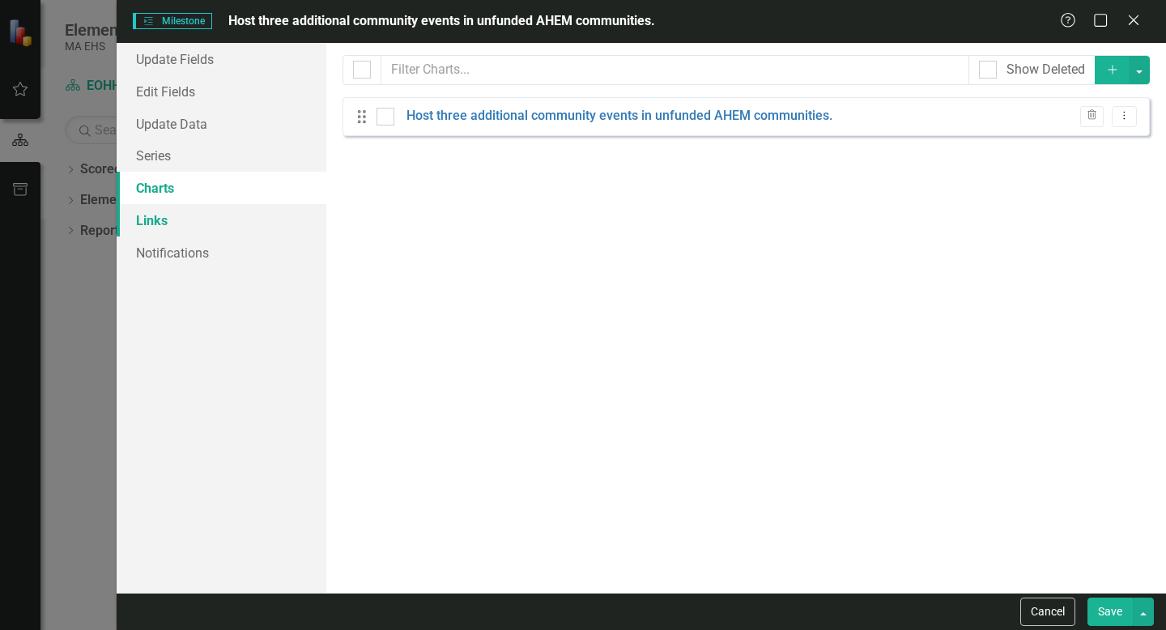
click at [190, 215] on link "Links" at bounding box center [222, 220] width 210 height 32
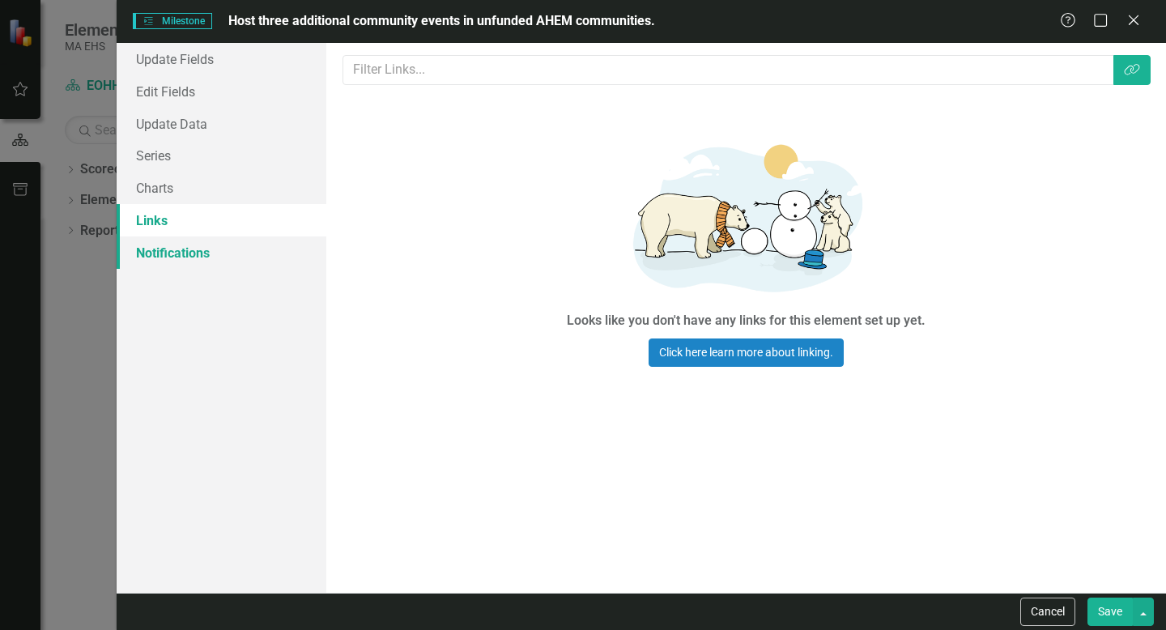
click at [178, 257] on link "Notifications" at bounding box center [222, 252] width 210 height 32
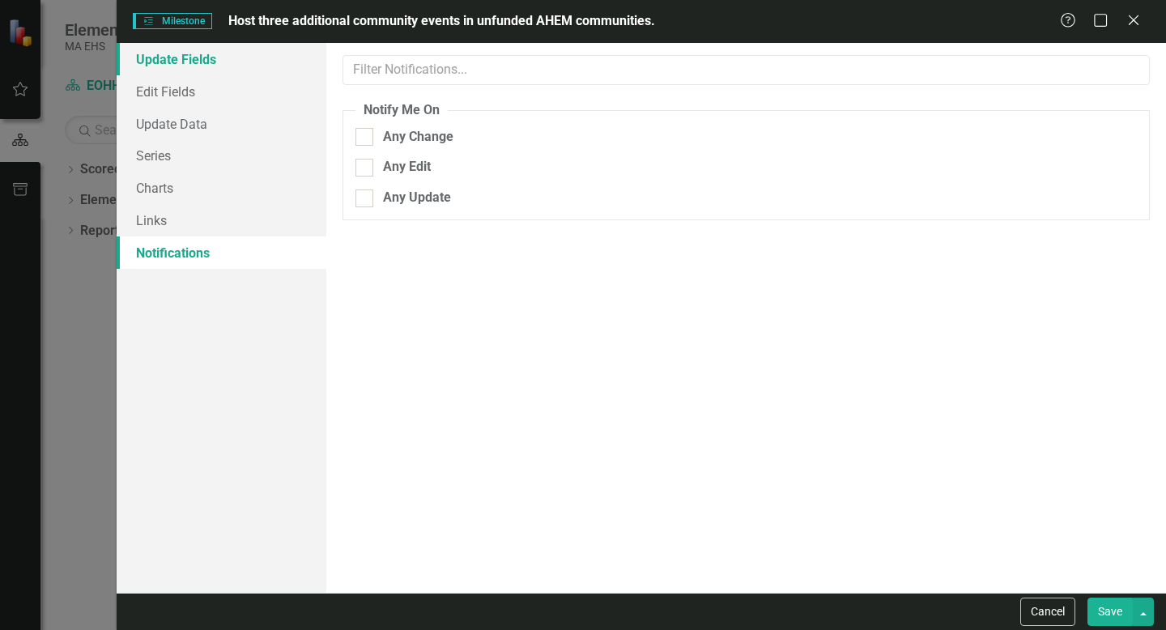
click at [196, 59] on link "Update Fields" at bounding box center [222, 59] width 210 height 32
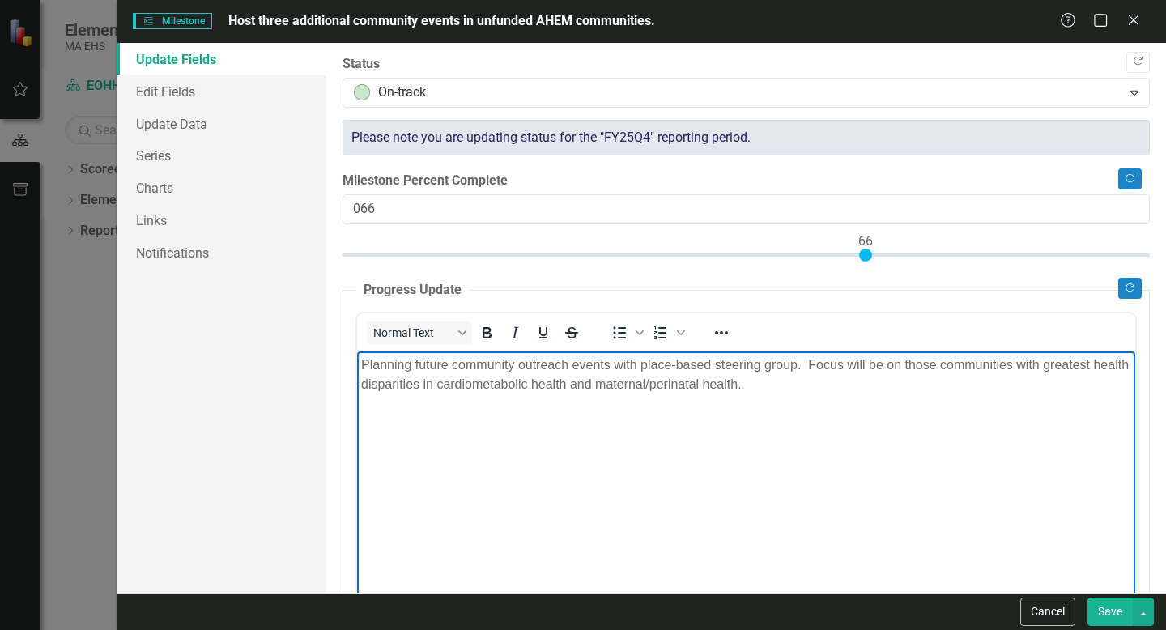
click at [573, 416] on body "Planning future community outreach events with place-based steering group. Focu…" at bounding box center [746, 472] width 778 height 243
drag, startPoint x: 824, startPoint y: 479, endPoint x: 357, endPoint y: 288, distance: 503.8
click at [357, 351] on html "Planning future community outreach events with place-based steering group. Focu…" at bounding box center [746, 472] width 778 height 243
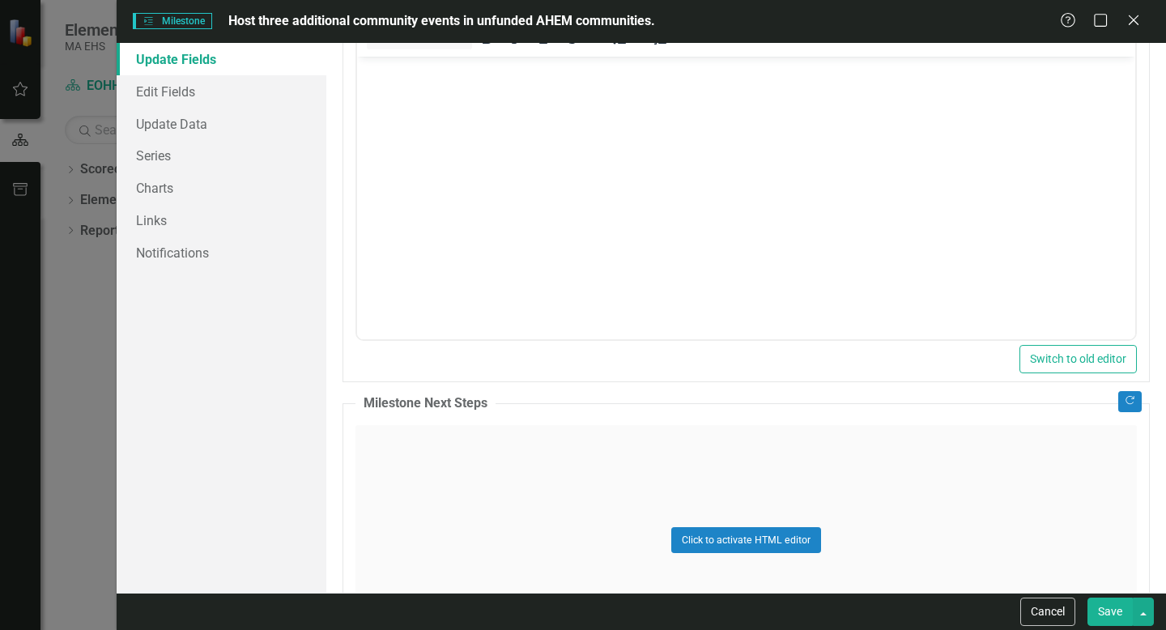
click at [521, 235] on body "Rich Text Area. Press ALT-0 for help." at bounding box center [746, 177] width 778 height 243
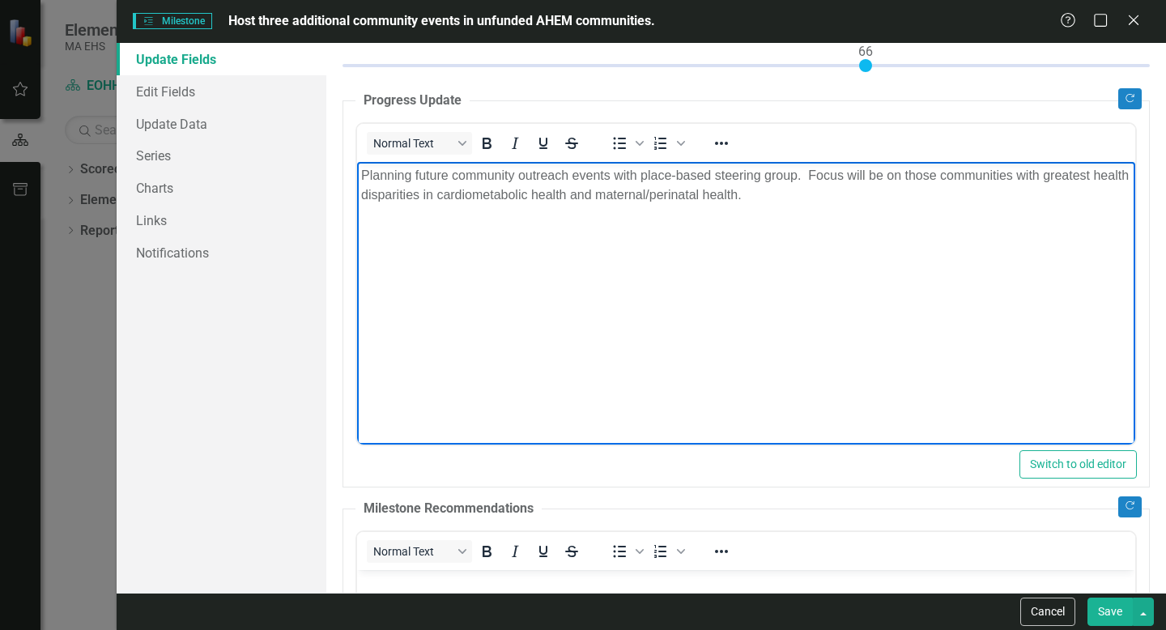
click at [525, 275] on body "Planning future community outreach events with place-based steering group. Focu…" at bounding box center [746, 282] width 778 height 243
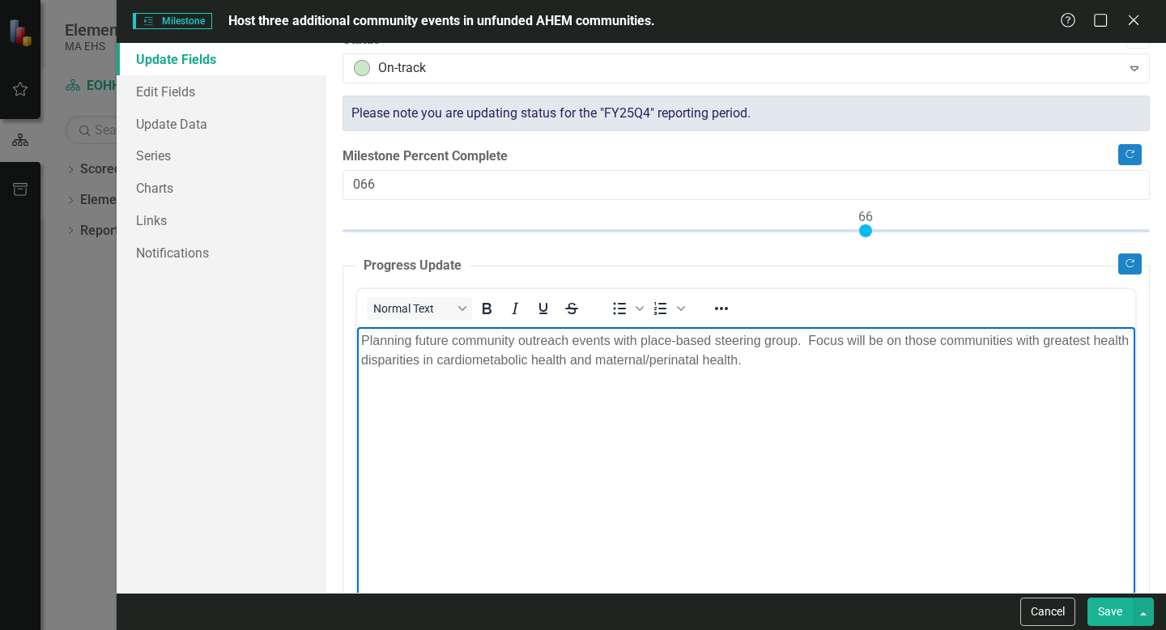
scroll to position [0, 0]
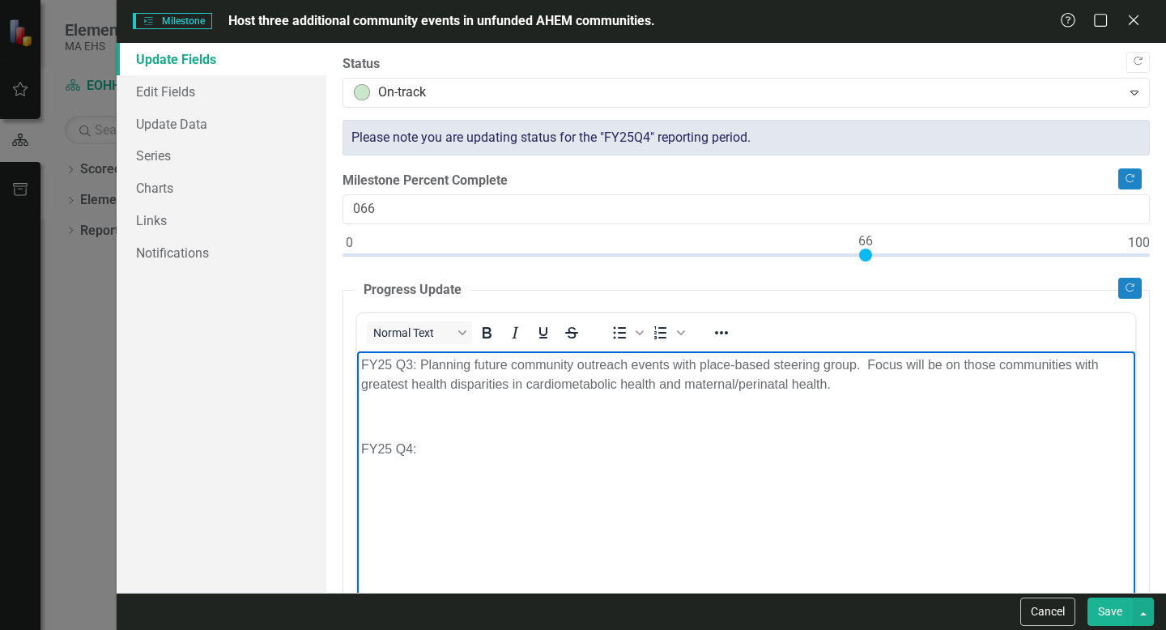
click at [398, 368] on p "FY25 Q3: Planning future community outreach events with place-based steering gr…" at bounding box center [746, 374] width 770 height 39
click at [453, 426] on body "FY25Q3: Planning future community outreach events with place-based steering gro…" at bounding box center [746, 472] width 778 height 243
click at [396, 450] on p "FY25 Q4:" at bounding box center [746, 448] width 770 height 19
click at [573, 28] on icon "Close" at bounding box center [1133, 19] width 20 height 15
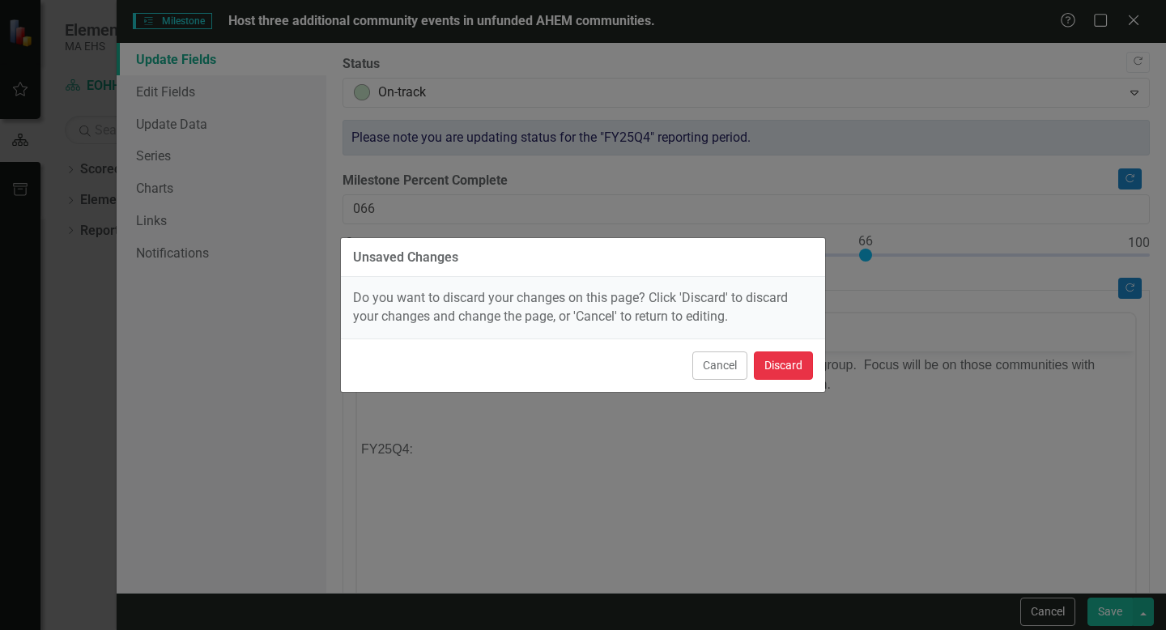
click at [573, 375] on button "Discard" at bounding box center [783, 365] width 59 height 28
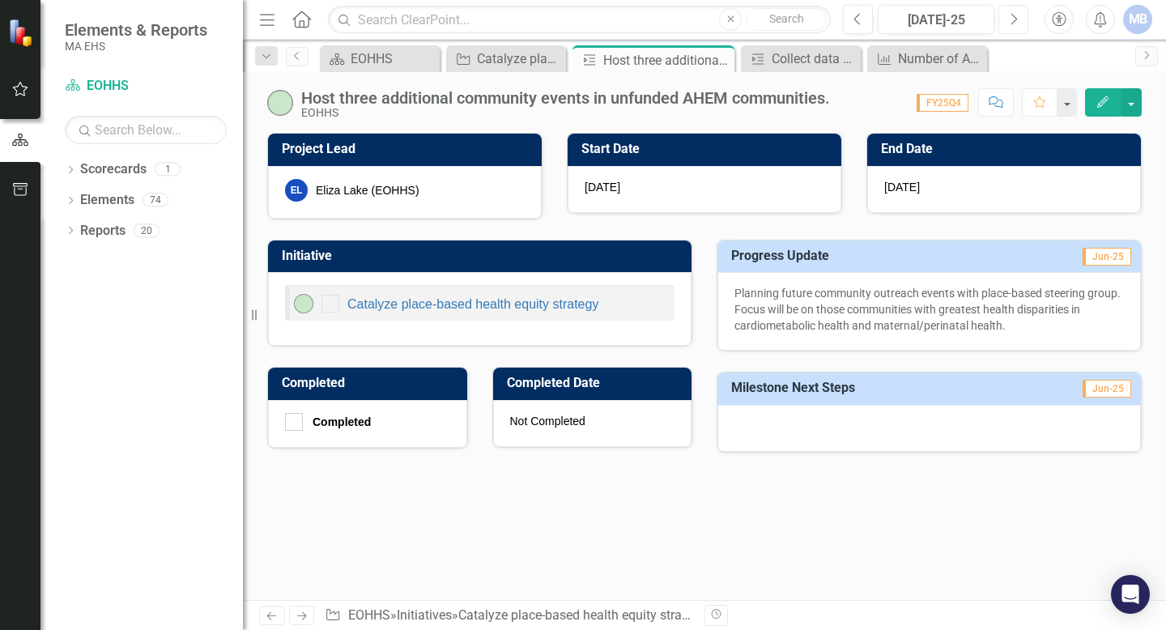
click at [573, 28] on button "Next" at bounding box center [1013, 19] width 30 height 29
click at [573, 22] on icon "Next" at bounding box center [1013, 19] width 9 height 15
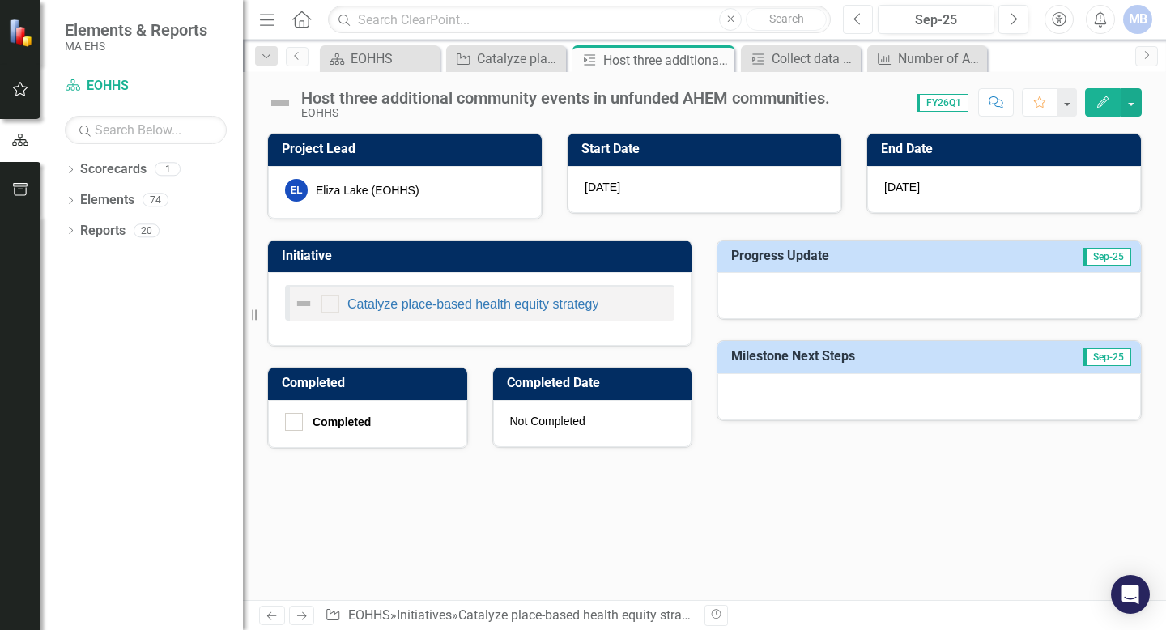
click at [573, 18] on button "Previous" at bounding box center [858, 19] width 30 height 29
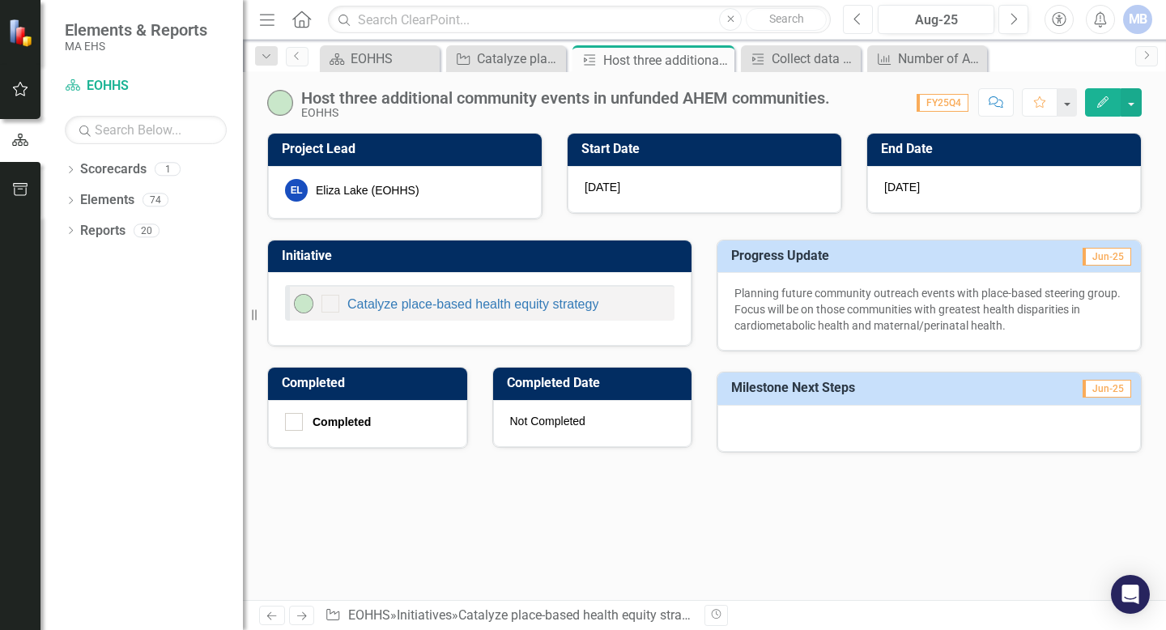
click at [573, 23] on button "Previous" at bounding box center [858, 19] width 30 height 29
click at [573, 23] on icon "Next" at bounding box center [1013, 19] width 9 height 15
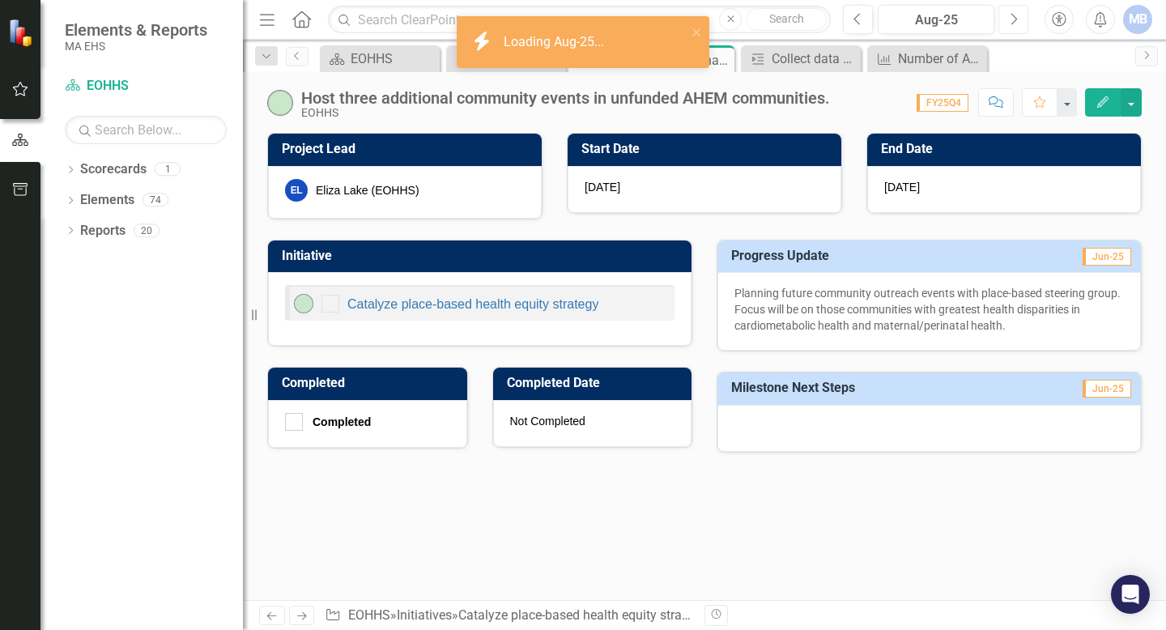
click at [573, 23] on icon "Next" at bounding box center [1013, 19] width 9 height 15
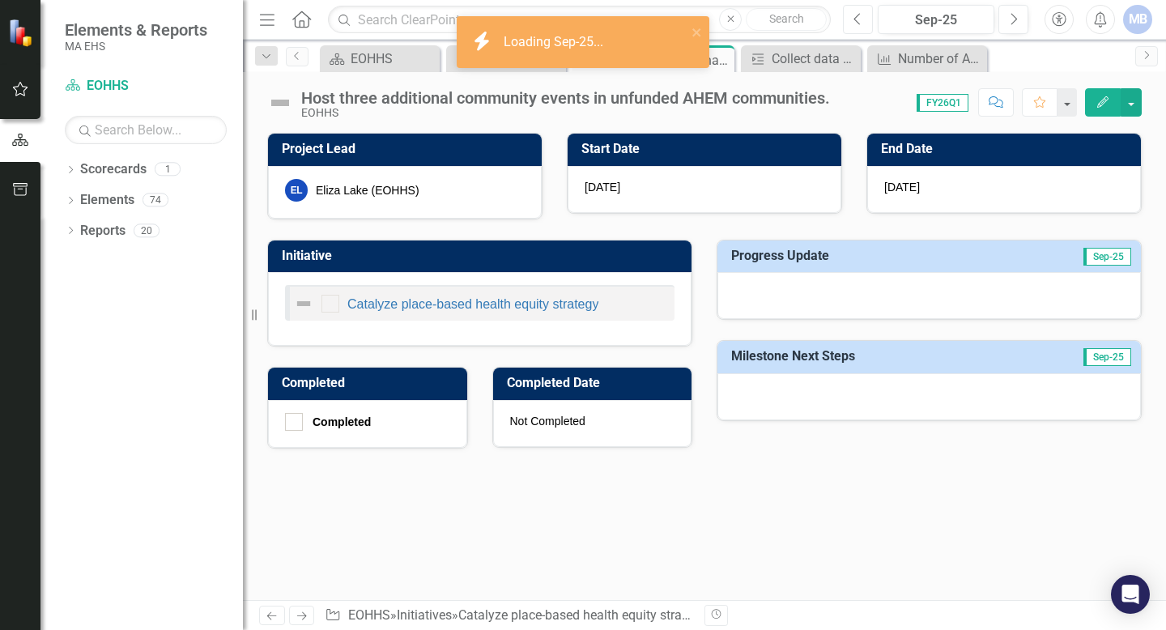
click at [573, 22] on button "Previous" at bounding box center [858, 19] width 30 height 29
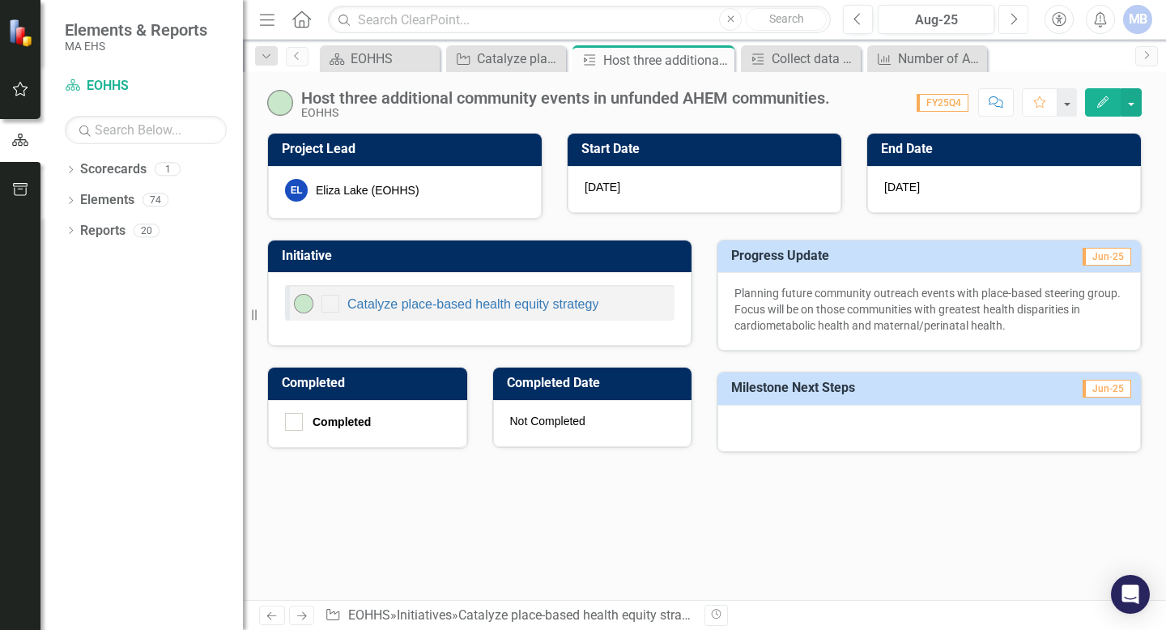
click at [573, 19] on icon "Next" at bounding box center [1013, 19] width 9 height 15
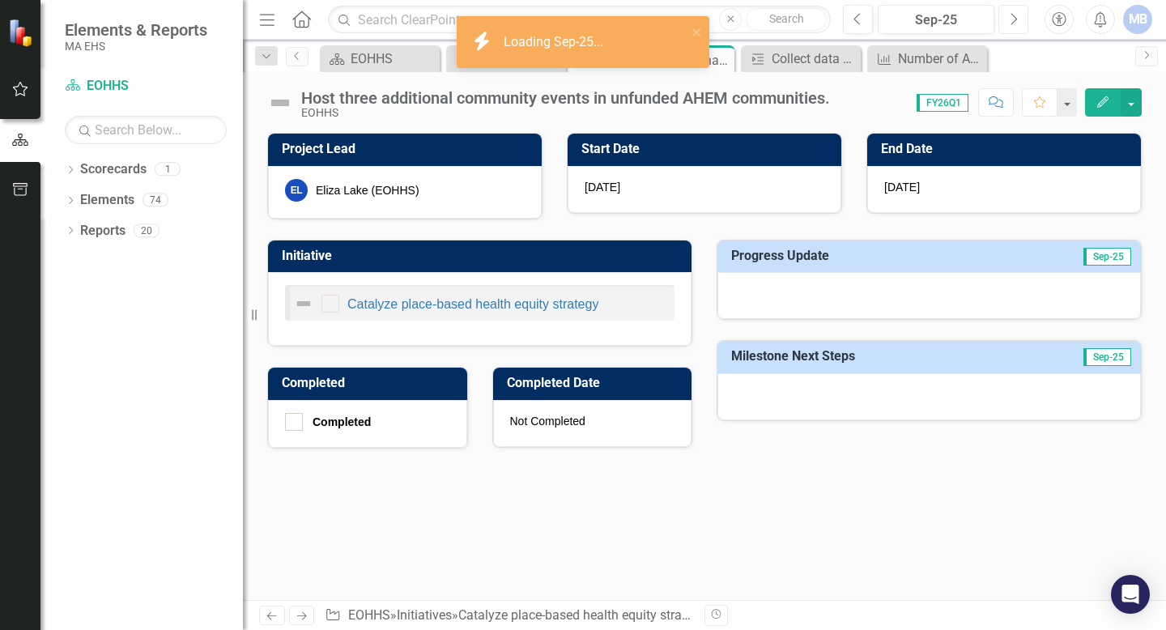
click at [573, 19] on icon "Next" at bounding box center [1013, 19] width 9 height 15
click at [573, 23] on icon "Previous" at bounding box center [858, 19] width 9 height 15
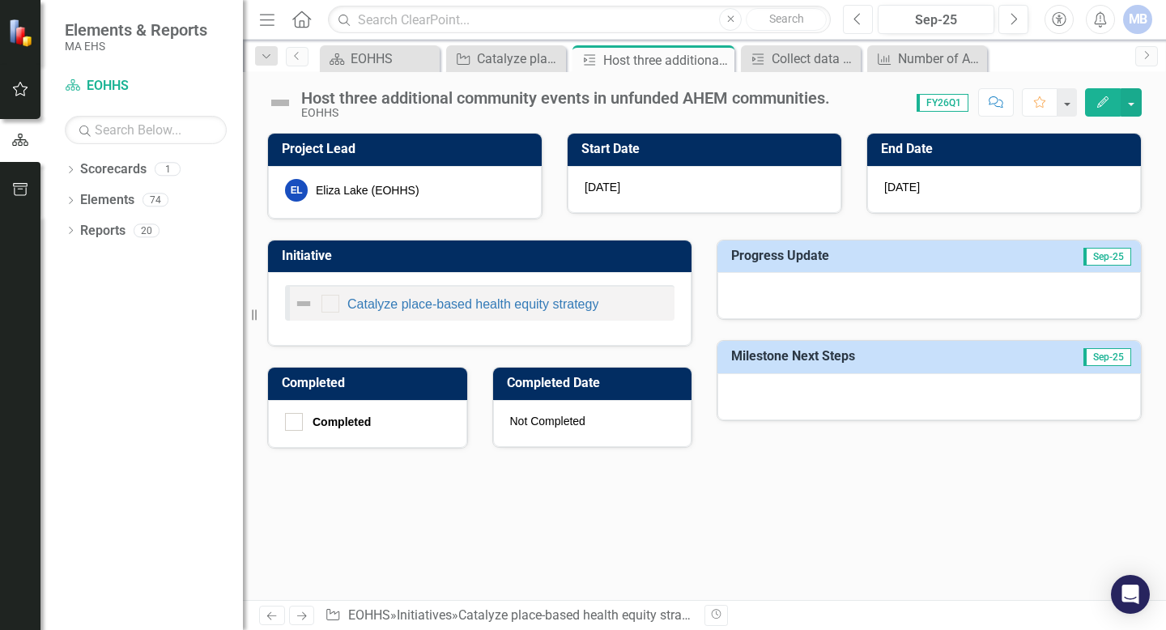
click at [573, 21] on icon "Previous" at bounding box center [858, 19] width 9 height 15
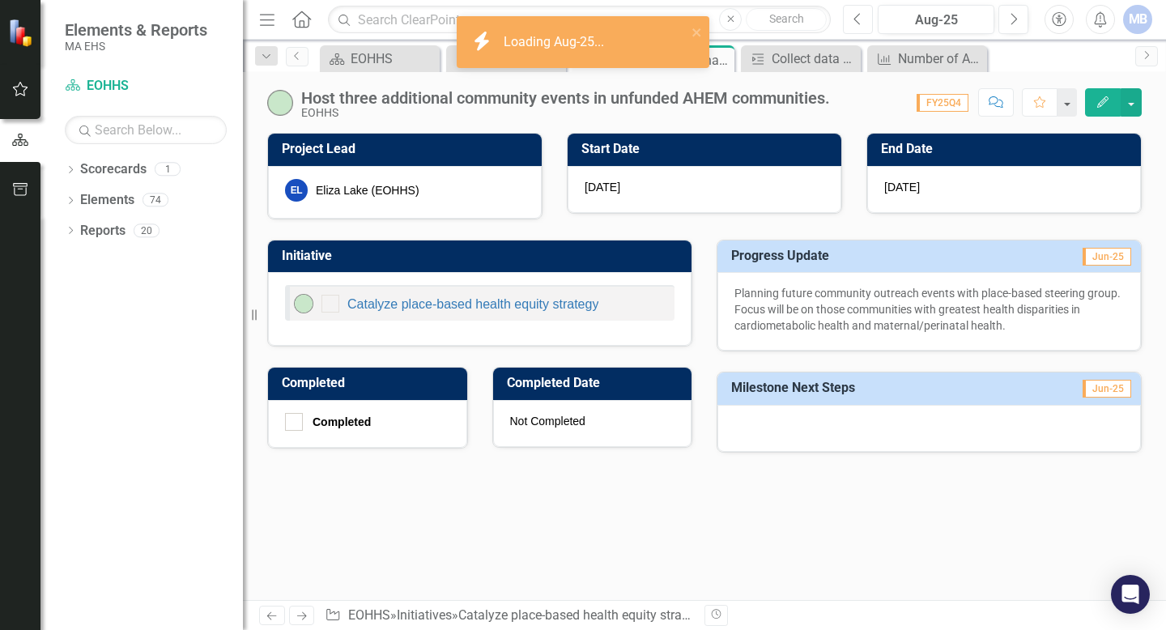
click at [573, 21] on icon "Previous" at bounding box center [858, 19] width 9 height 15
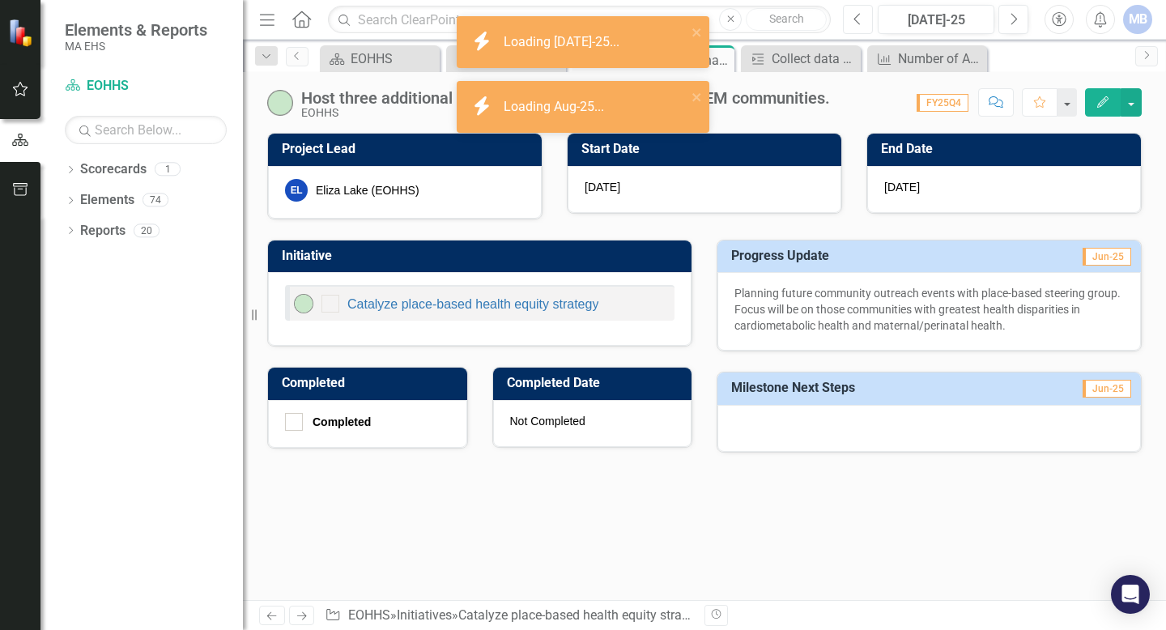
click at [573, 21] on icon "Previous" at bounding box center [858, 19] width 9 height 15
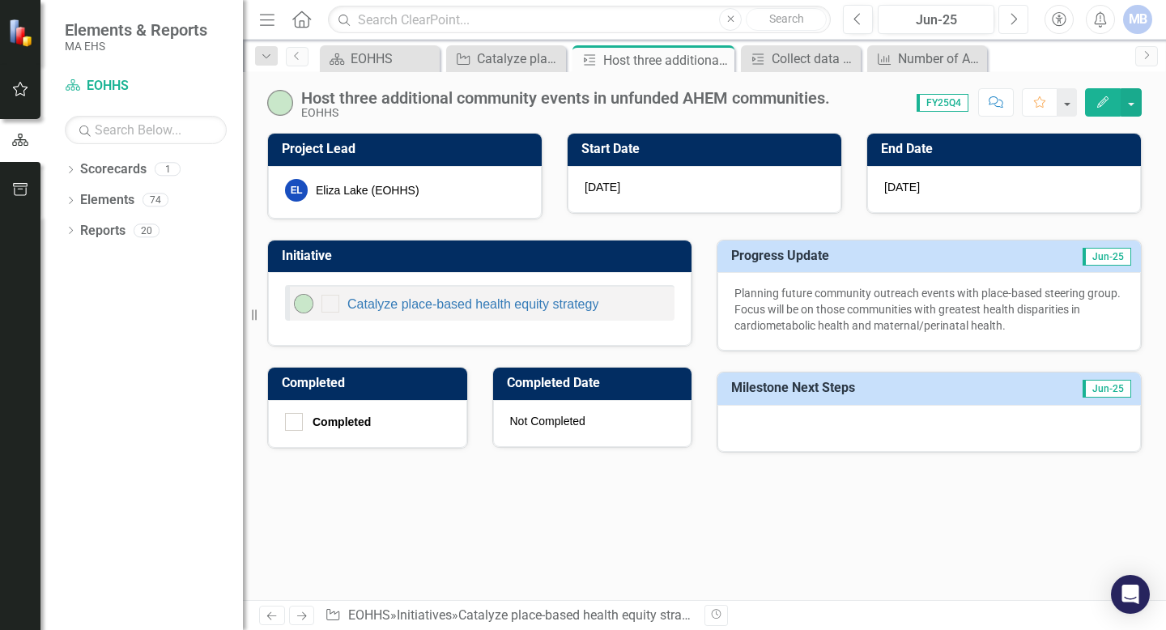
click at [573, 21] on button "Next" at bounding box center [1013, 19] width 30 height 29
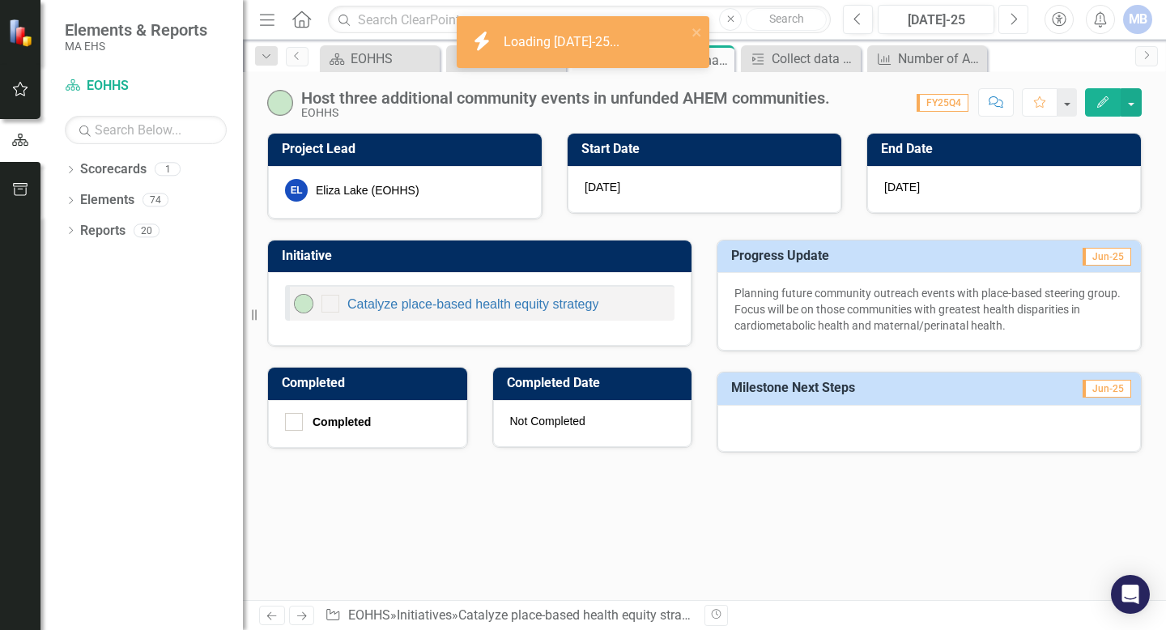
click at [573, 21] on button "Next" at bounding box center [1013, 19] width 30 height 29
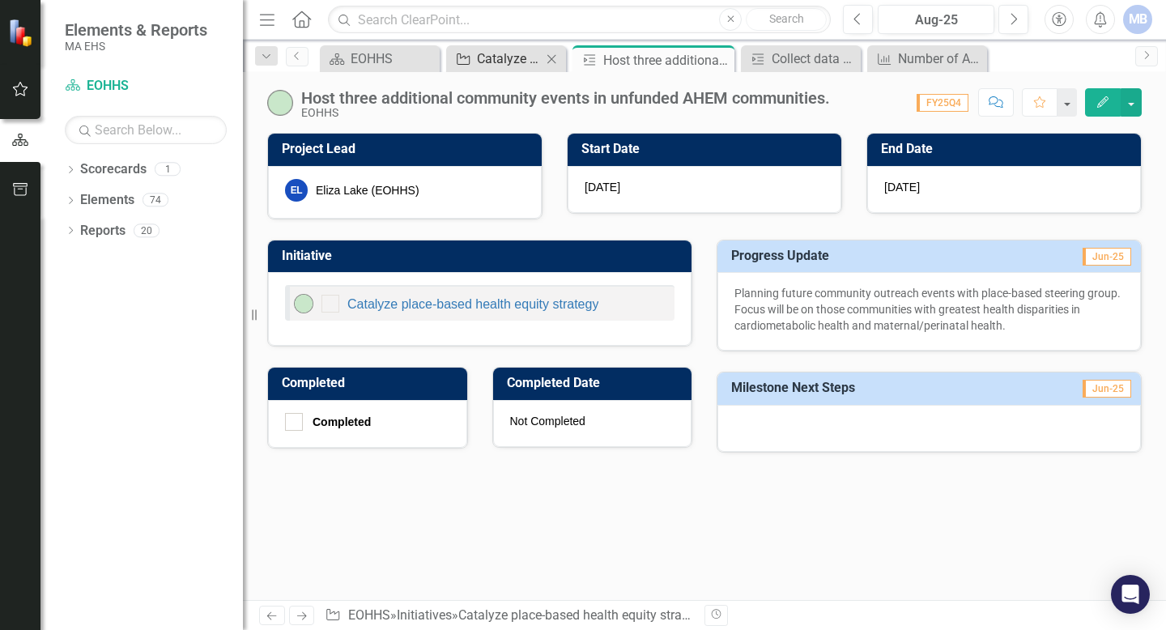
click at [505, 66] on div "Catalyze place-based health equity strategy" at bounding box center [509, 59] width 65 height 20
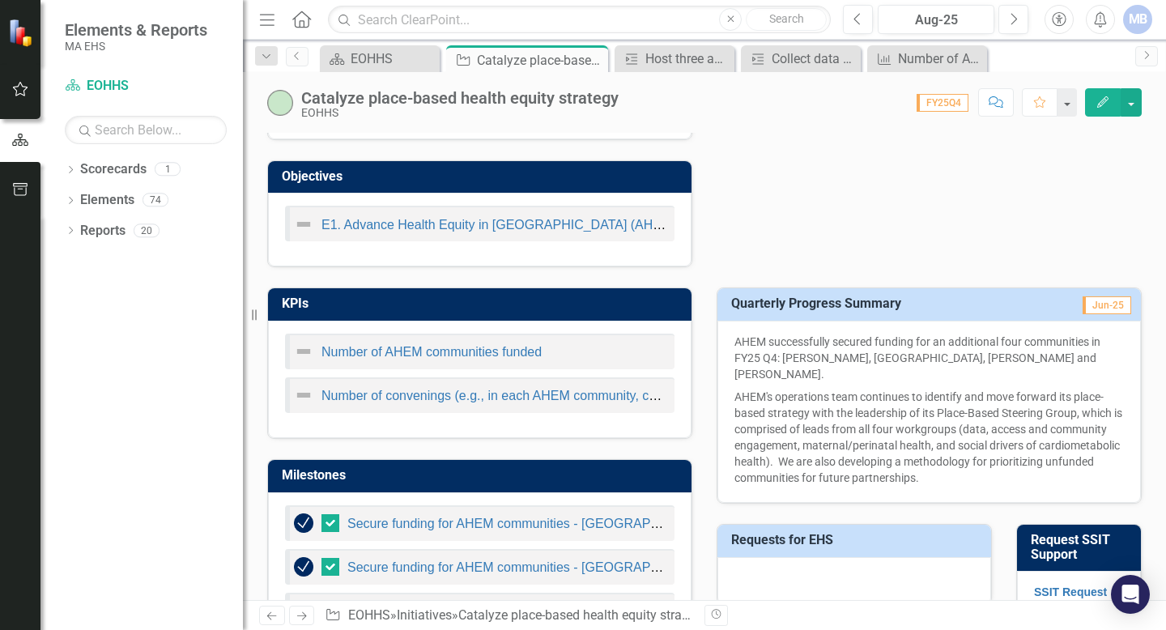
scroll to position [561, 0]
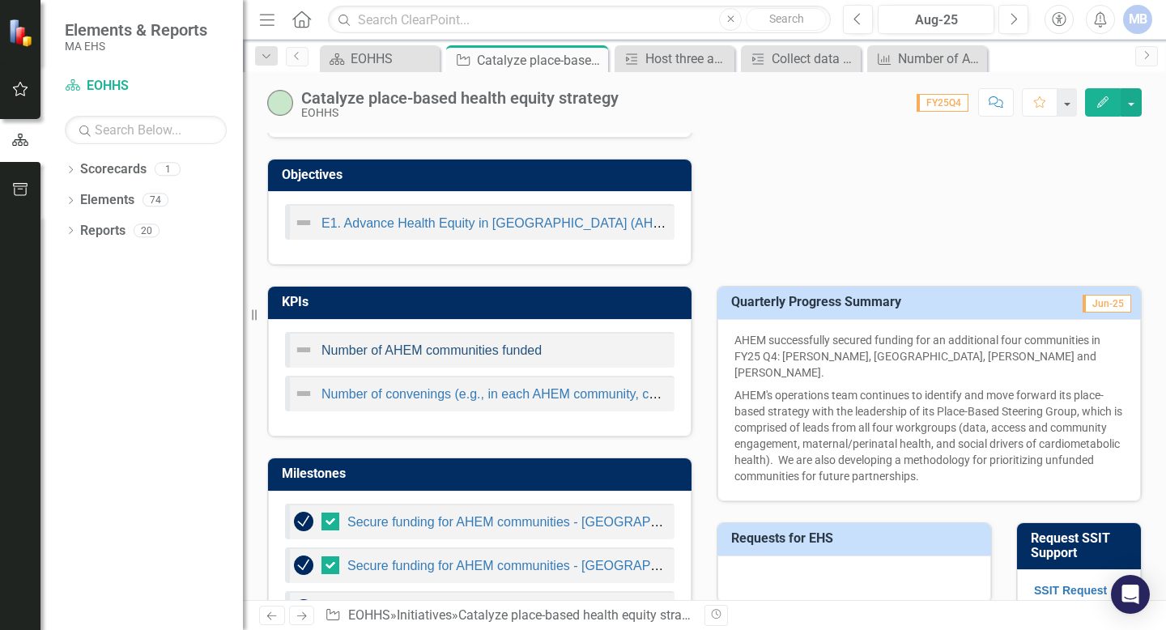
click at [460, 349] on link "Number of AHEM communities funded" at bounding box center [431, 350] width 220 height 14
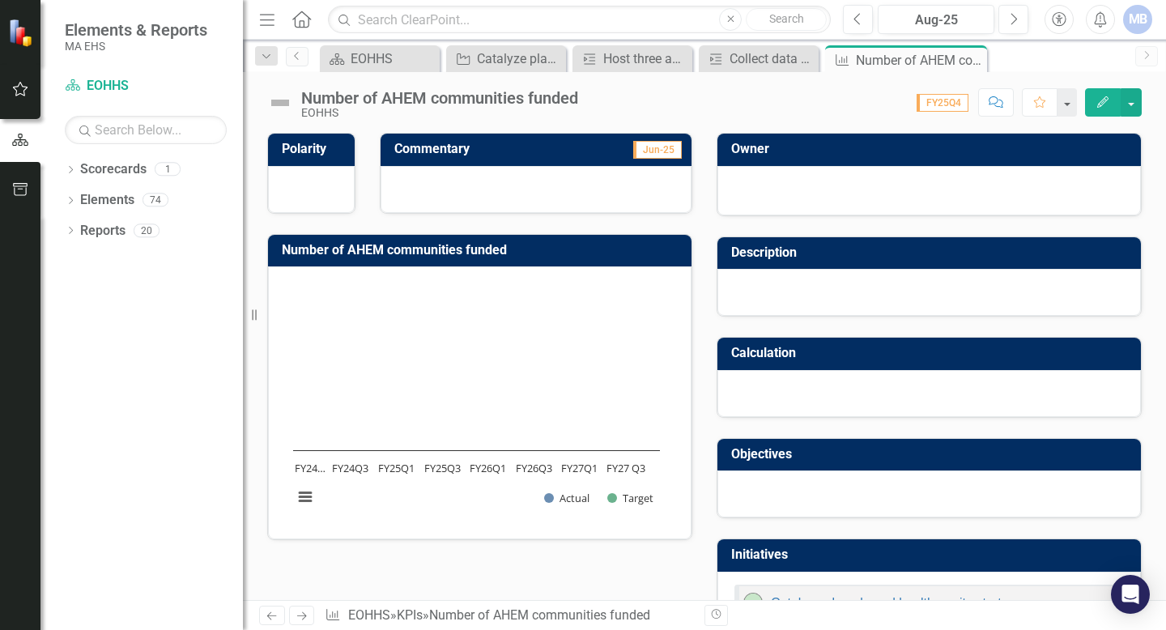
click at [573, 100] on icon "Edit" at bounding box center [1103, 101] width 15 height 11
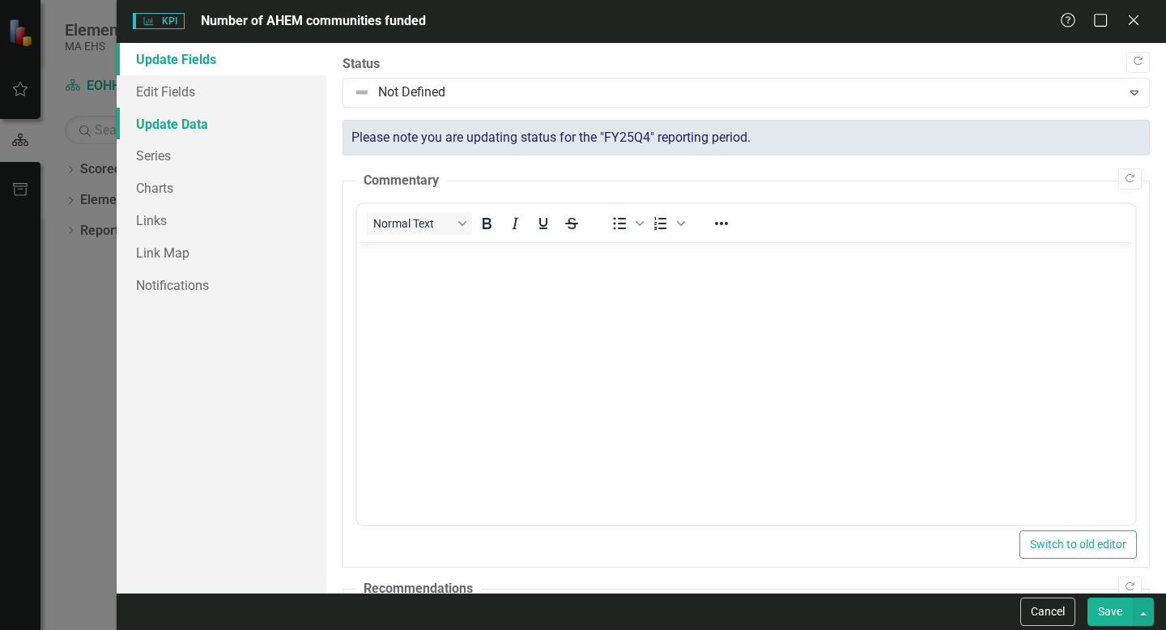
click at [172, 128] on link "Update Data" at bounding box center [222, 124] width 210 height 32
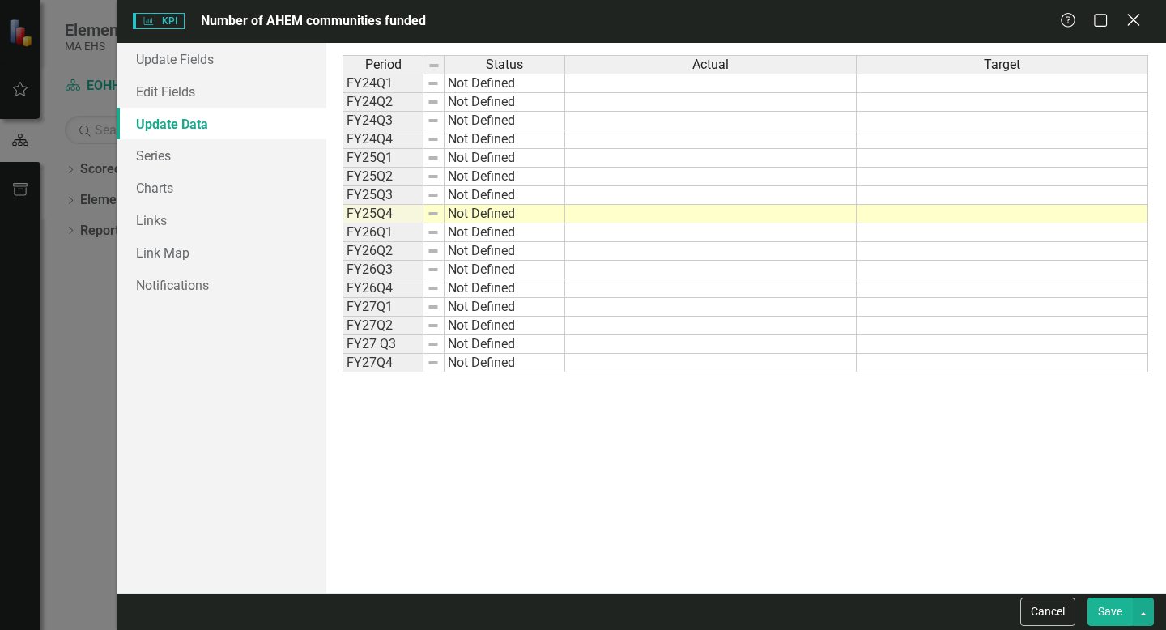
click at [573, 15] on icon "Close" at bounding box center [1133, 19] width 20 height 15
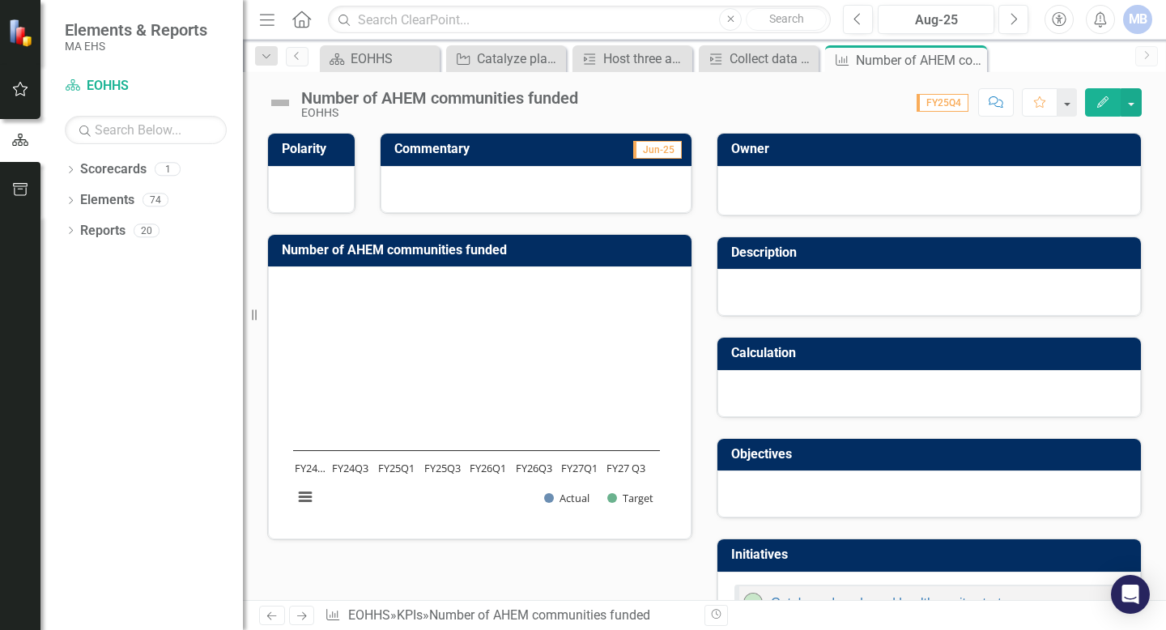
click at [573, 101] on icon "Edit" at bounding box center [1103, 101] width 15 height 11
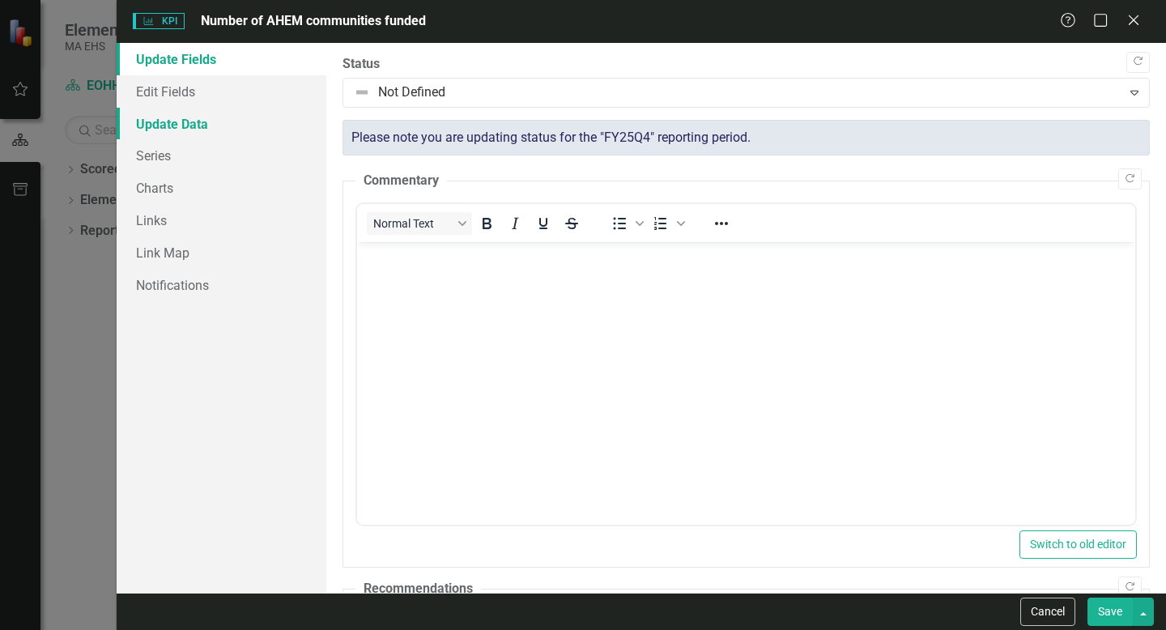
click at [168, 122] on link "Update Data" at bounding box center [222, 124] width 210 height 32
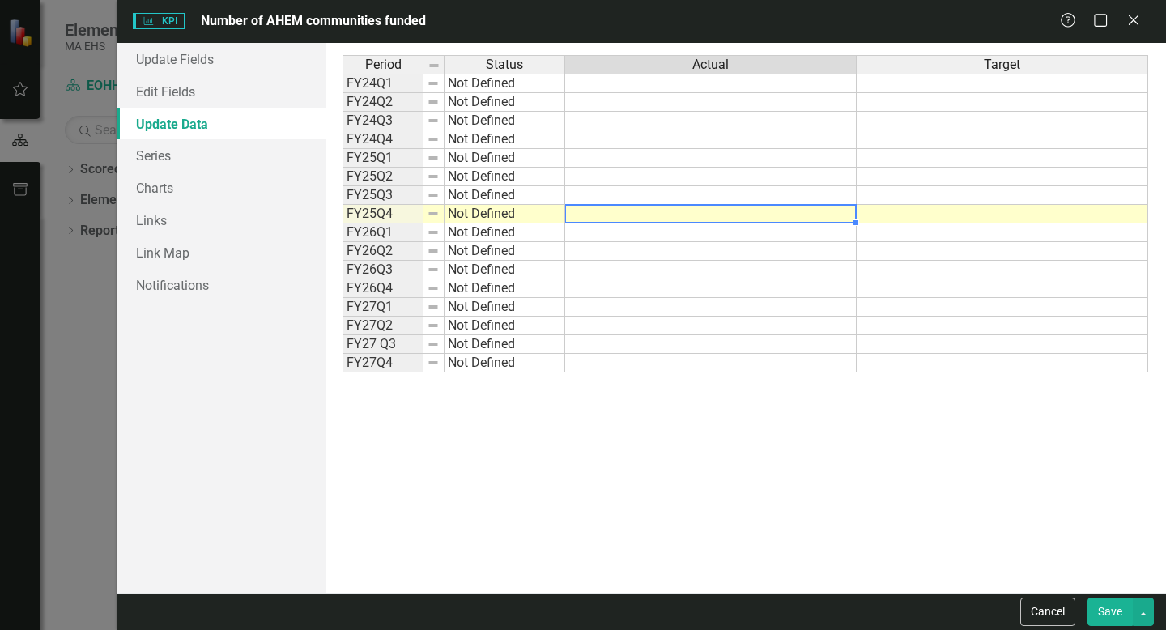
click at [573, 207] on td at bounding box center [711, 214] width 292 height 19
click at [573, 196] on td at bounding box center [711, 195] width 292 height 19
type textarea "w"
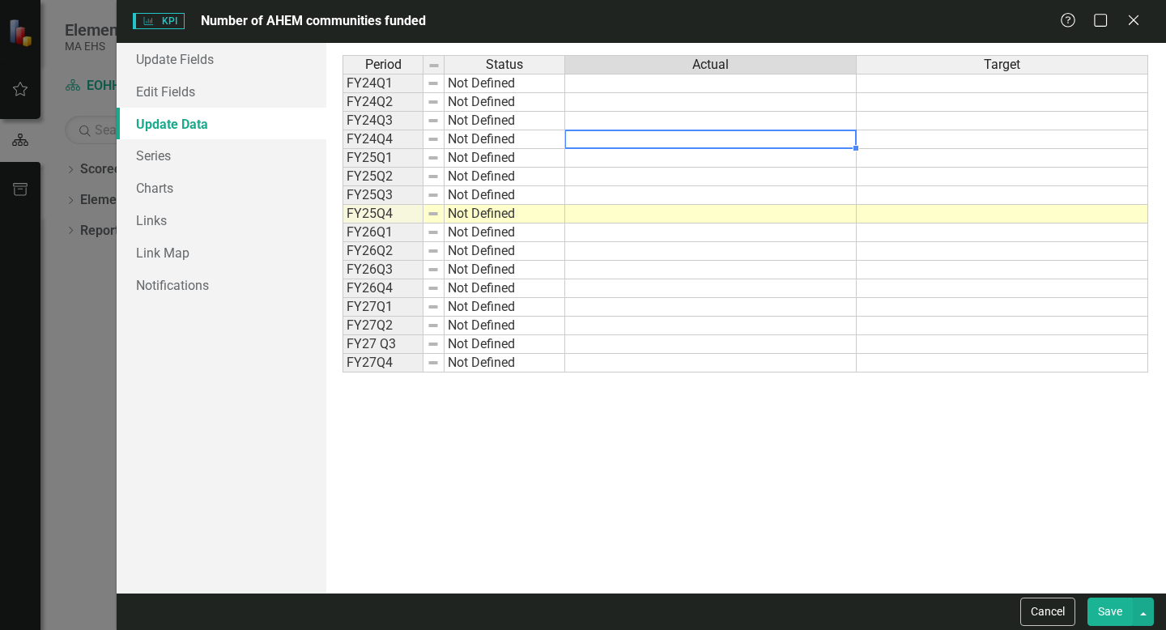
click at [343, 148] on div "Period Status Actual Target FY24Q1 Not Defined FY24Q2 Not Defined FY24Q3 Not De…" at bounding box center [343, 213] width 0 height 317
type textarea "2"
type textarea "1"
type textarea "x"
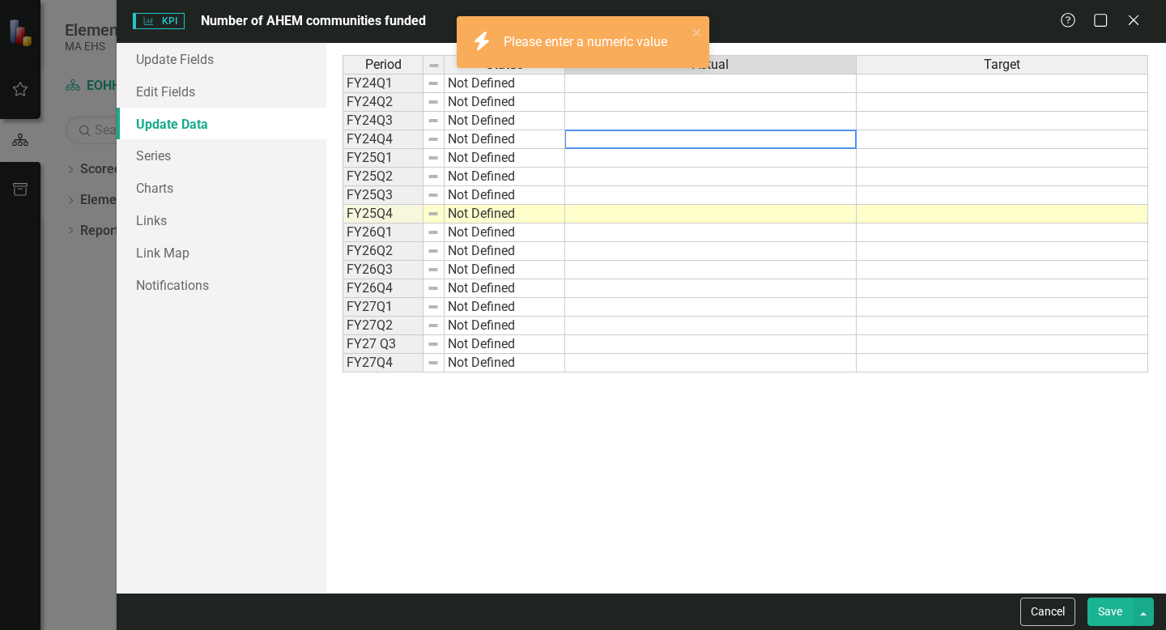
type textarea "1"
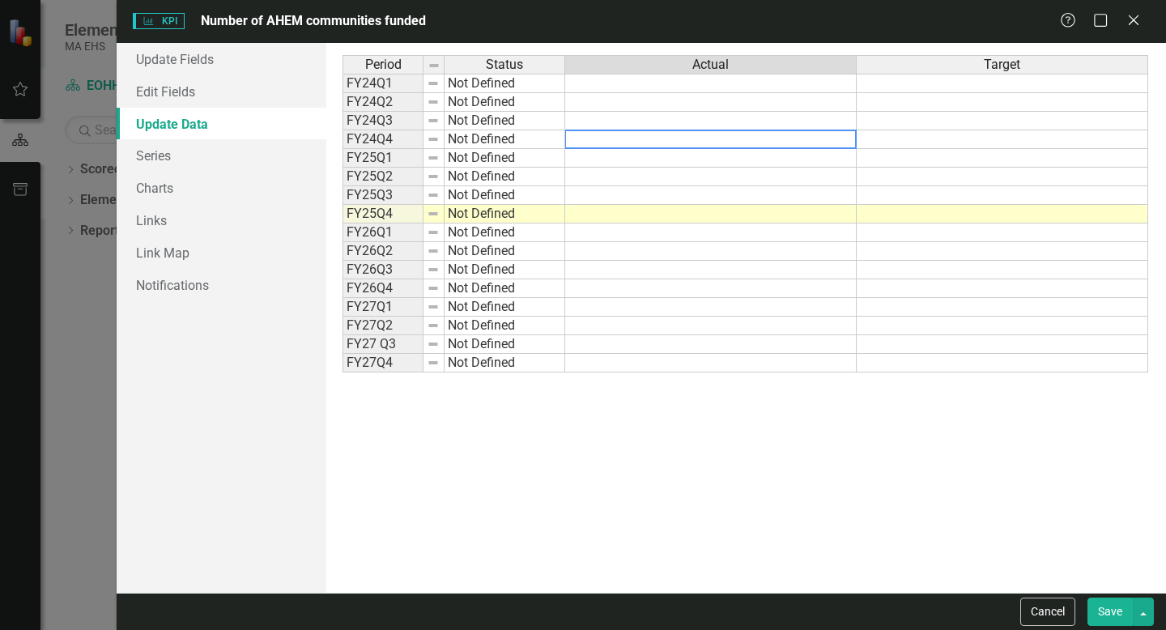
click at [573, 133] on textarea at bounding box center [710, 139] width 292 height 19
click at [573, 156] on td at bounding box center [711, 158] width 292 height 19
type textarea "1"
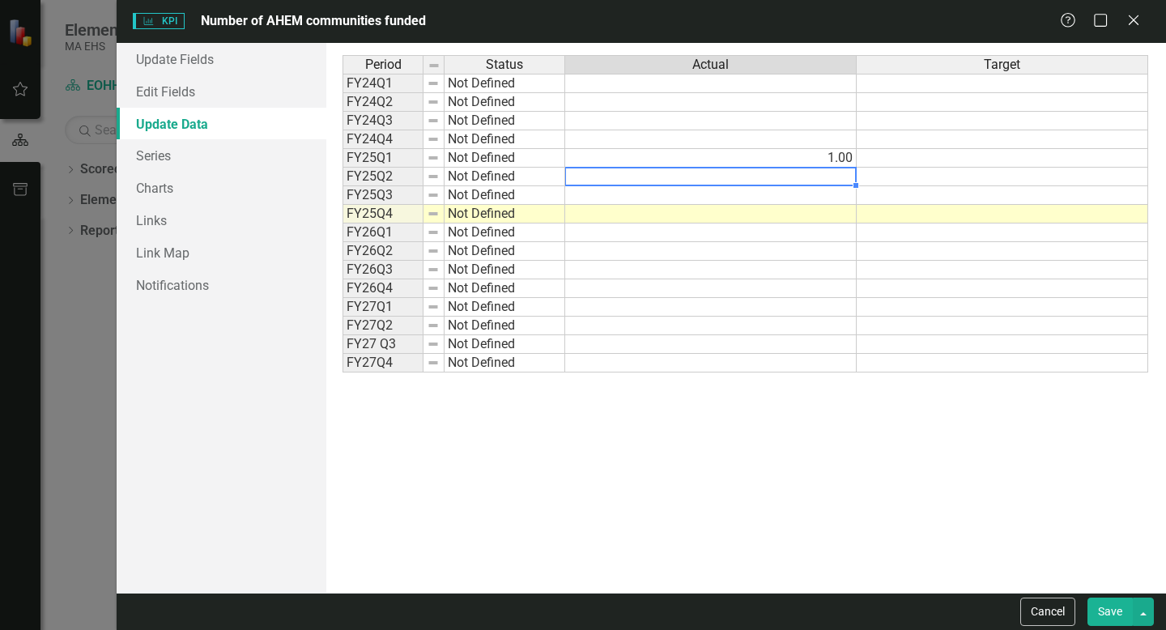
click at [573, 176] on td at bounding box center [711, 177] width 292 height 19
type textarea "2"
click at [573, 196] on td at bounding box center [711, 195] width 292 height 19
type textarea "2"
click at [573, 211] on td at bounding box center [711, 214] width 292 height 19
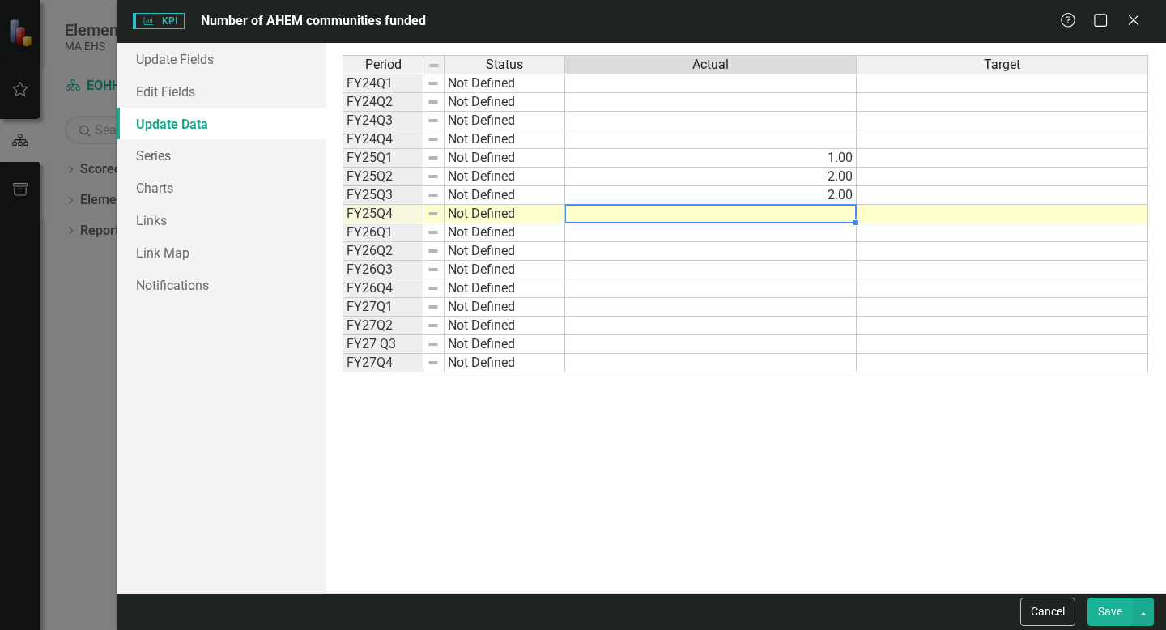
click at [573, 195] on td "2.00" at bounding box center [711, 195] width 292 height 19
type textarea "4"
click at [573, 215] on td at bounding box center [711, 214] width 292 height 19
type textarea "5"
click at [573, 228] on td at bounding box center [711, 233] width 292 height 19
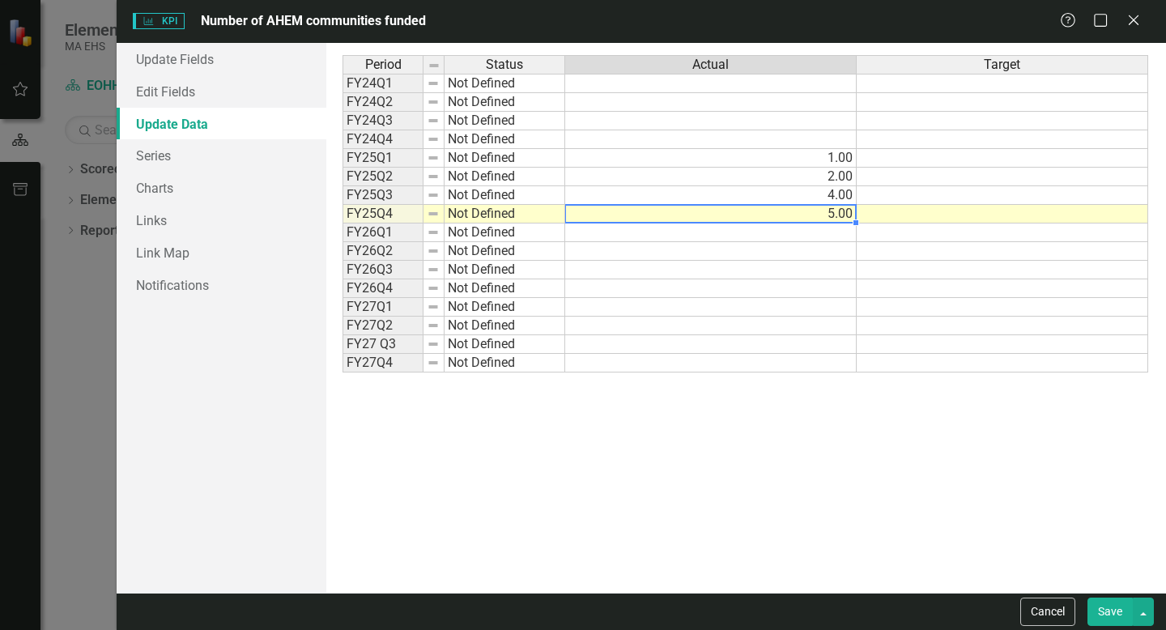
click at [573, 212] on td "5.00" at bounding box center [711, 214] width 292 height 19
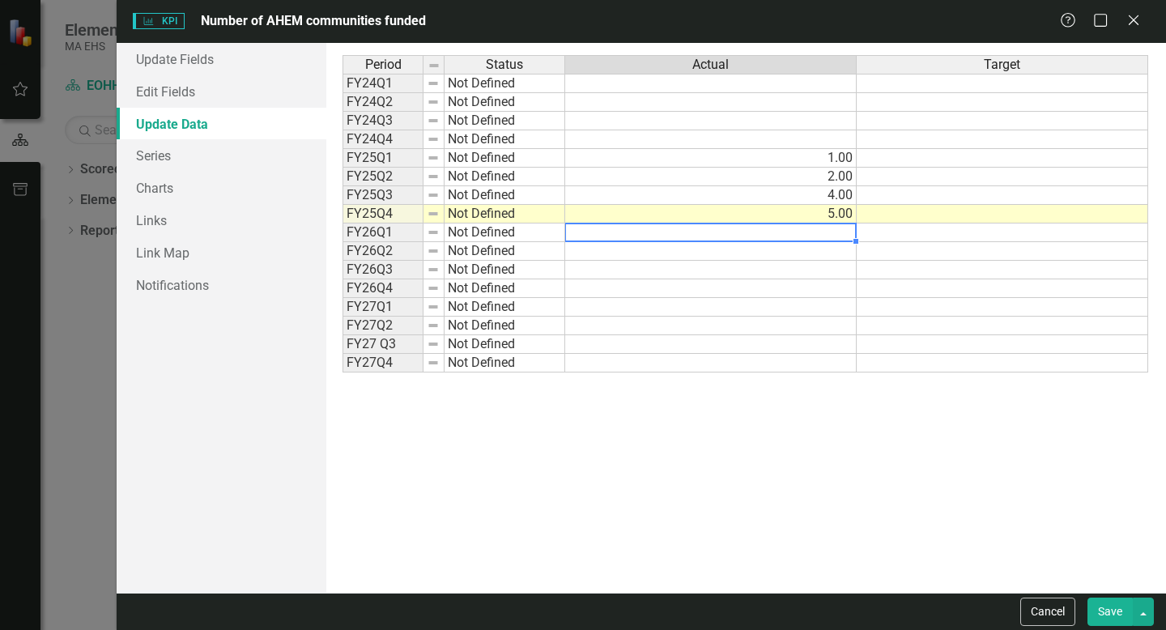
click at [573, 229] on td at bounding box center [711, 233] width 292 height 19
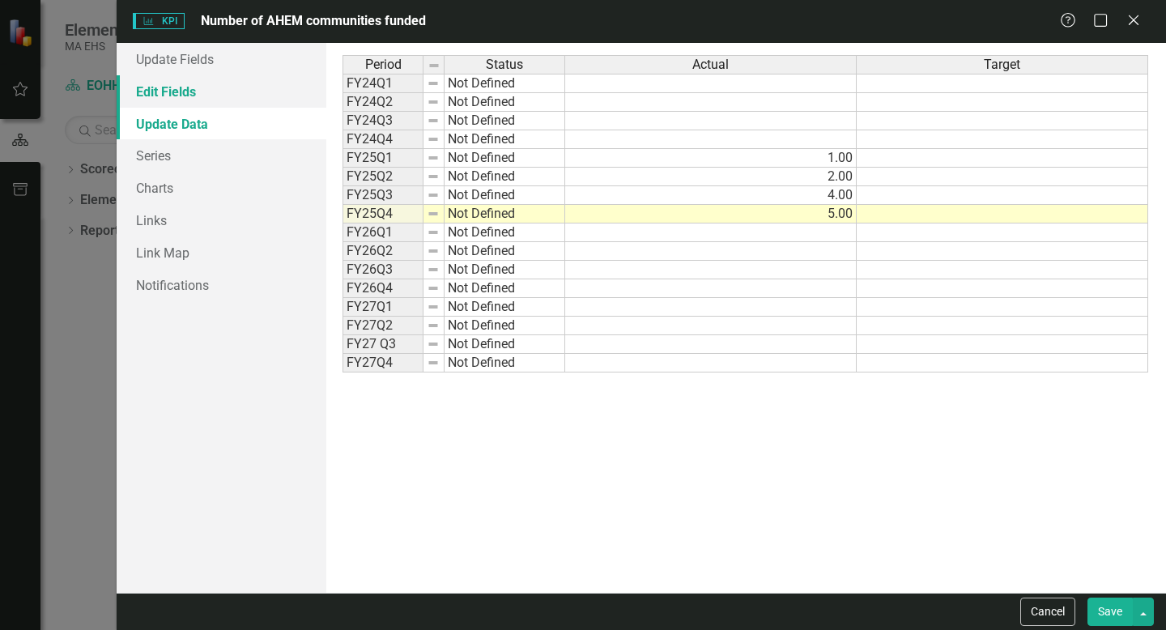
click at [223, 92] on link "Edit Fields" at bounding box center [222, 91] width 210 height 32
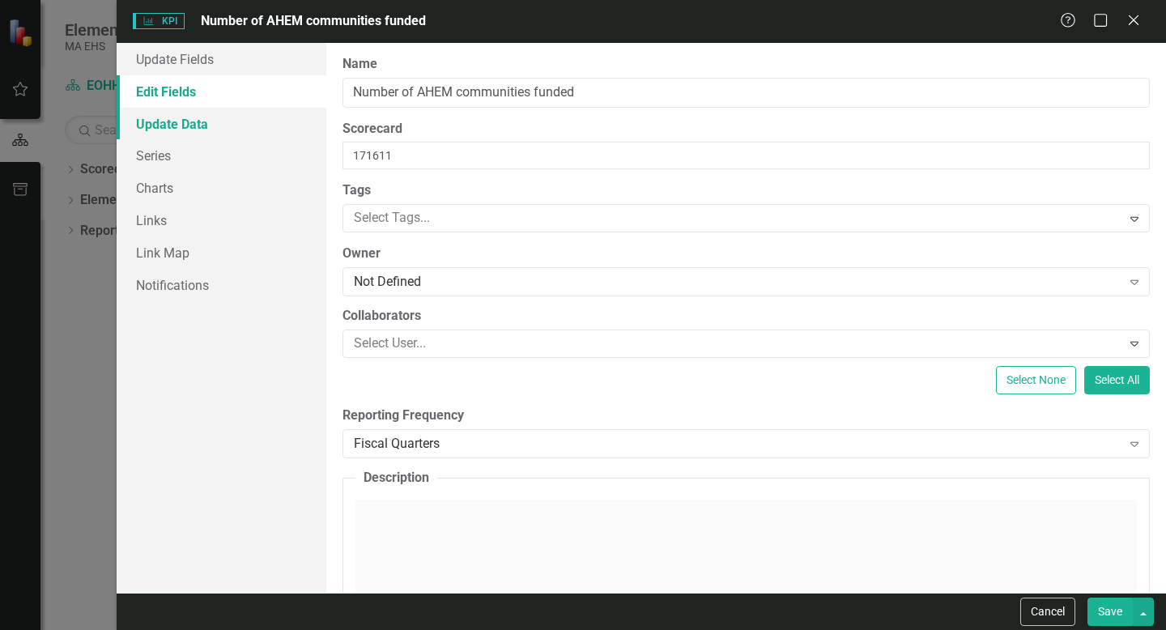
click at [219, 116] on link "Update Data" at bounding box center [222, 124] width 210 height 32
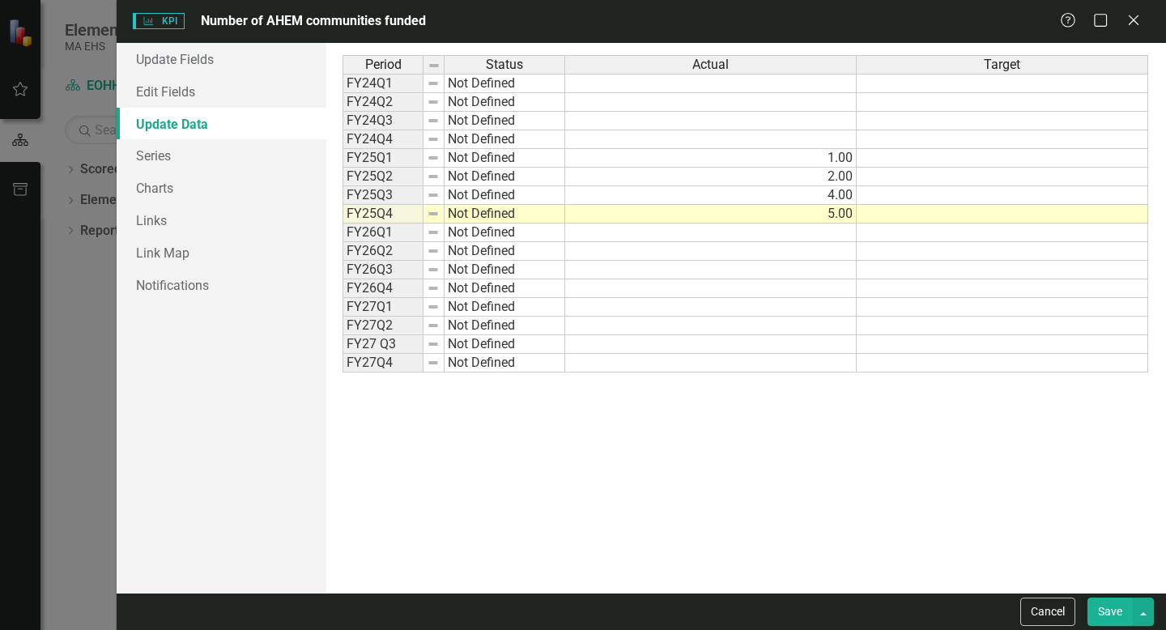
click at [573, 180] on td "2.00" at bounding box center [711, 177] width 292 height 19
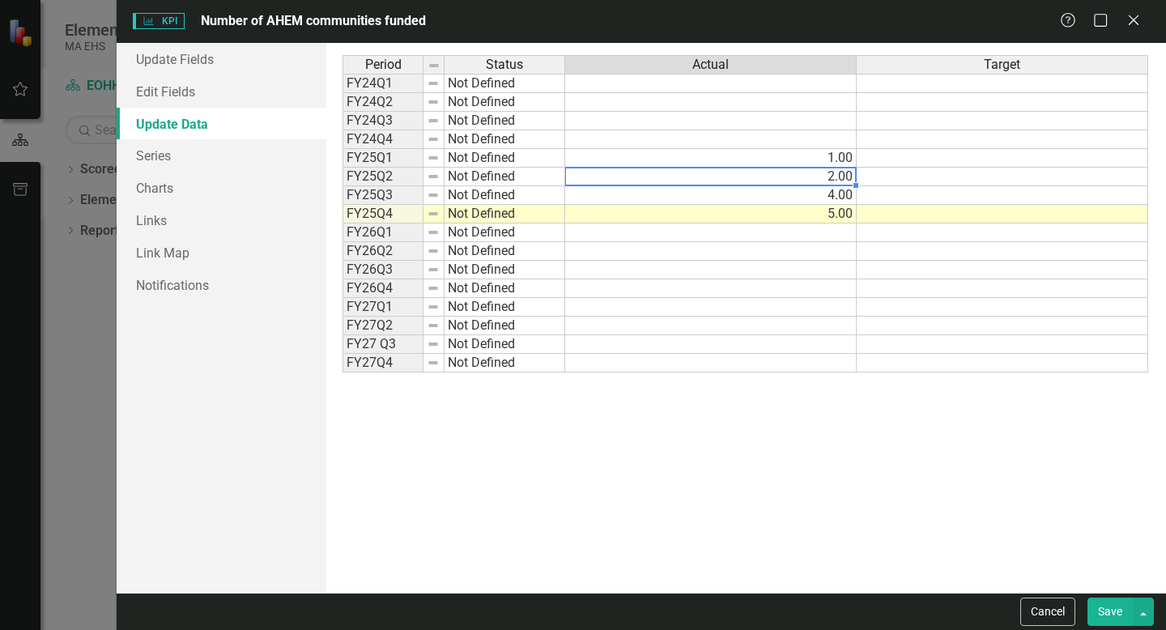
click at [573, 174] on td "2.00" at bounding box center [711, 177] width 292 height 19
type textarea "2"
click at [573, 197] on td "4.00" at bounding box center [711, 195] width 292 height 19
click at [573, 212] on td "5.00" at bounding box center [711, 214] width 292 height 19
click at [573, 199] on td "4.00" at bounding box center [711, 195] width 292 height 19
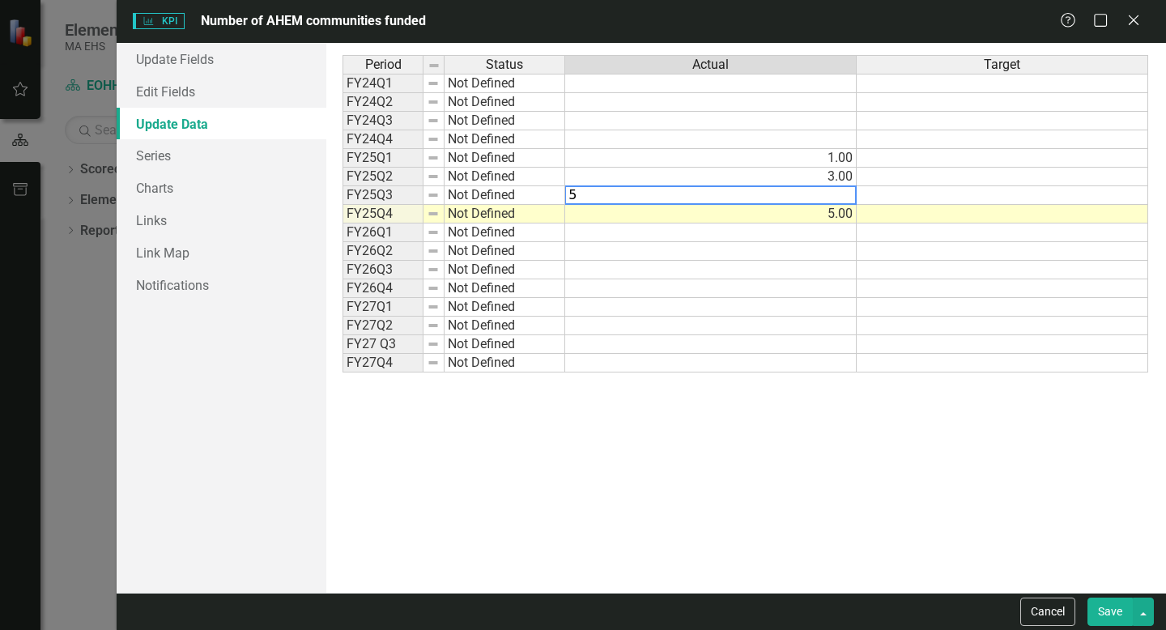
click at [573, 220] on td "5.00" at bounding box center [711, 214] width 292 height 19
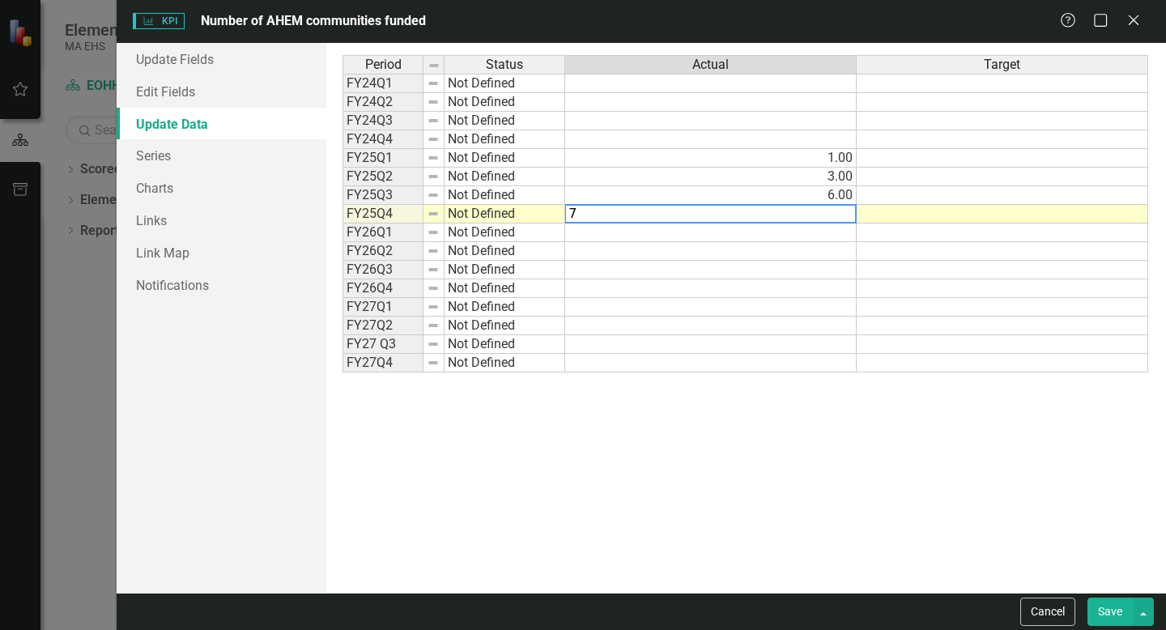
type textarea "7"
click at [573, 262] on td at bounding box center [711, 270] width 292 height 19
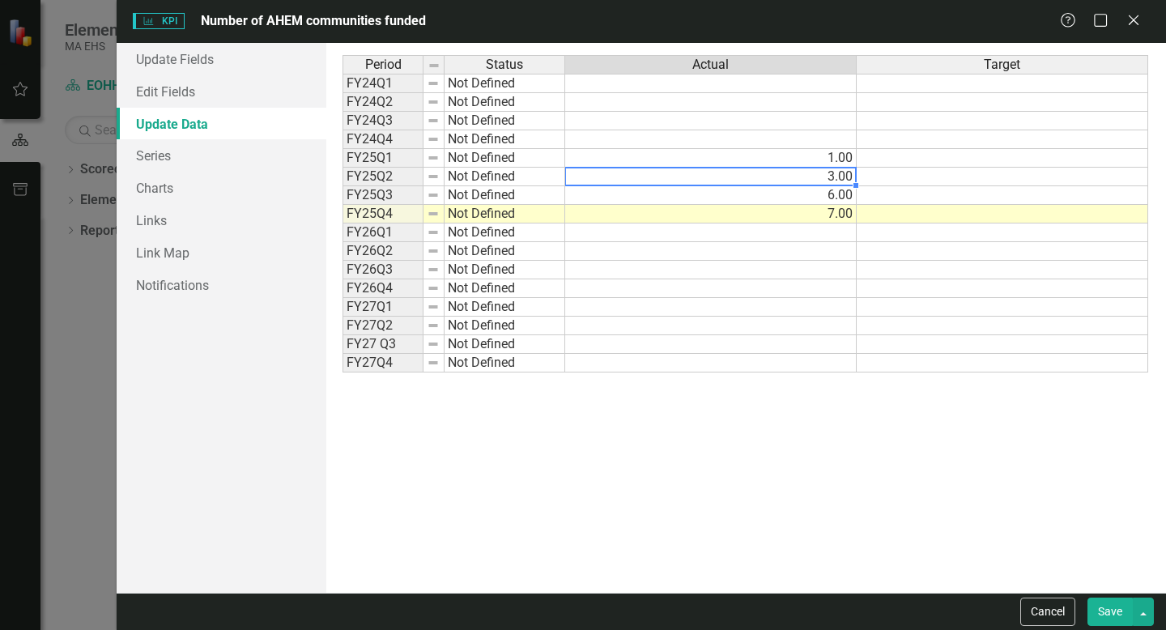
click at [573, 181] on td "3.00" at bounding box center [711, 177] width 292 height 19
type textarea "3"
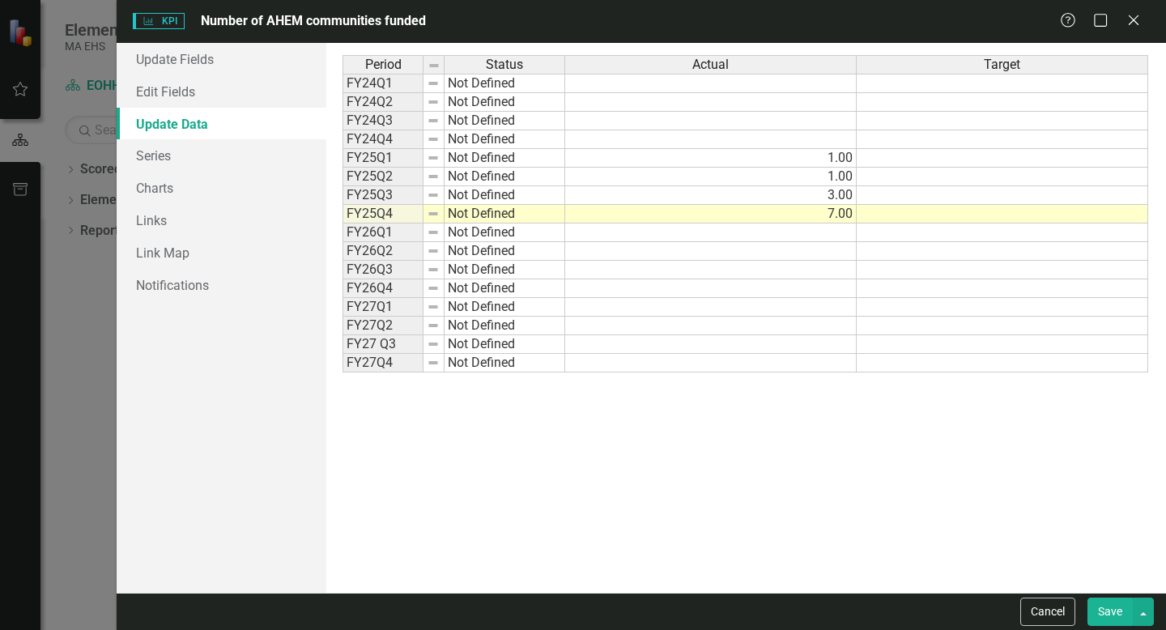
click at [573, 483] on div "Period Status Actual Target FY24Q1 Not Defined FY24Q2 Not Defined FY24Q3 Not De…" at bounding box center [746, 318] width 807 height 526
click at [573, 598] on button "Save" at bounding box center [1110, 612] width 45 height 28
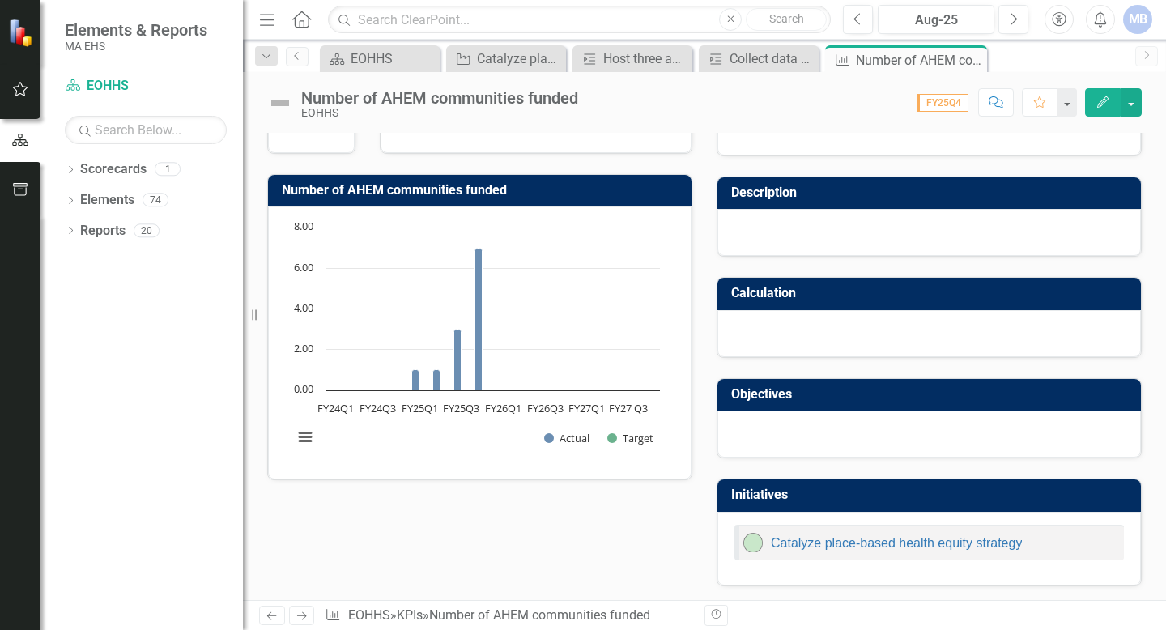
scroll to position [50, 0]
